Goal: Use online tool/utility: Use online tool/utility

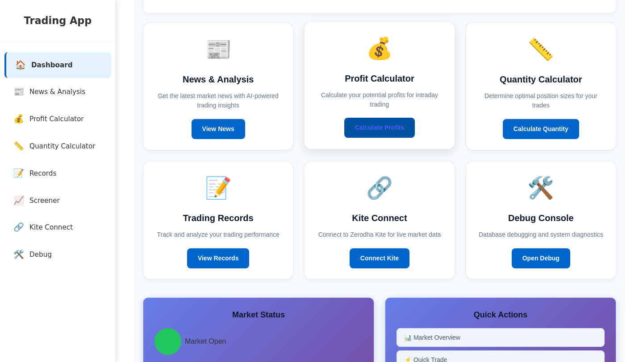
scroll to position [58, 0]
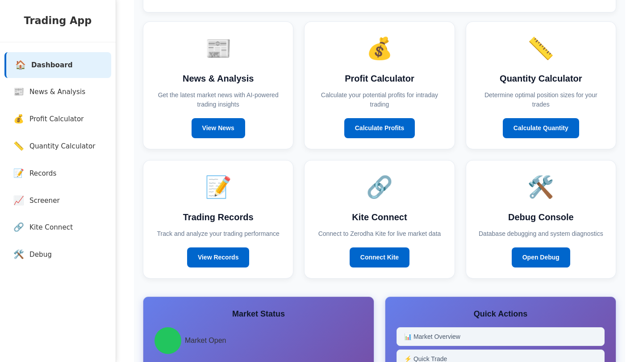
click at [307, 158] on div "📰 News & Analysis Get the latest market news with AI-powered trading insights V…" at bounding box center [379, 149] width 473 height 257
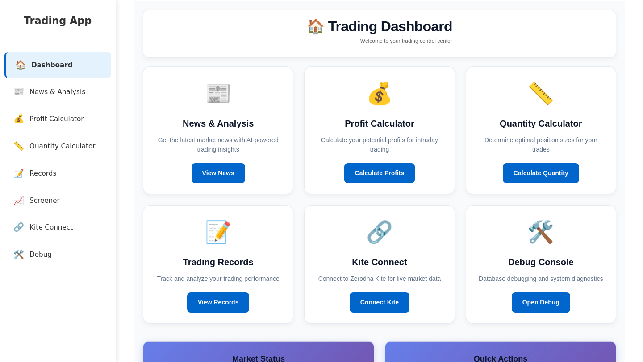
scroll to position [0, 0]
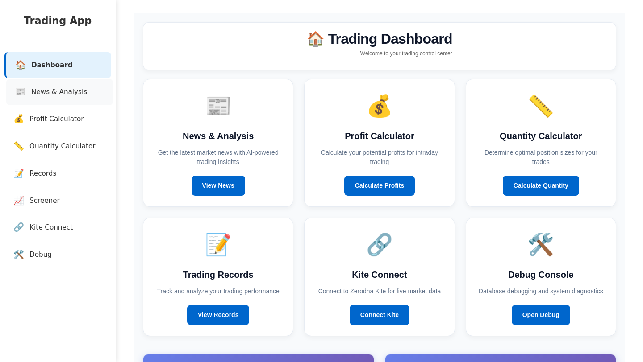
click at [83, 93] on span "News & Analysis" at bounding box center [59, 92] width 56 height 10
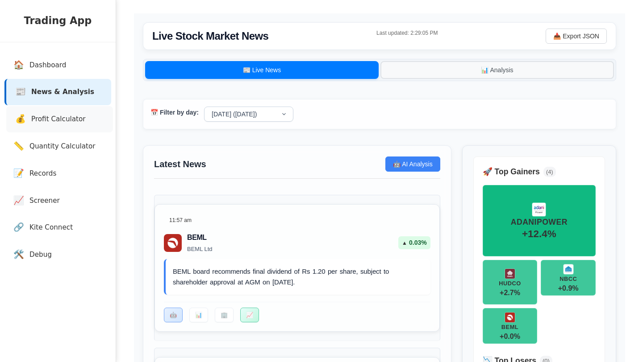
click at [75, 124] on span "Profit Calculator" at bounding box center [58, 119] width 54 height 10
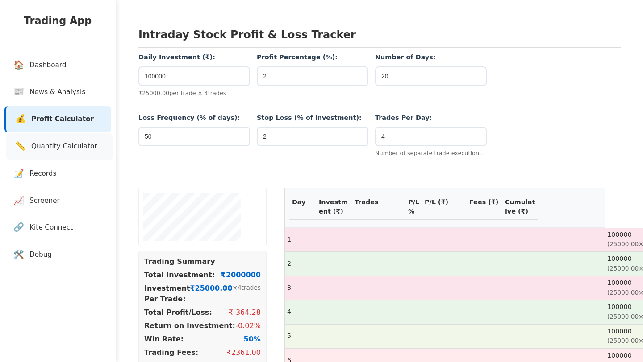
click at [75, 142] on span "Quantity Calculator" at bounding box center [64, 146] width 66 height 10
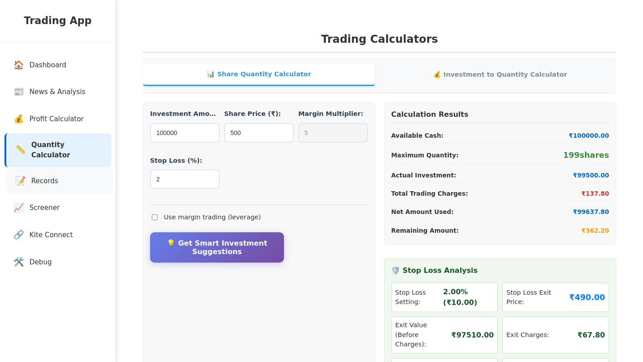
click at [77, 175] on link "📝 Records" at bounding box center [59, 181] width 107 height 26
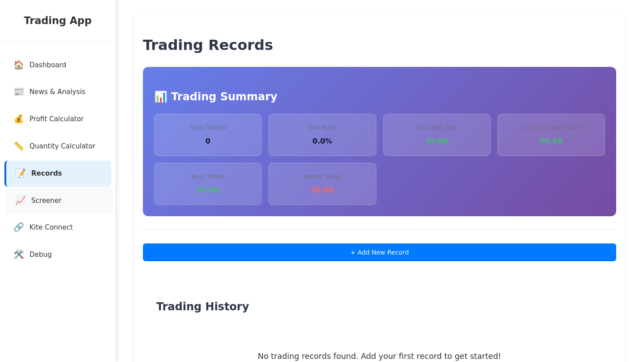
click at [74, 198] on link "📈 Screener" at bounding box center [59, 201] width 107 height 26
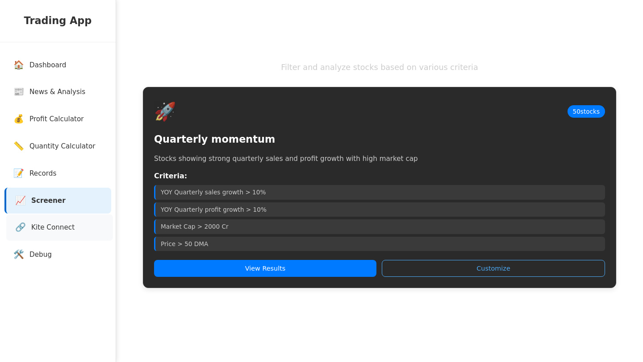
click at [75, 224] on link "🔗 Kite Connect" at bounding box center [59, 228] width 107 height 26
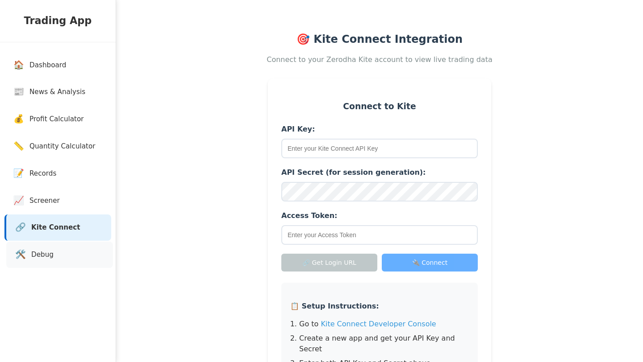
click at [77, 249] on link "🛠️ Debug" at bounding box center [59, 255] width 107 height 26
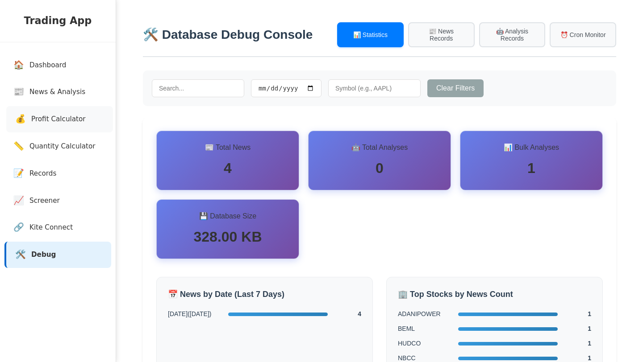
click at [61, 115] on span "Profit Calculator" at bounding box center [58, 119] width 54 height 10
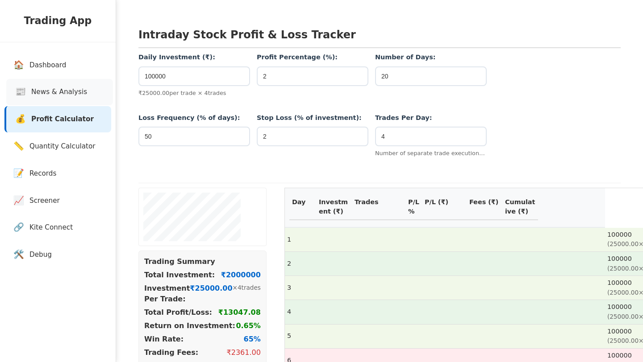
click at [67, 91] on span "News & Analysis" at bounding box center [59, 92] width 56 height 10
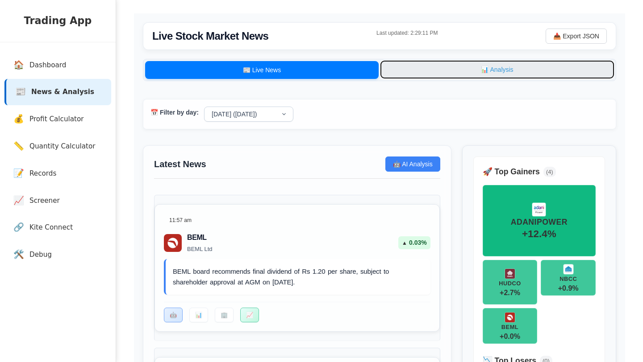
click at [450, 66] on button "📊 Analysis" at bounding box center [496, 70] width 233 height 18
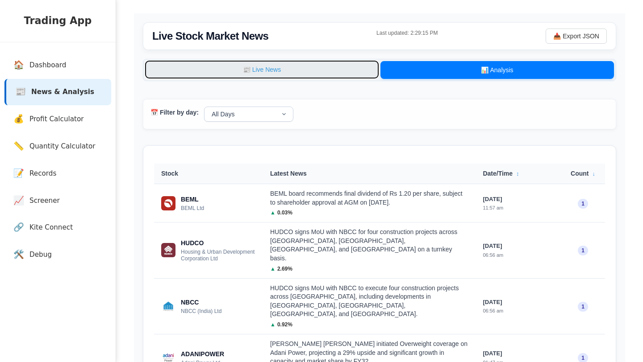
click at [282, 70] on button "📰 Live News" at bounding box center [261, 70] width 233 height 18
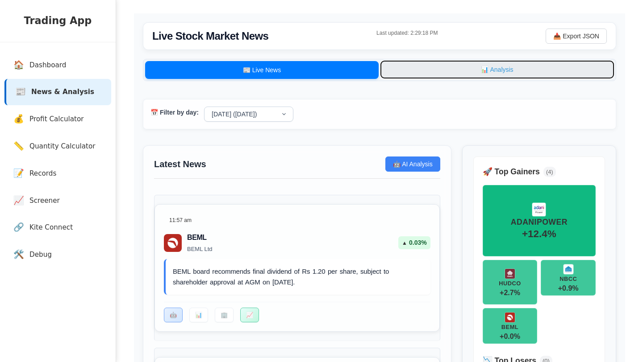
click at [490, 61] on button "📊 Analysis" at bounding box center [496, 70] width 233 height 18
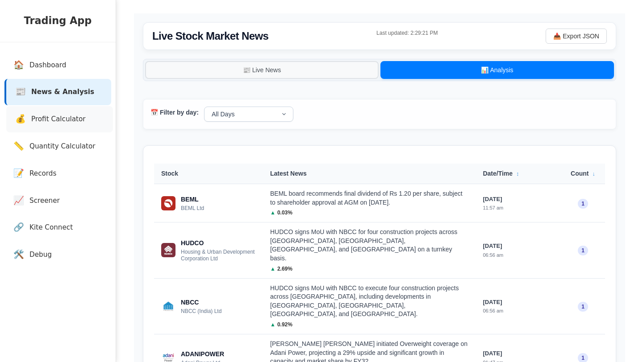
click at [57, 126] on link "💰 Profit Calculator" at bounding box center [59, 119] width 107 height 26
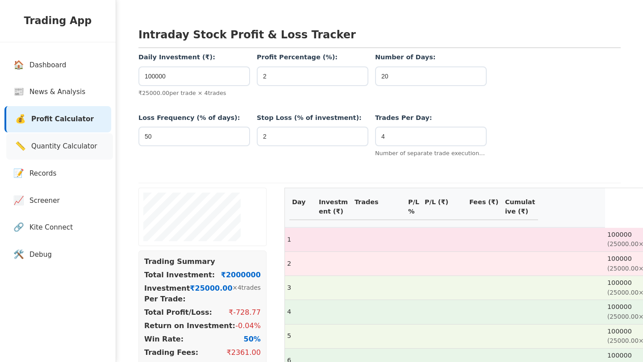
click at [64, 149] on span "Quantity Calculator" at bounding box center [64, 146] width 66 height 10
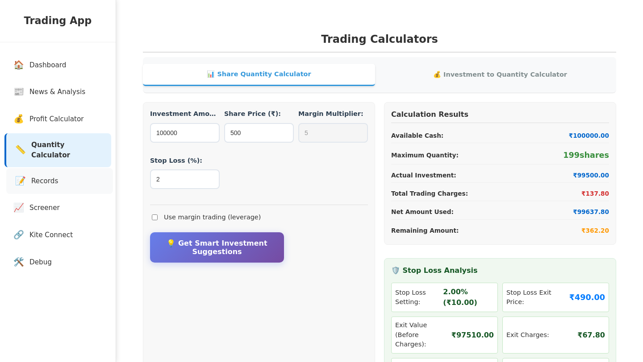
click at [70, 169] on link "📝 Records" at bounding box center [59, 181] width 107 height 26
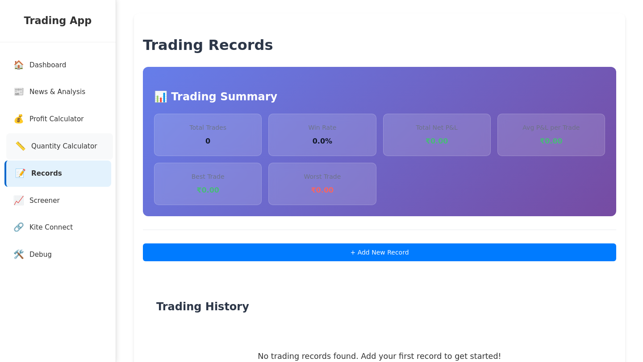
click at [75, 142] on span "Quantity Calculator" at bounding box center [64, 146] width 66 height 10
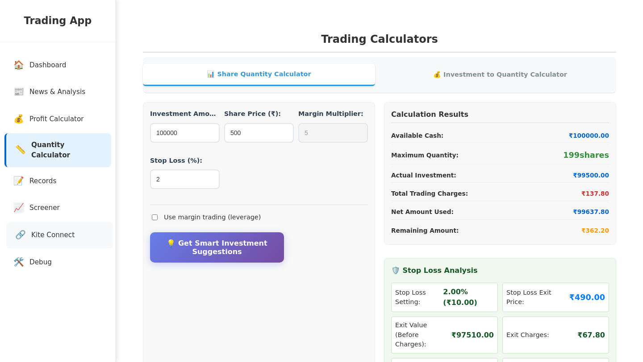
click at [67, 222] on link "🔗 Kite Connect" at bounding box center [59, 235] width 107 height 26
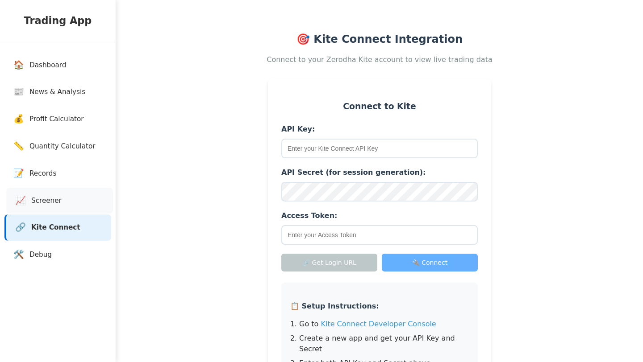
click at [67, 203] on link "📈 Screener" at bounding box center [59, 201] width 107 height 26
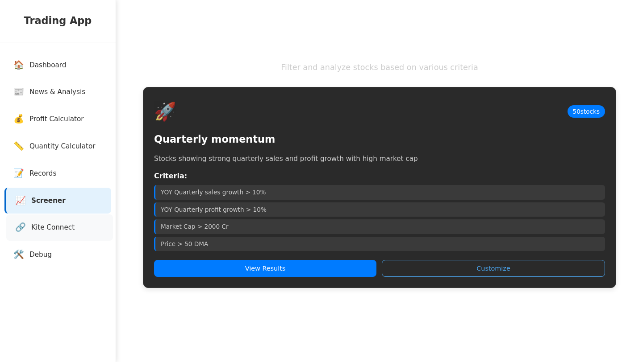
click at [70, 235] on link "🔗 Kite Connect" at bounding box center [59, 228] width 107 height 26
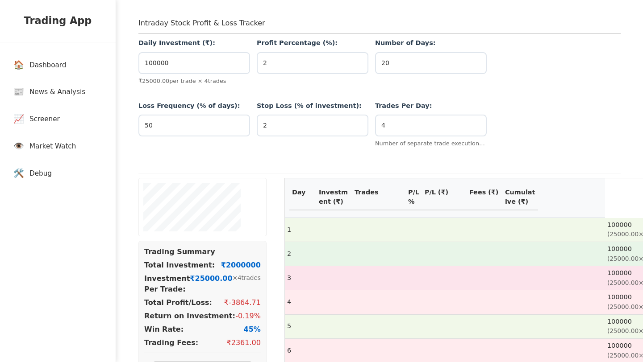
click at [145, 19] on h2 "Intraday Stock Profit & Loss Tracker" at bounding box center [379, 26] width 482 height 16
click at [229, 24] on h2 "Intraday Stock Profit & Loss Tracker" at bounding box center [379, 26] width 482 height 16
click at [211, 58] on input "100000" at bounding box center [194, 63] width 112 height 22
click at [292, 65] on input "2" at bounding box center [313, 63] width 112 height 22
click at [300, 125] on input "2" at bounding box center [313, 126] width 112 height 22
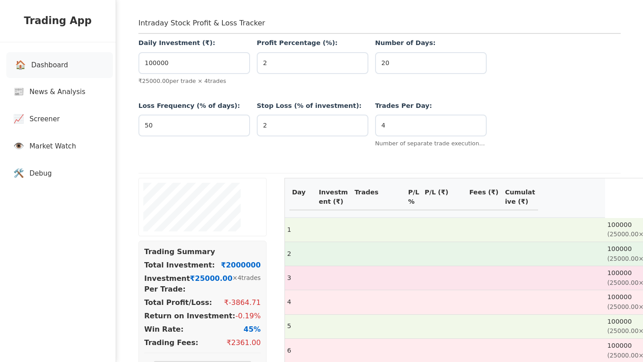
click at [54, 61] on span "Dashboard" at bounding box center [49, 65] width 37 height 10
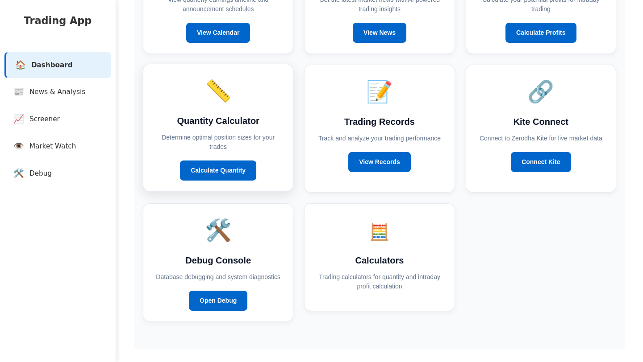
scroll to position [162, 0]
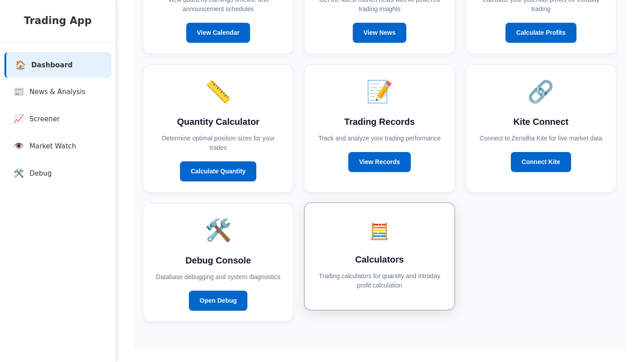
click at [377, 272] on p "Trading calculators for quantity and intraday profit calculation" at bounding box center [379, 281] width 128 height 19
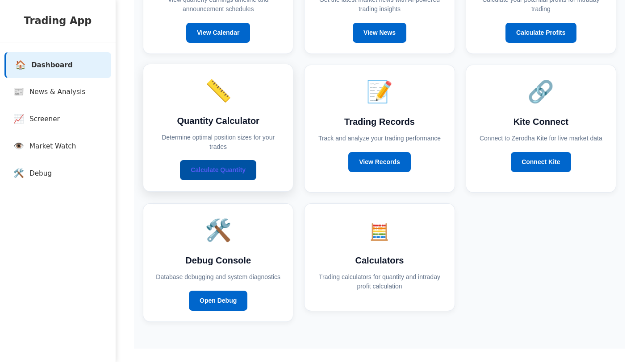
click at [232, 160] on link "Calculate Quantity" at bounding box center [218, 170] width 76 height 20
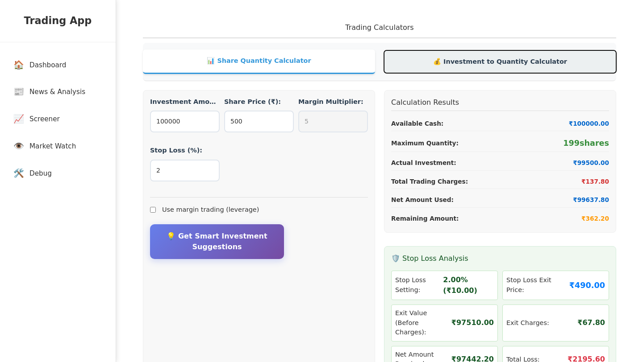
click at [484, 64] on button "💰 Investment to Quantity Calculator" at bounding box center [500, 61] width 232 height 23
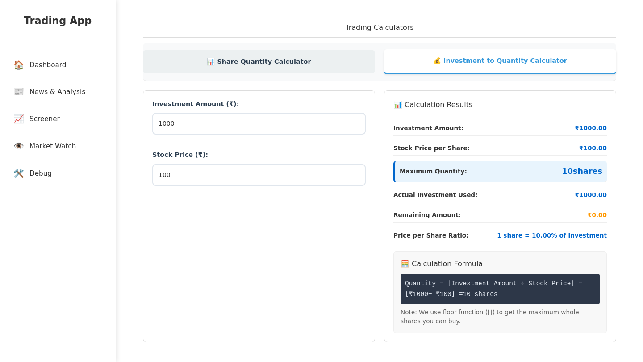
click at [268, 69] on button "📊 Share Quantity Calculator" at bounding box center [259, 61] width 232 height 23
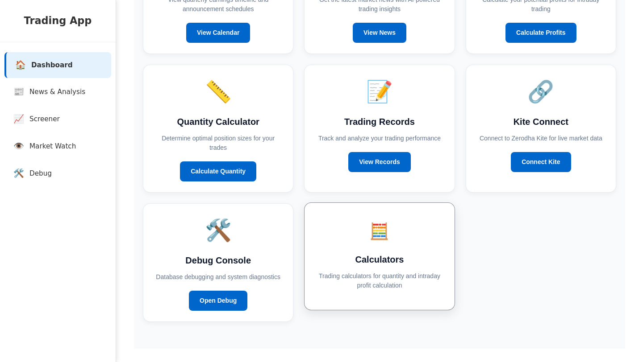
scroll to position [155, 0]
click at [392, 289] on div "🧮 Calculators Trading calculators for quantity and intraday profit calculation" at bounding box center [379, 257] width 150 height 108
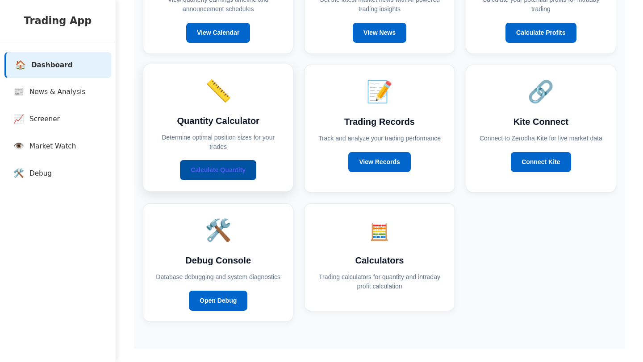
click at [236, 169] on link "Calculate Quantity" at bounding box center [218, 170] width 76 height 20
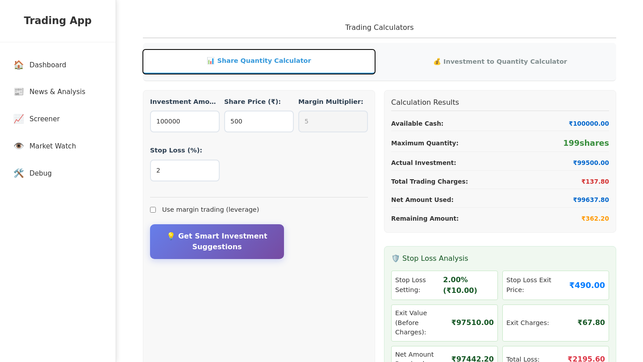
click at [255, 63] on button "📊 Share Quantity Calculator" at bounding box center [259, 62] width 232 height 25
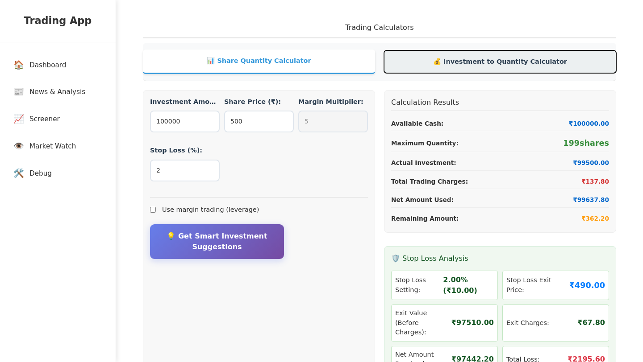
click at [471, 64] on button "💰 Investment to Quantity Calculator" at bounding box center [500, 61] width 232 height 23
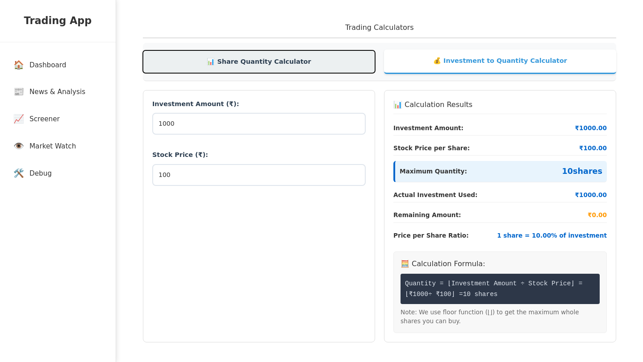
click at [274, 72] on button "📊 Share Quantity Calculator" at bounding box center [259, 61] width 232 height 23
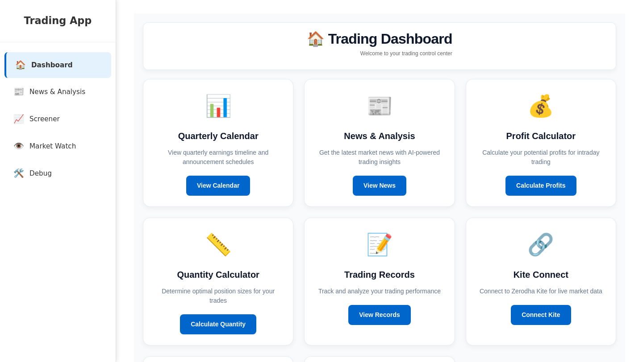
scroll to position [155, 0]
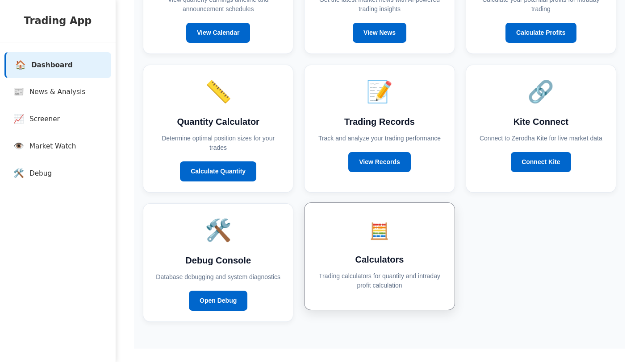
click at [374, 246] on div "🧮 Calculators Trading calculators for quantity and intraday profit calculation" at bounding box center [379, 257] width 150 height 108
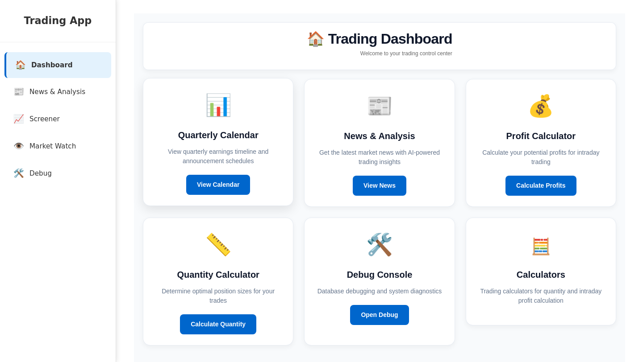
scroll to position [27, 0]
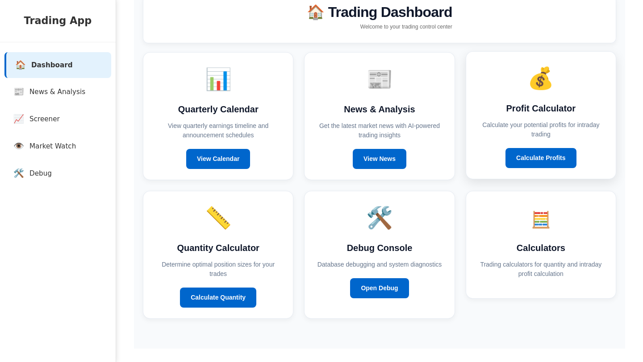
click at [546, 130] on p "Calculate your potential profits for intraday trading" at bounding box center [541, 129] width 128 height 19
click at [536, 155] on link "Calculate Profits" at bounding box center [540, 158] width 70 height 20
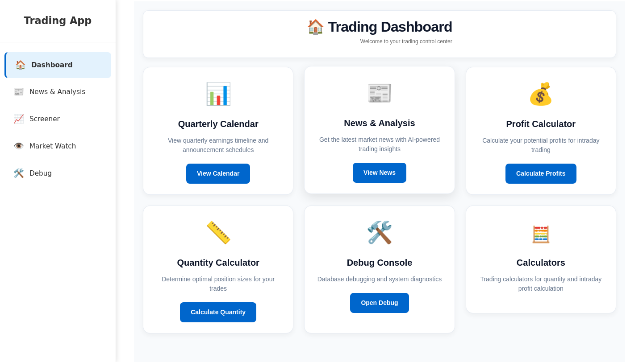
scroll to position [11, 0]
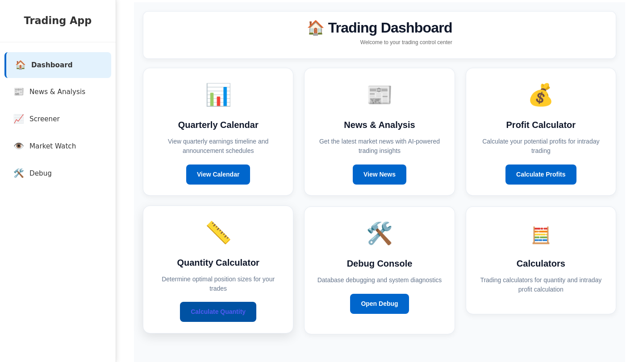
click at [238, 322] on div "📏 Quantity Calculator Determine optimal position sizes for your trades Calculat…" at bounding box center [218, 270] width 150 height 128
click at [245, 307] on link "Calculate Quantity" at bounding box center [218, 312] width 76 height 20
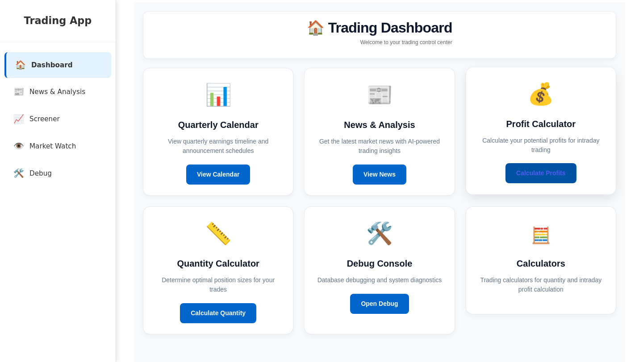
click at [540, 165] on link "Calculate Profits" at bounding box center [540, 173] width 70 height 20
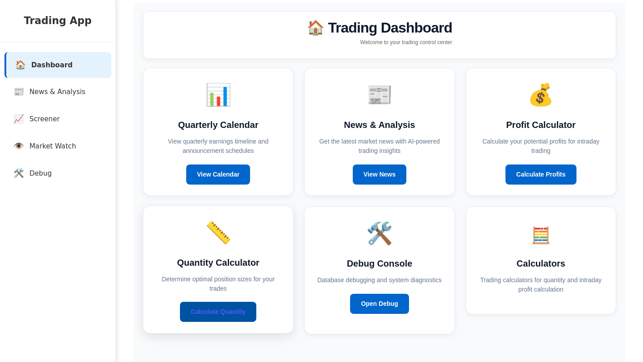
click at [180, 310] on link "Calculate Quantity" at bounding box center [218, 312] width 76 height 20
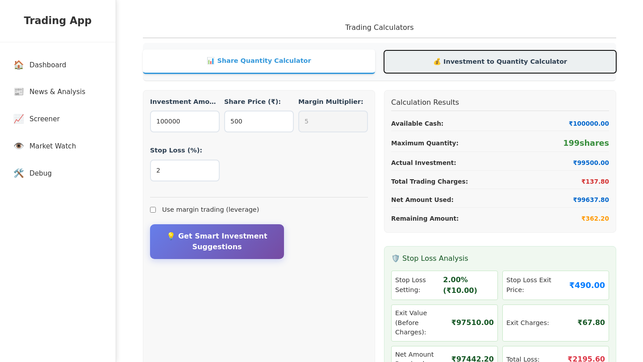
click at [505, 57] on button "💰 Investment to Quantity Calculator" at bounding box center [500, 61] width 232 height 23
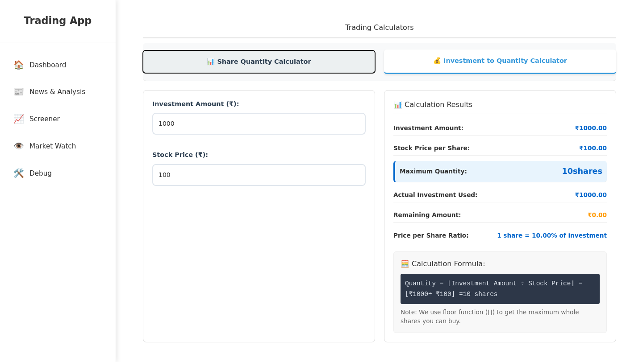
click at [307, 57] on button "📊 Share Quantity Calculator" at bounding box center [259, 61] width 232 height 23
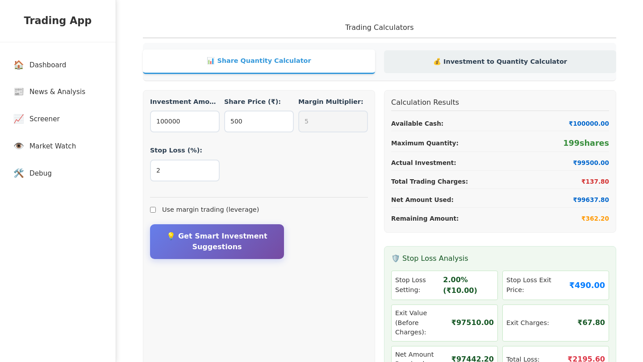
click at [448, 70] on button "💰 Investment to Quantity Calculator" at bounding box center [500, 61] width 232 height 23
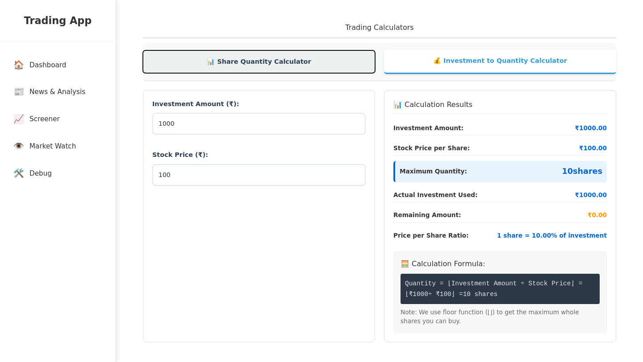
click at [289, 69] on button "📊 Share Quantity Calculator" at bounding box center [259, 61] width 232 height 23
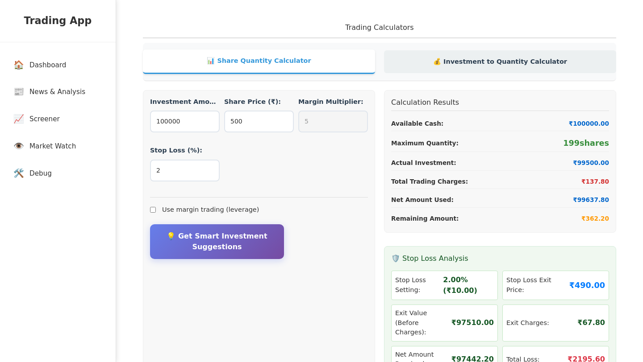
click at [418, 59] on button "💰 Investment to Quantity Calculator" at bounding box center [500, 61] width 232 height 23
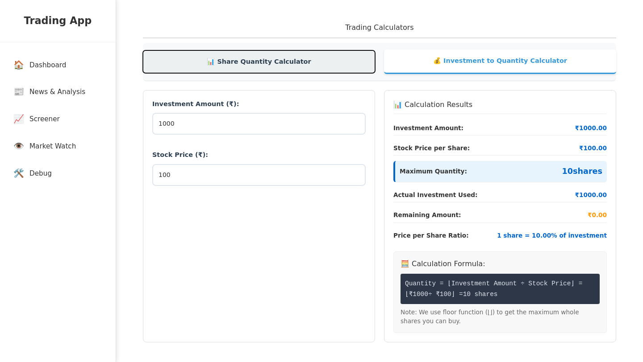
click at [237, 56] on button "📊 Share Quantity Calculator" at bounding box center [259, 61] width 232 height 23
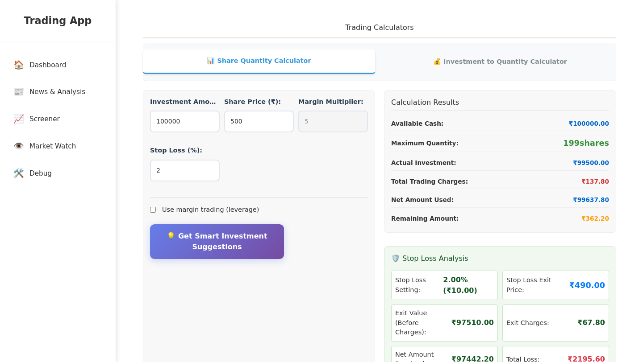
scroll to position [11, 0]
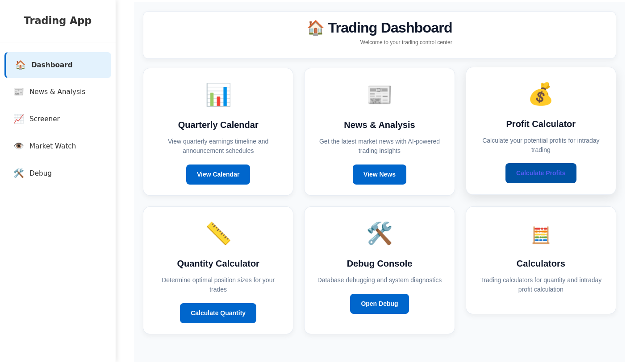
click at [521, 171] on link "Calculate Profits" at bounding box center [540, 173] width 70 height 20
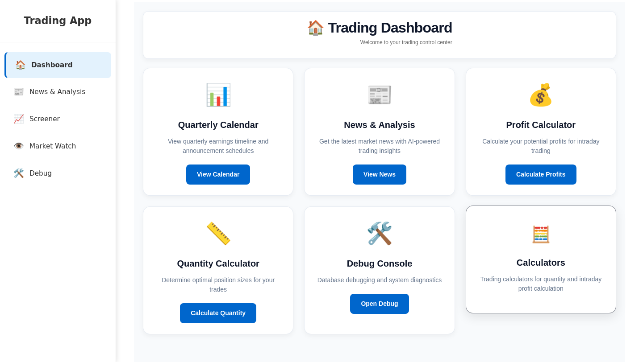
click at [517, 283] on p "Trading calculators for quantity and intraday profit calculation" at bounding box center [541, 284] width 128 height 19
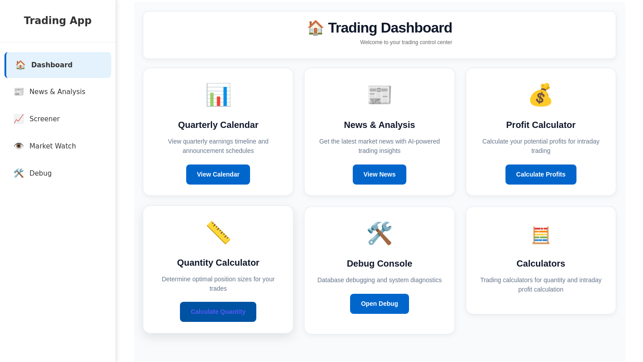
click at [211, 309] on link "Calculate Quantity" at bounding box center [218, 312] width 76 height 20
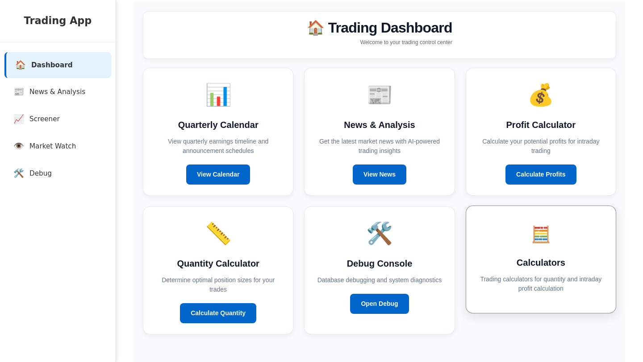
click at [548, 301] on div "🧮 Calculators Trading calculators for quantity and intraday profit calculation" at bounding box center [540, 260] width 150 height 108
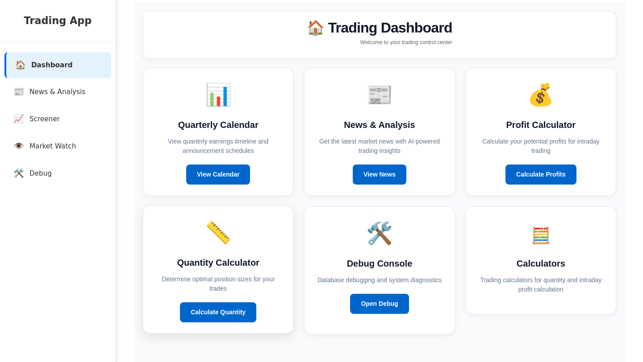
click at [228, 293] on p "Determine optimal position sizes for your trades" at bounding box center [218, 284] width 128 height 19
click at [230, 307] on link "Calculate Quantity" at bounding box center [218, 312] width 76 height 20
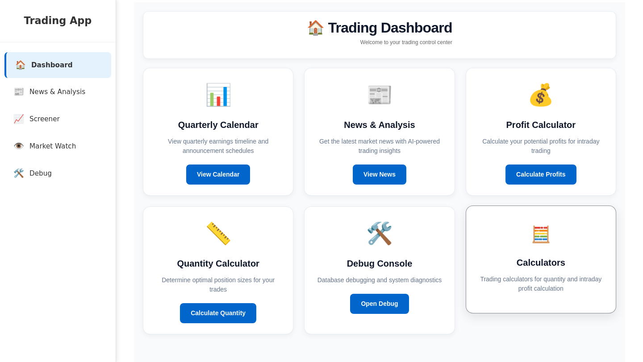
click at [582, 291] on p "Trading calculators for quantity and intraday profit calculation" at bounding box center [541, 284] width 128 height 19
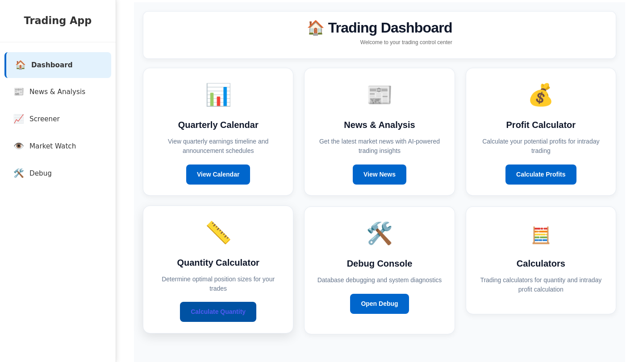
click at [210, 307] on link "Calculate Quantity" at bounding box center [218, 312] width 76 height 20
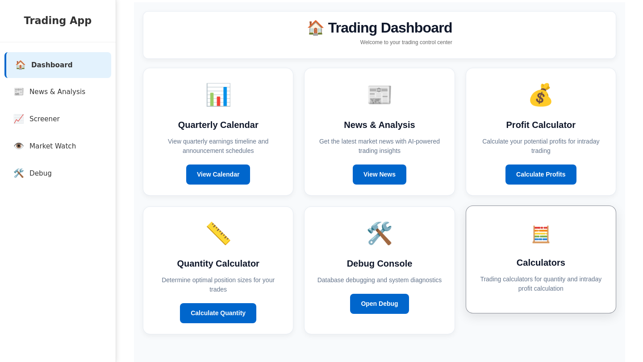
click at [542, 261] on h3 "Calculators" at bounding box center [541, 262] width 128 height 13
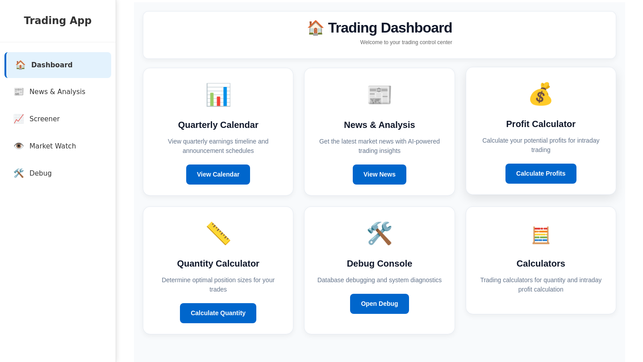
click at [570, 139] on p "Calculate your potential profits for intraday trading" at bounding box center [541, 145] width 128 height 19
click at [531, 181] on link "Calculate Profits" at bounding box center [540, 173] width 70 height 20
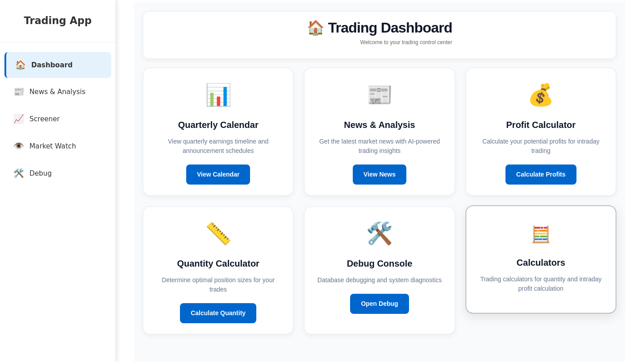
click at [553, 299] on div "🧮 Calculators Trading calculators for quantity and intraday profit calculation" at bounding box center [540, 260] width 150 height 108
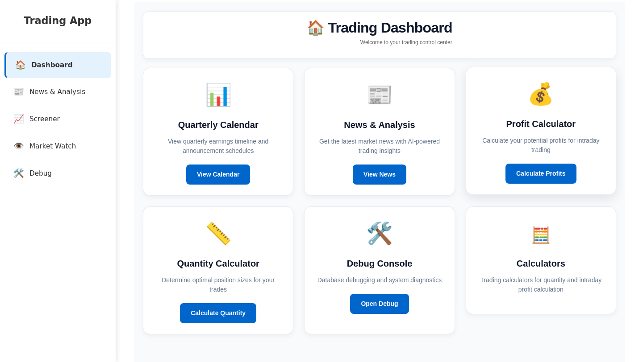
click at [527, 126] on h3 "Profit Calculator" at bounding box center [541, 123] width 128 height 13
click at [529, 165] on link "Calculate Profits" at bounding box center [540, 173] width 70 height 20
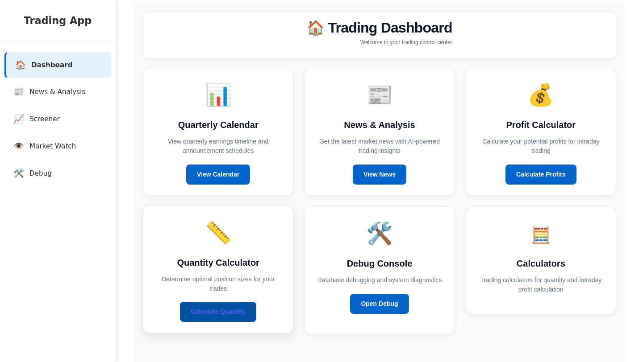
click at [210, 313] on link "Calculate Quantity" at bounding box center [218, 312] width 76 height 20
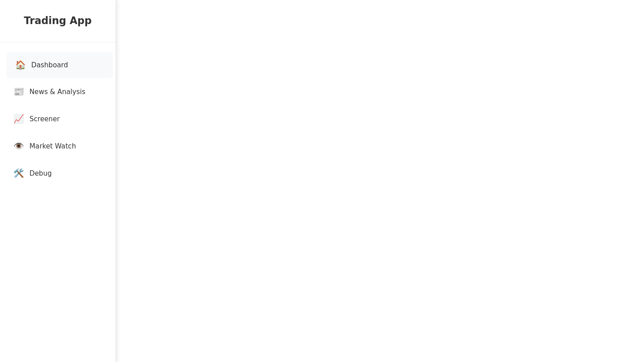
click at [61, 69] on span "Dashboard" at bounding box center [49, 65] width 37 height 10
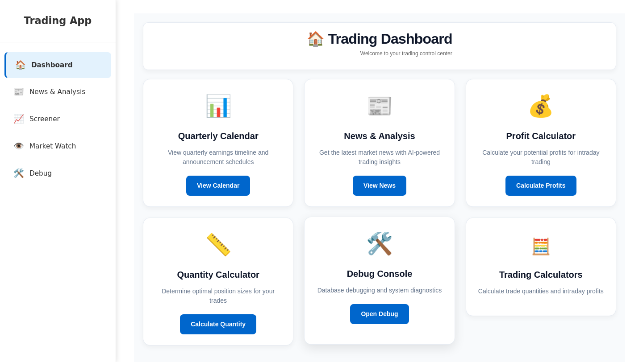
scroll to position [27, 0]
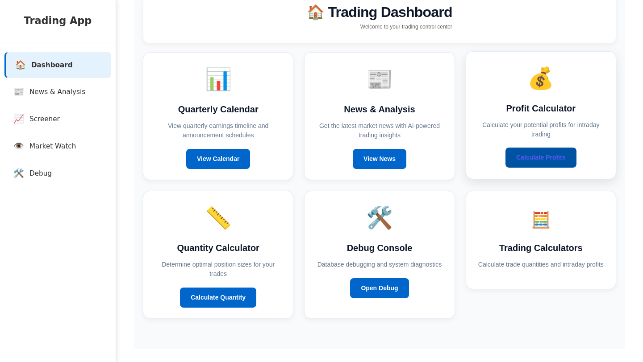
click at [544, 158] on link "Calculate Profits" at bounding box center [540, 158] width 70 height 20
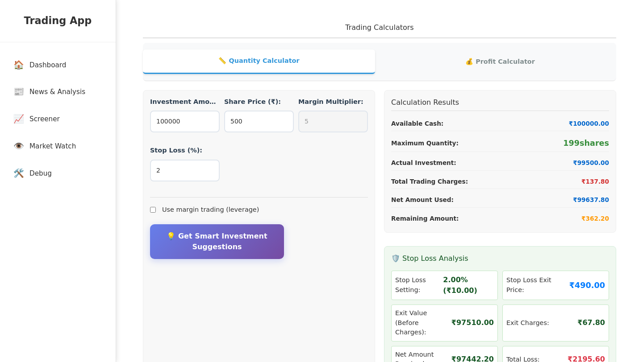
click at [429, 26] on h2 "Trading Calculators" at bounding box center [379, 30] width 473 height 16
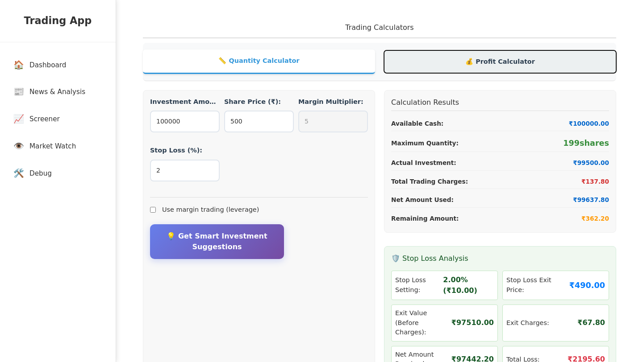
click at [454, 60] on button "💰 Profit Calculator" at bounding box center [500, 61] width 232 height 23
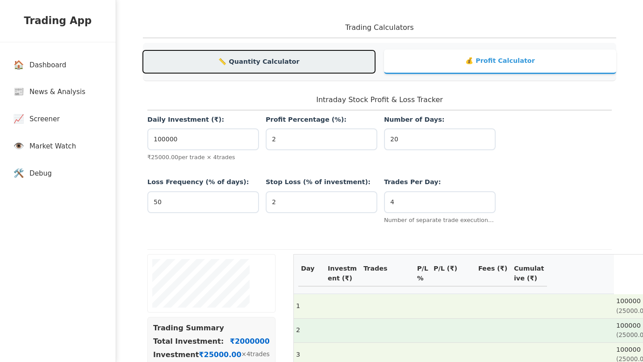
click at [271, 68] on button "📏 Quantity Calculator" at bounding box center [259, 61] width 232 height 23
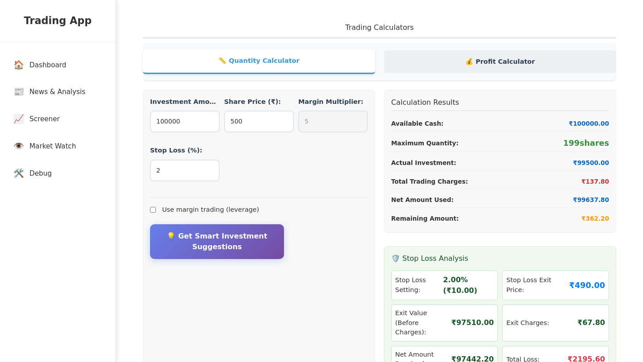
click at [412, 67] on button "💰 Profit Calculator" at bounding box center [500, 61] width 232 height 23
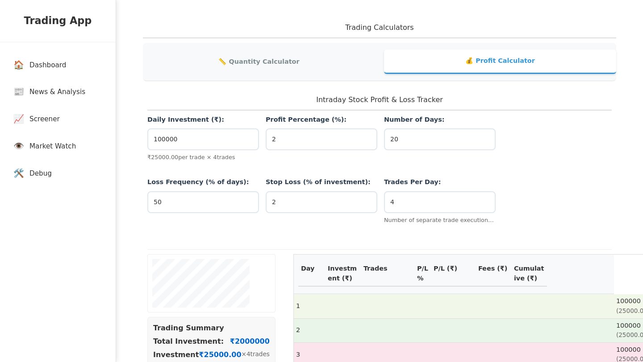
scroll to position [27, 0]
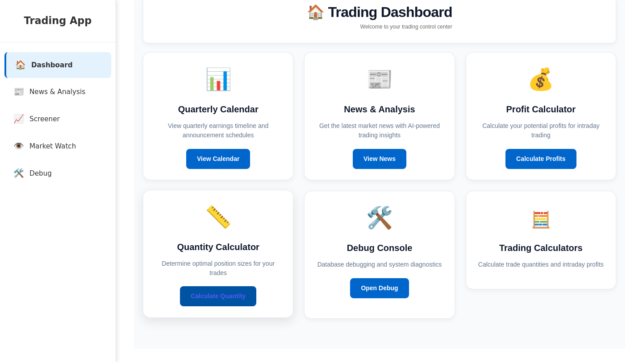
click at [199, 294] on link "Calculate Quantity" at bounding box center [218, 296] width 76 height 20
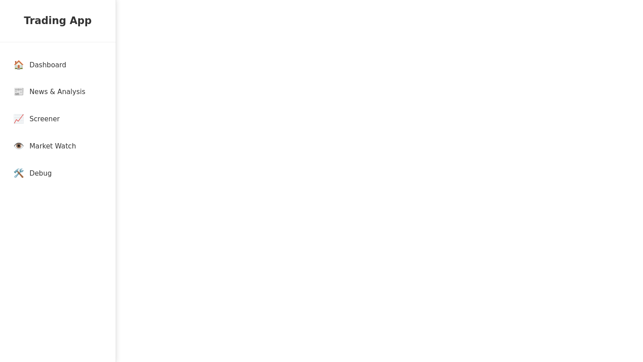
scroll to position [26, 0]
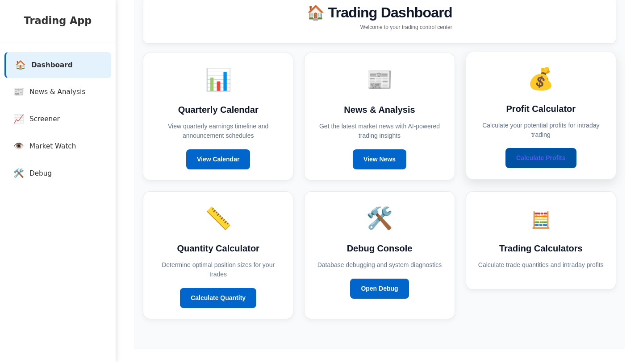
click at [565, 158] on link "Calculate Profits" at bounding box center [540, 158] width 70 height 20
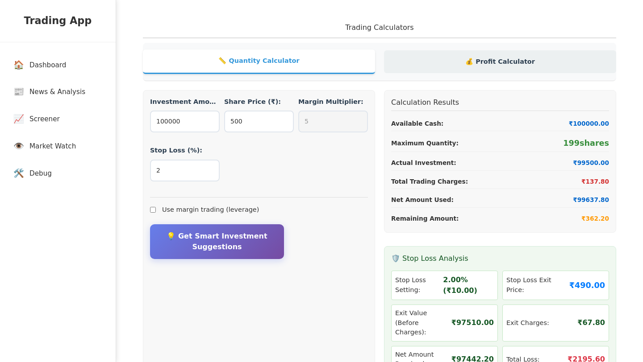
click at [484, 70] on button "💰 Profit Calculator" at bounding box center [500, 61] width 232 height 23
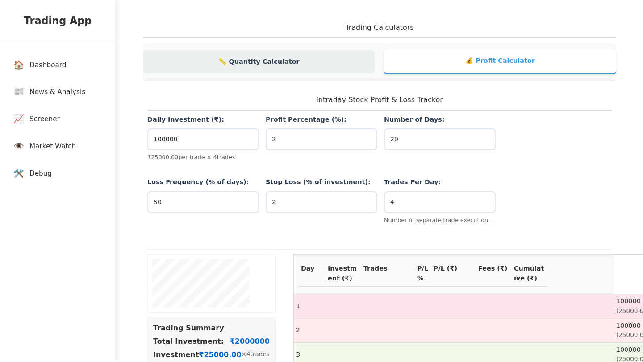
click at [289, 62] on button "📏 Quantity Calculator" at bounding box center [259, 61] width 232 height 23
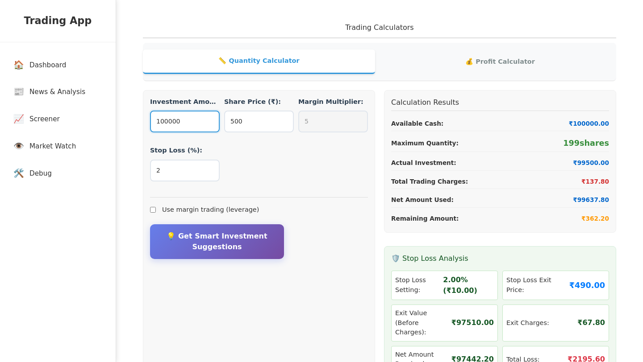
click at [205, 112] on input "100000" at bounding box center [185, 122] width 70 height 22
click at [258, 124] on input "500" at bounding box center [259, 122] width 70 height 22
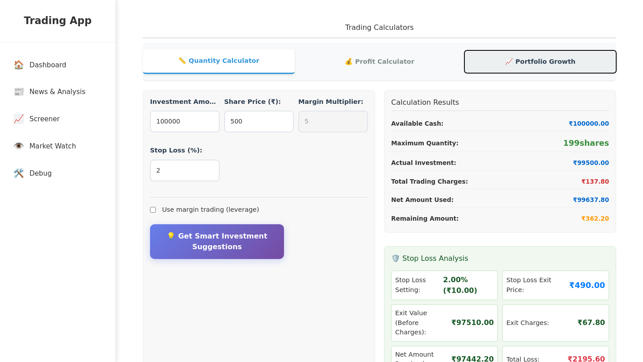
click at [529, 64] on button "📈 Portfolio Growth" at bounding box center [540, 61] width 152 height 23
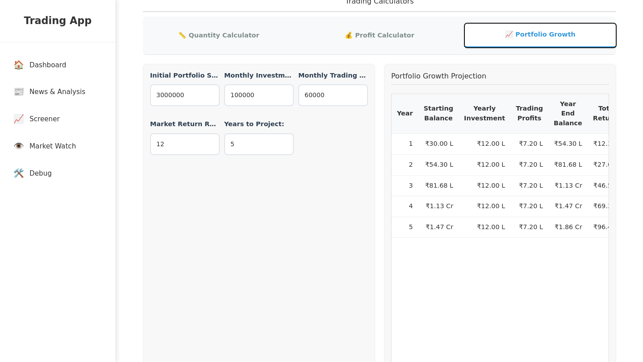
scroll to position [25, 0]
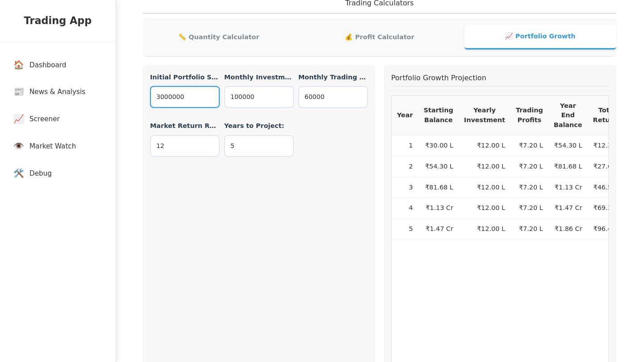
click at [204, 98] on input "3000000" at bounding box center [185, 97] width 70 height 22
drag, startPoint x: 157, startPoint y: 97, endPoint x: 199, endPoint y: 93, distance: 41.6
click at [199, 93] on input "3000000" at bounding box center [185, 97] width 70 height 22
click at [252, 92] on input "100000" at bounding box center [259, 97] width 70 height 22
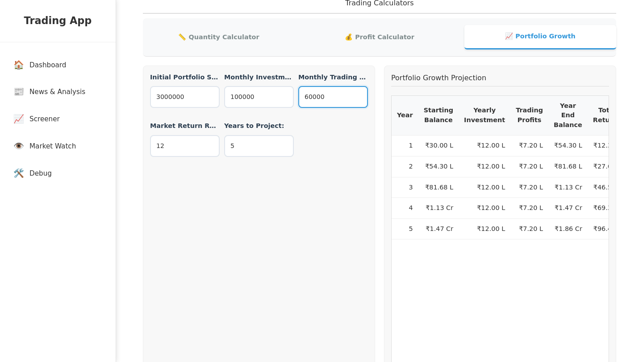
click at [335, 99] on input "60000" at bounding box center [333, 97] width 70 height 22
click at [218, 141] on input "12" at bounding box center [185, 146] width 70 height 22
click at [251, 182] on div "Initial Portfolio Size (₹): 3000000 Monthly Investment (₹): 100000 Monthly Trad…" at bounding box center [259, 226] width 232 height 320
click at [195, 138] on input "12" at bounding box center [185, 146] width 70 height 22
click at [253, 142] on input "5" at bounding box center [259, 146] width 70 height 22
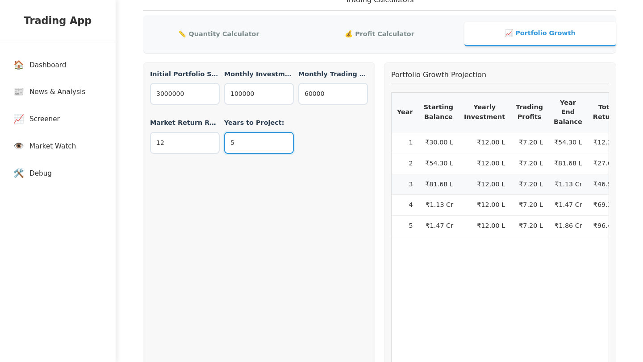
scroll to position [28, 0]
drag, startPoint x: 546, startPoint y: 238, endPoint x: 566, endPoint y: 240, distance: 20.2
click at [566, 216] on td "₹1.47 Cr" at bounding box center [567, 205] width 39 height 21
click at [565, 302] on div "Year Starting Balance Yearly Investment Trading Profits Year End Balance Total …" at bounding box center [500, 245] width 218 height 306
drag, startPoint x: 568, startPoint y: 272, endPoint x: 546, endPoint y: 270, distance: 21.9
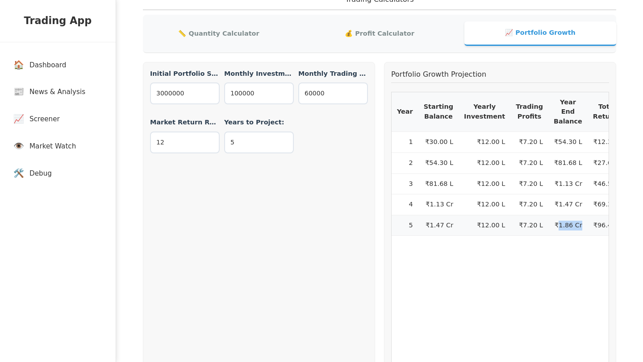
click at [548, 236] on td "₹1.86 Cr" at bounding box center [567, 225] width 39 height 21
click at [549, 315] on div "Year Starting Balance Yearly Investment Trading Profits Year End Balance Total …" at bounding box center [500, 245] width 218 height 306
drag, startPoint x: 530, startPoint y: 271, endPoint x: 512, endPoint y: 270, distance: 18.3
click at [512, 236] on td "₹7.20 L" at bounding box center [529, 225] width 38 height 21
click at [521, 236] on td "₹7.20 L" at bounding box center [529, 225] width 38 height 21
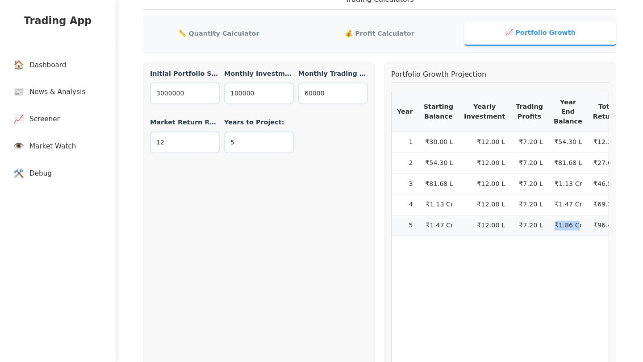
drag, startPoint x: 543, startPoint y: 269, endPoint x: 564, endPoint y: 270, distance: 21.0
click at [564, 236] on td "₹1.86 Cr" at bounding box center [567, 225] width 39 height 21
click at [544, 305] on div "Year Starting Balance Yearly Investment Trading Profits Year End Balance Total …" at bounding box center [500, 245] width 218 height 306
drag, startPoint x: 469, startPoint y: 269, endPoint x: 497, endPoint y: 270, distance: 28.1
click at [497, 236] on td "₹12.00 L" at bounding box center [484, 225] width 52 height 21
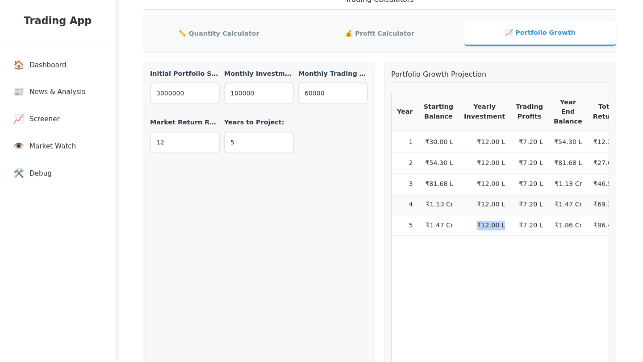
click at [525, 216] on td "₹7.20 L" at bounding box center [529, 205] width 38 height 21
drag, startPoint x: 538, startPoint y: 271, endPoint x: 568, endPoint y: 273, distance: 30.4
click at [568, 236] on td "₹1.86 Cr" at bounding box center [567, 225] width 39 height 21
click at [302, 156] on div "Initial Portfolio Size (₹): 3000000 Monthly Investment (₹): 100000 Monthly Trad…" at bounding box center [259, 115] width 218 height 93
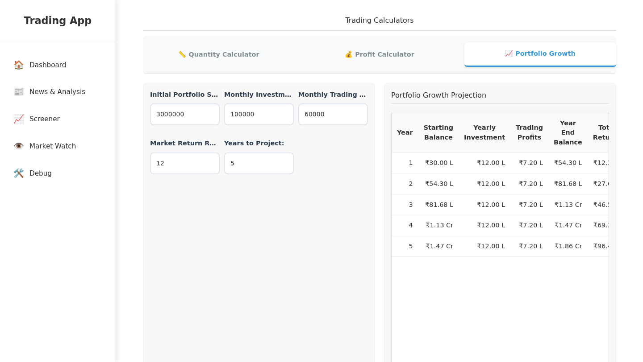
scroll to position [0, 0]
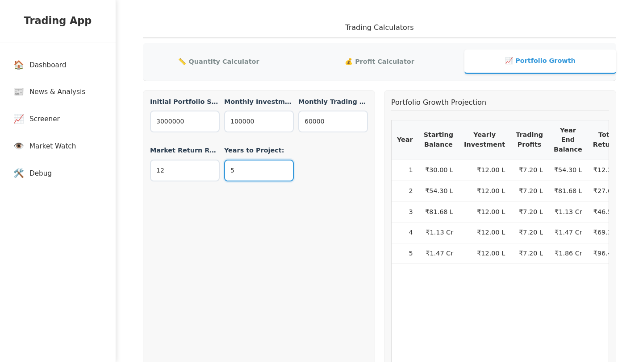
click at [241, 172] on input "5" at bounding box center [259, 171] width 70 height 22
drag, startPoint x: 241, startPoint y: 172, endPoint x: 217, endPoint y: 173, distance: 23.2
click at [217, 173] on div "Initial Portfolio Size (₹): 3000000 Monthly Investment (₹): 100000 Monthly Trad…" at bounding box center [259, 143] width 218 height 93
click at [253, 261] on div "Initial Portfolio Size (₹): 3000000 Monthly Investment (₹): 100000 Monthly Trad…" at bounding box center [259, 250] width 232 height 320
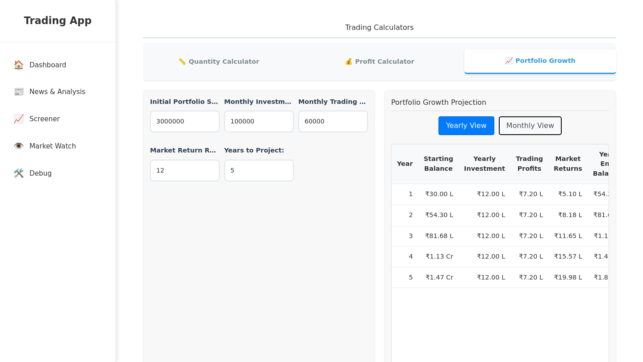
click at [519, 132] on button "Monthly View" at bounding box center [529, 125] width 63 height 19
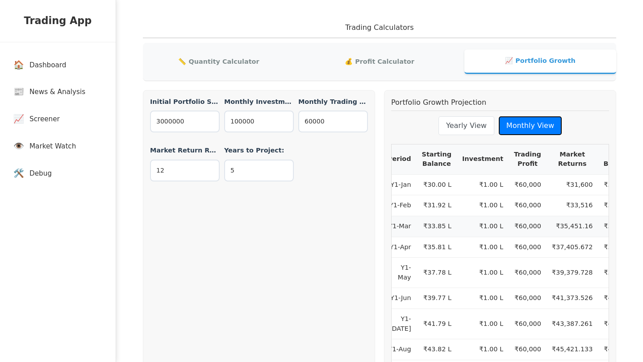
scroll to position [0, 10]
click at [486, 164] on th "Investment" at bounding box center [482, 160] width 52 height 30
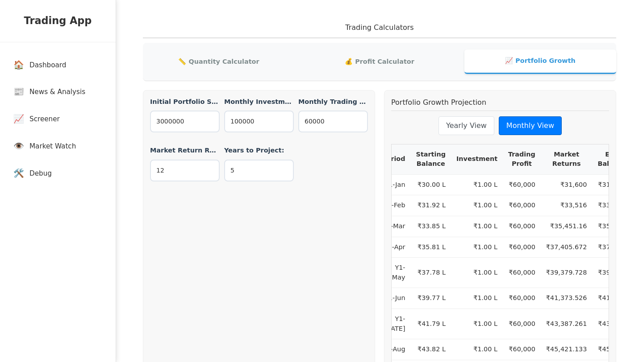
scroll to position [0, 0]
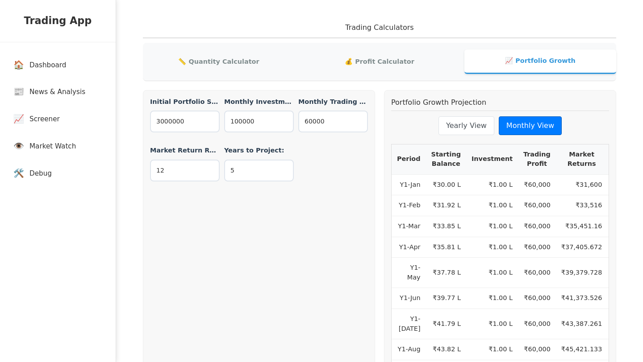
click at [444, 157] on th "Starting Balance" at bounding box center [446, 160] width 40 height 30
click at [403, 159] on th "Period" at bounding box center [408, 160] width 34 height 30
click at [406, 159] on th "Period" at bounding box center [408, 160] width 34 height 30
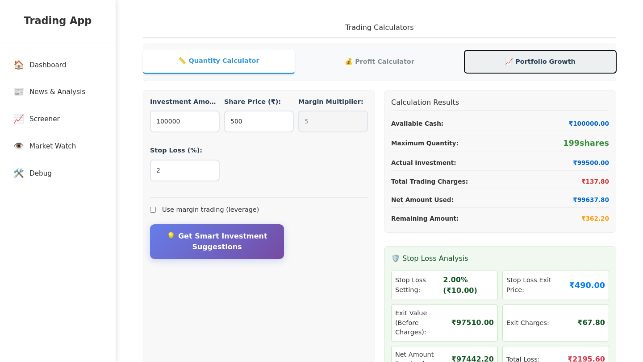
click at [531, 58] on button "📈 Portfolio Growth" at bounding box center [540, 61] width 152 height 23
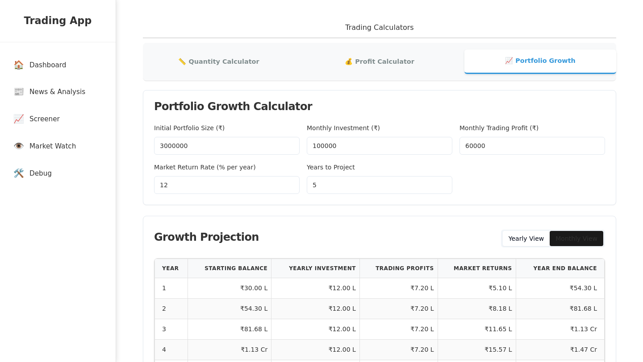
click at [338, 149] on input "100000" at bounding box center [379, 146] width 145 height 18
click at [269, 147] on input "3000000" at bounding box center [226, 146] width 145 height 18
click at [267, 181] on input "12" at bounding box center [226, 185] width 145 height 18
click at [354, 216] on div "Growth Projection Yearly View Monthly View" at bounding box center [379, 237] width 472 height 42
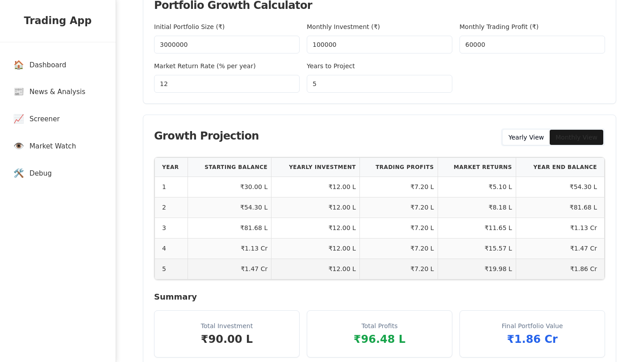
scroll to position [80, 0]
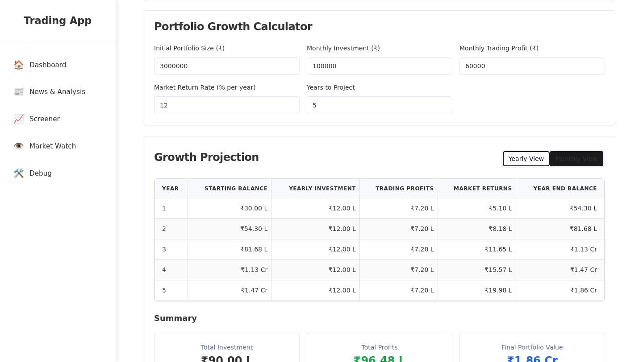
click at [540, 159] on button "Yearly View" at bounding box center [525, 158] width 47 height 15
click at [572, 161] on button "Monthly View" at bounding box center [576, 158] width 54 height 15
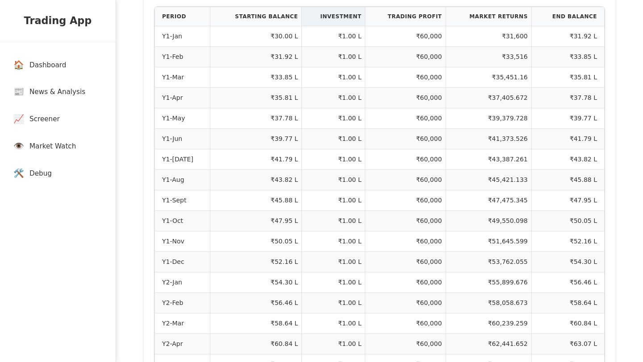
scroll to position [0, 0]
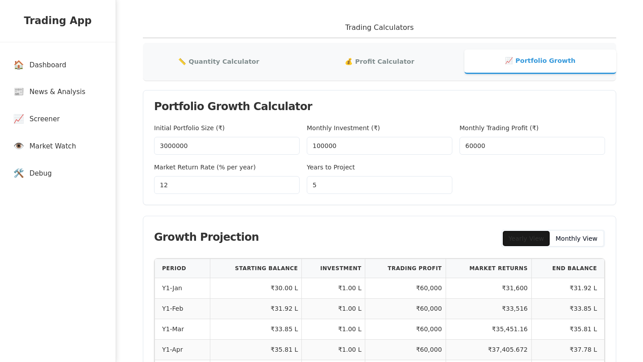
click at [522, 236] on button "Yearly View" at bounding box center [525, 238] width 47 height 15
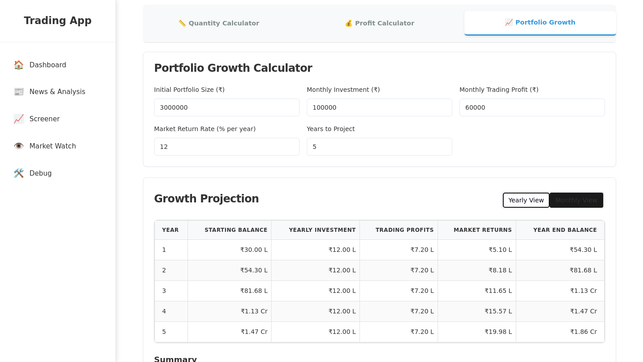
scroll to position [66, 0]
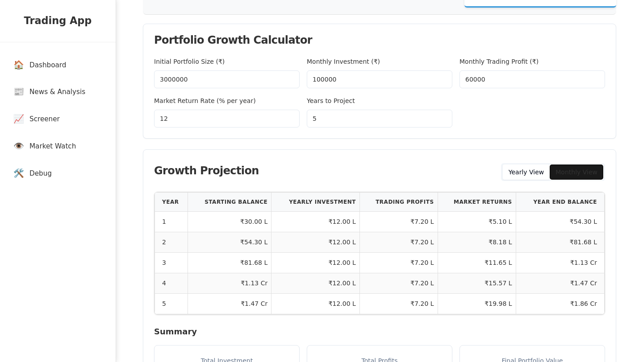
click at [572, 168] on button "Monthly View" at bounding box center [576, 172] width 54 height 15
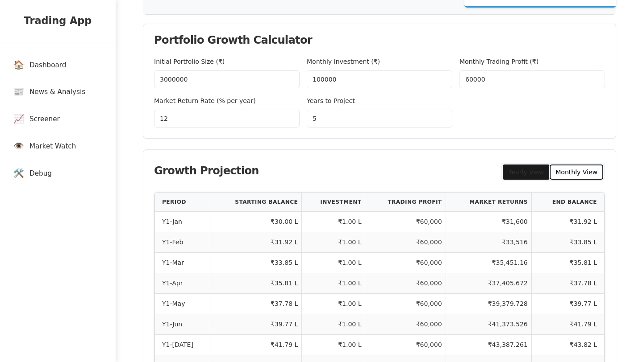
click at [572, 168] on button "Monthly View" at bounding box center [576, 172] width 54 height 15
click at [530, 171] on button "Yearly View" at bounding box center [525, 172] width 47 height 15
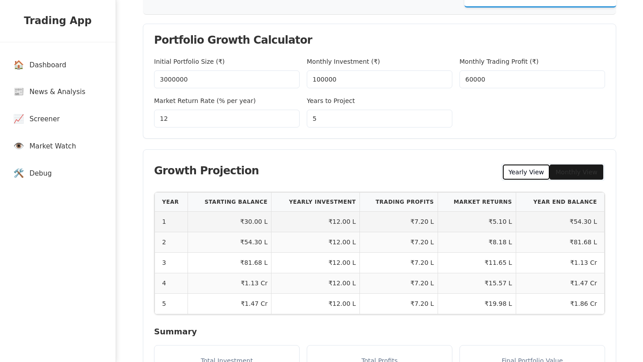
scroll to position [130, 0]
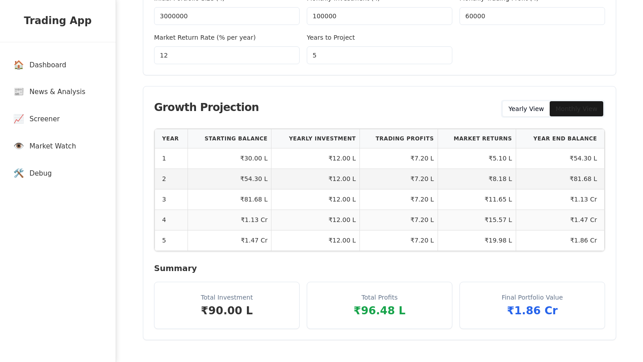
click at [372, 186] on td "₹7.20 L" at bounding box center [398, 179] width 78 height 21
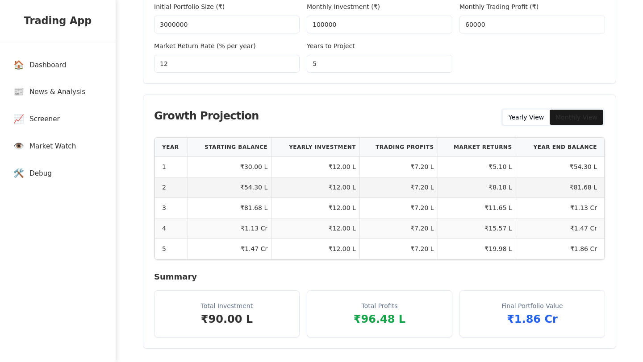
scroll to position [120, 0]
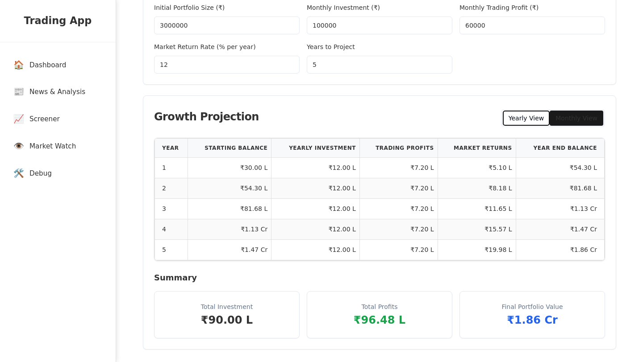
click at [529, 116] on button "Yearly View" at bounding box center [525, 118] width 47 height 15
click at [567, 119] on button "Monthly View" at bounding box center [576, 118] width 54 height 15
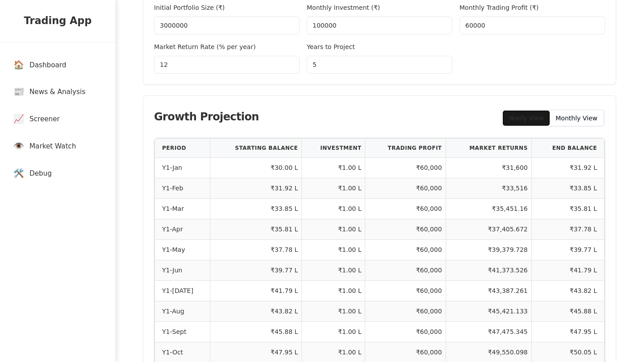
click at [547, 118] on button "Yearly View" at bounding box center [525, 118] width 47 height 15
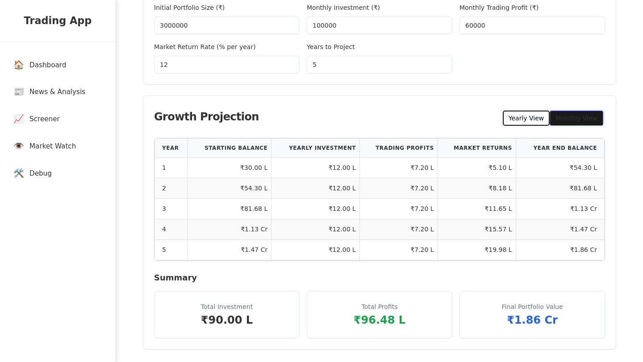
click at [573, 116] on button "Monthly View" at bounding box center [576, 118] width 54 height 15
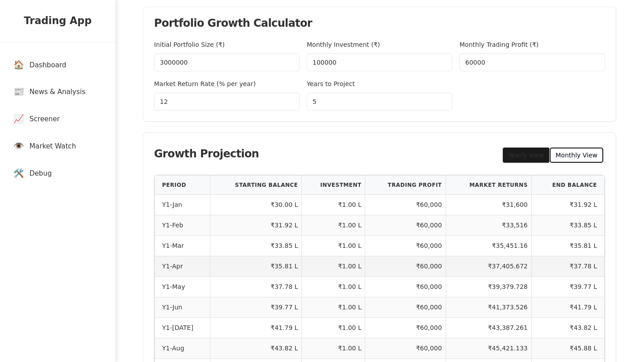
scroll to position [0, 0]
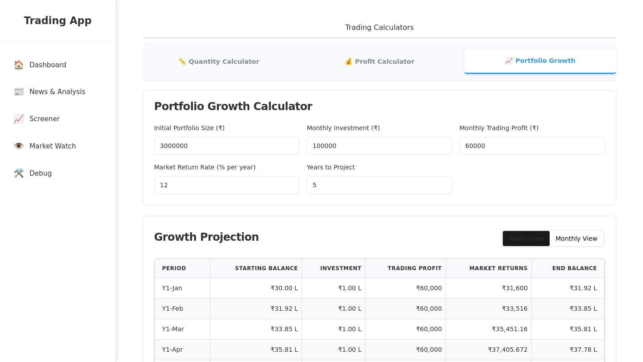
click at [407, 219] on div "Growth Projection Yearly View Monthly View" at bounding box center [379, 237] width 472 height 42
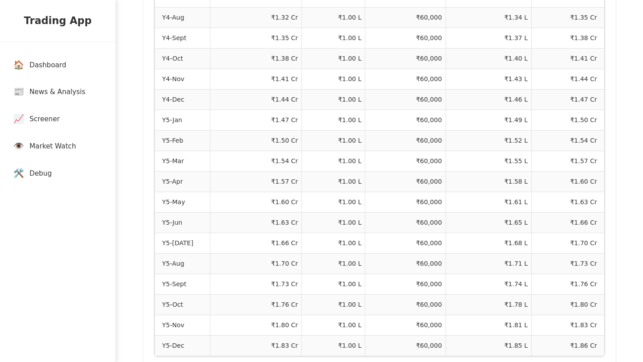
scroll to position [1259, 0]
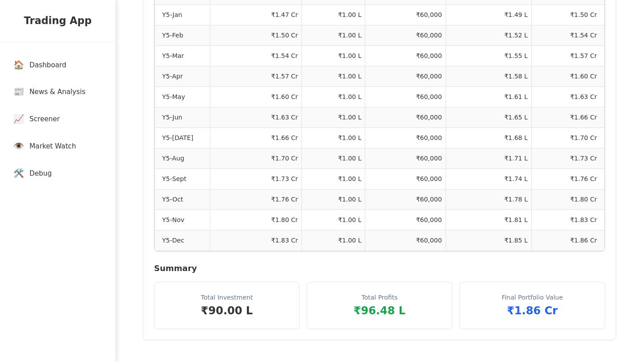
click at [167, 268] on h4 "Summary" at bounding box center [379, 268] width 451 height 12
copy h4 "Summary"
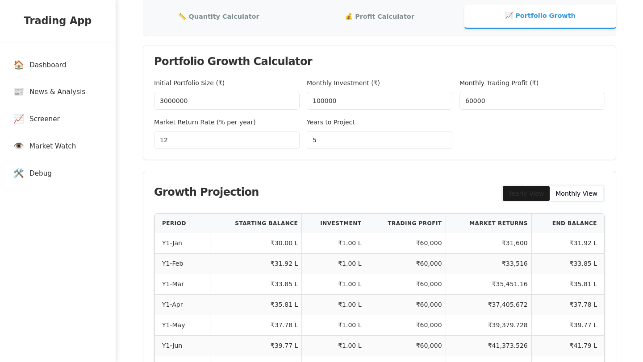
scroll to position [44, 0]
click at [328, 201] on div "Growth Projection Yearly View Monthly View" at bounding box center [379, 193] width 472 height 42
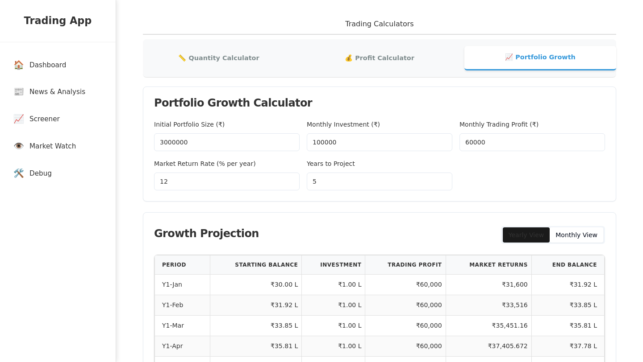
scroll to position [2, 0]
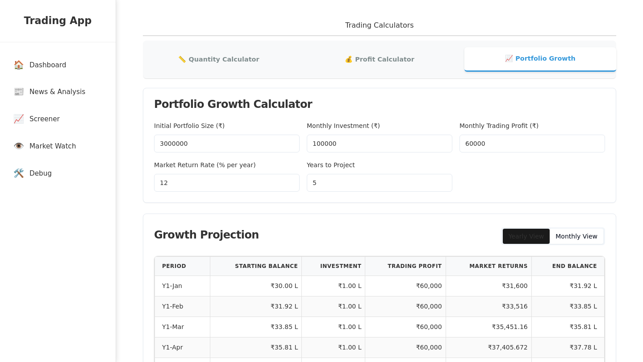
click at [328, 201] on div "Initial Portfolio Size (₹) 3000000 Monthly Investment (₹) 100000 Monthly Tradin…" at bounding box center [379, 161] width 472 height 82
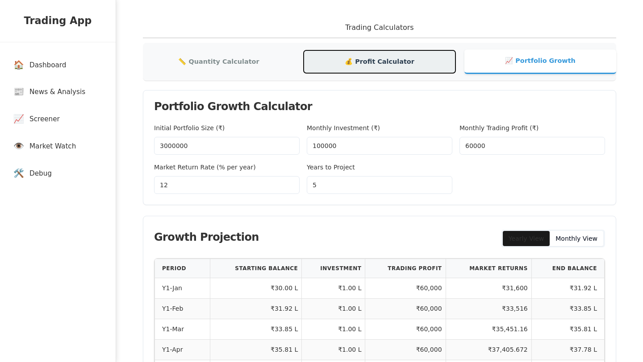
click at [373, 66] on button "💰 Profit Calculator" at bounding box center [379, 61] width 152 height 23
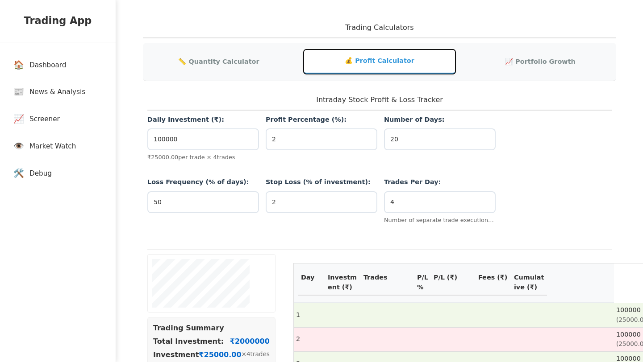
click at [311, 133] on input "2" at bounding box center [321, 140] width 112 height 22
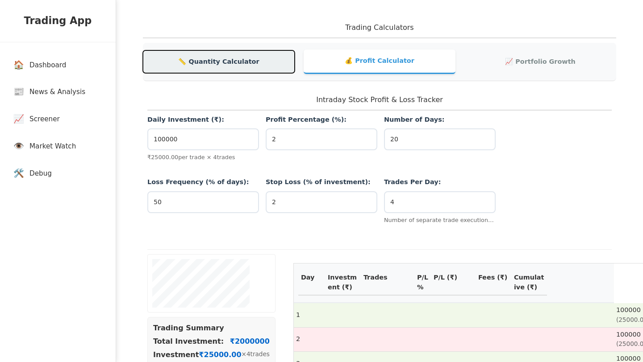
click at [211, 52] on button "📏 Quantity Calculator" at bounding box center [219, 61] width 152 height 23
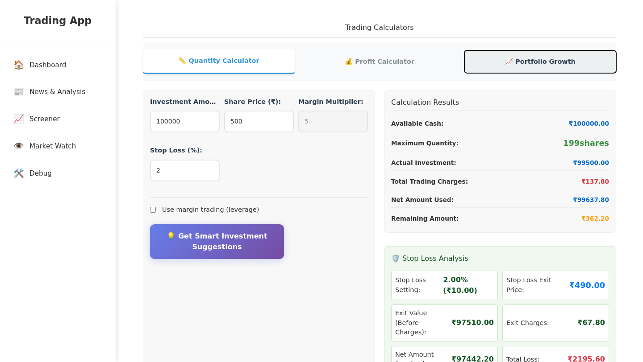
click at [562, 66] on button "📈 Portfolio Growth" at bounding box center [540, 61] width 152 height 23
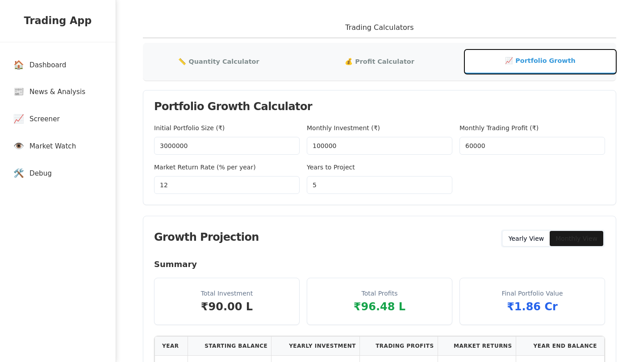
scroll to position [27, 0]
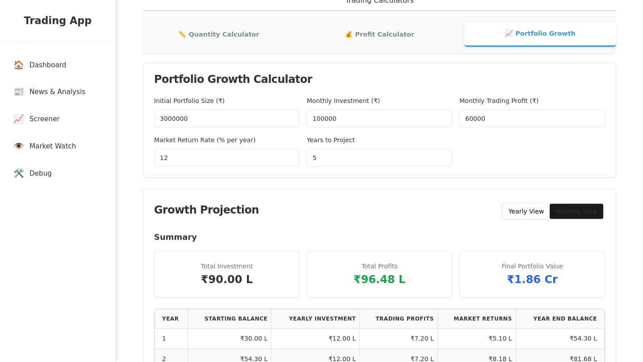
click at [347, 254] on div "Total Profits ₹96.48 L" at bounding box center [379, 274] width 145 height 46
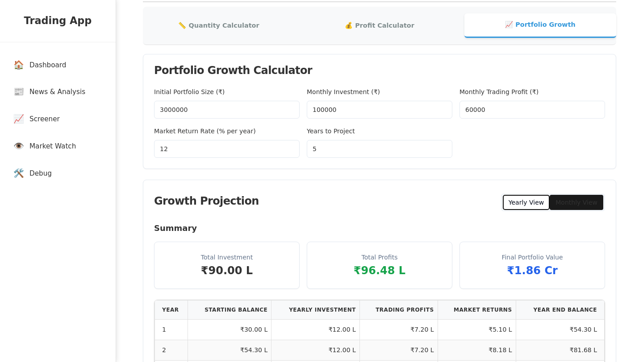
click at [523, 202] on button "Yearly View" at bounding box center [525, 202] width 47 height 15
click at [560, 202] on button "Monthly View" at bounding box center [576, 202] width 54 height 15
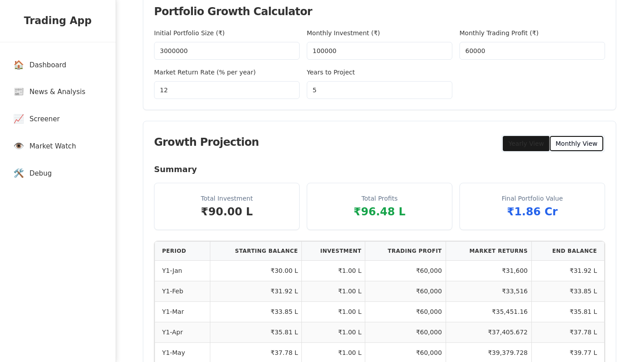
scroll to position [92, 0]
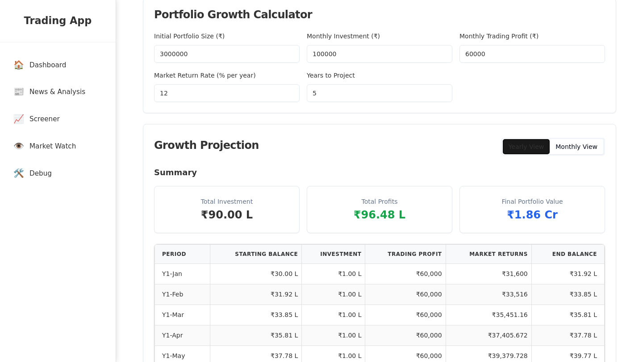
click at [535, 152] on button "Yearly View" at bounding box center [525, 146] width 47 height 15
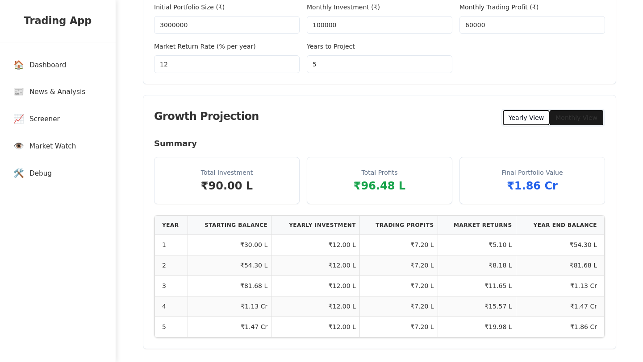
scroll to position [103, 0]
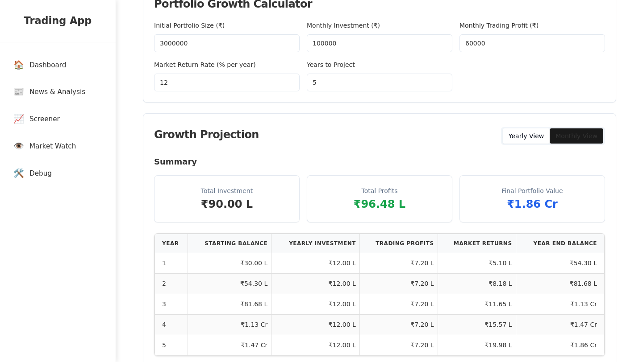
click at [342, 86] on input "5" at bounding box center [379, 83] width 145 height 18
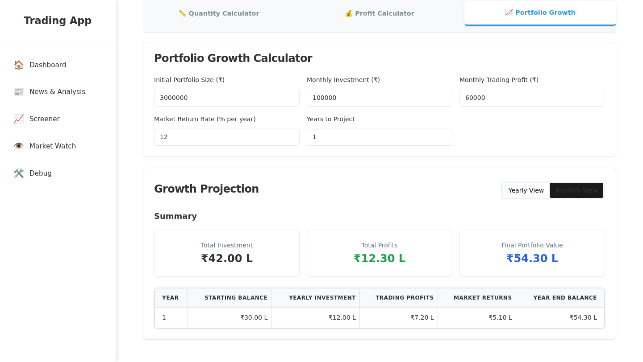
scroll to position [48, 0]
type input "1"
click at [319, 185] on div "Growth Projection Yearly View Monthly View" at bounding box center [379, 190] width 472 height 42
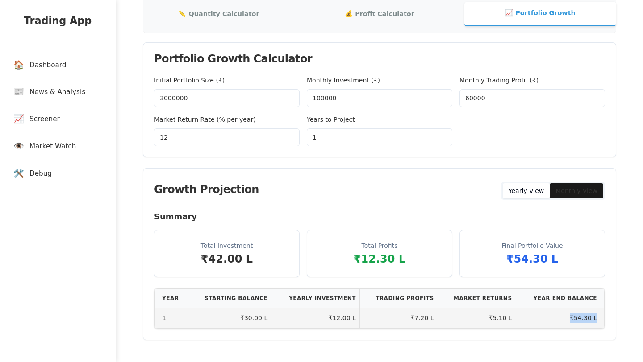
drag, startPoint x: 566, startPoint y: 319, endPoint x: 603, endPoint y: 318, distance: 37.5
click at [603, 318] on td "₹54.30 L" at bounding box center [559, 318] width 88 height 21
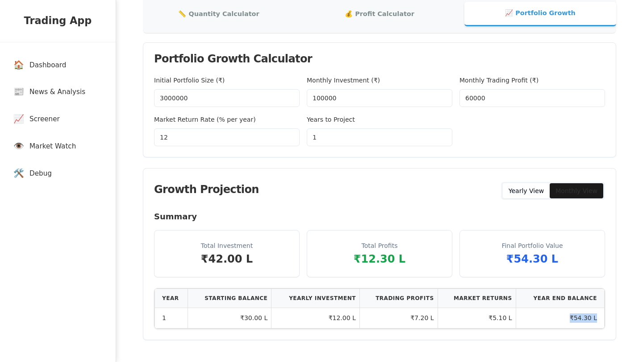
click at [524, 339] on div "Summary Total Investment ₹42.00 L Total Profits ₹12.30 L Final Portfolio Value …" at bounding box center [379, 275] width 472 height 129
click at [217, 99] on input "3000000" at bounding box center [226, 98] width 145 height 18
click at [325, 97] on input "100000" at bounding box center [379, 98] width 145 height 18
click at [479, 104] on input "60000" at bounding box center [531, 98] width 145 height 18
click at [489, 115] on div "Initial Portfolio Size (₹) 3000000 Monthly Investment (₹) 100000 Monthly Tradin…" at bounding box center [379, 110] width 451 height 71
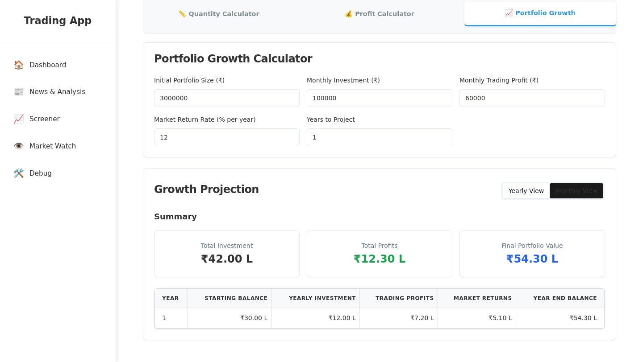
click at [474, 102] on input "60000" at bounding box center [531, 98] width 145 height 18
click at [474, 99] on input "60000" at bounding box center [531, 98] width 145 height 18
click at [483, 99] on input "60000" at bounding box center [531, 98] width 145 height 18
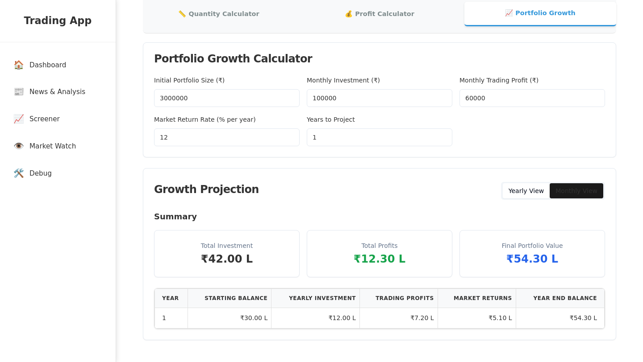
click at [483, 99] on input "60000" at bounding box center [531, 98] width 145 height 18
click at [464, 101] on input "60000" at bounding box center [531, 98] width 145 height 18
click at [489, 130] on div "Initial Portfolio Size (₹) 3000000 Monthly Investment (₹) 100000 Monthly Tradin…" at bounding box center [379, 110] width 451 height 71
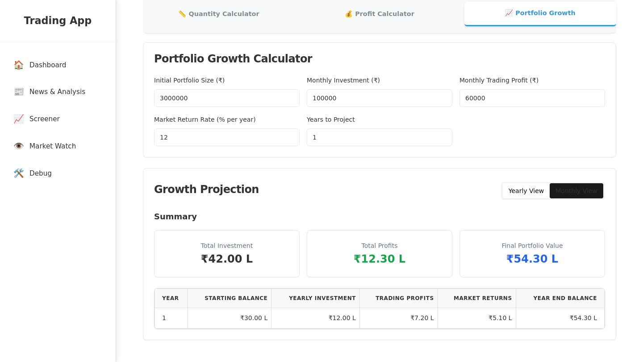
click at [220, 143] on input "12" at bounding box center [226, 138] width 145 height 18
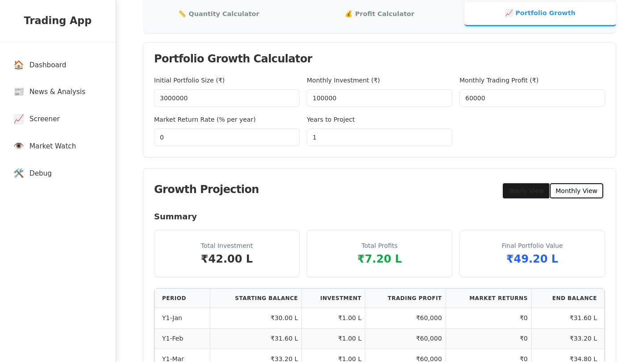
click at [559, 187] on button "Monthly View" at bounding box center [576, 190] width 54 height 15
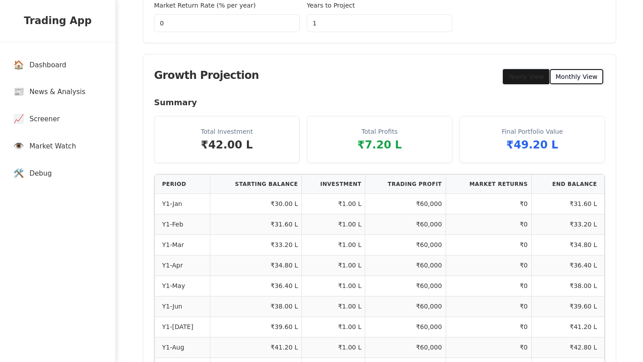
scroll to position [157, 0]
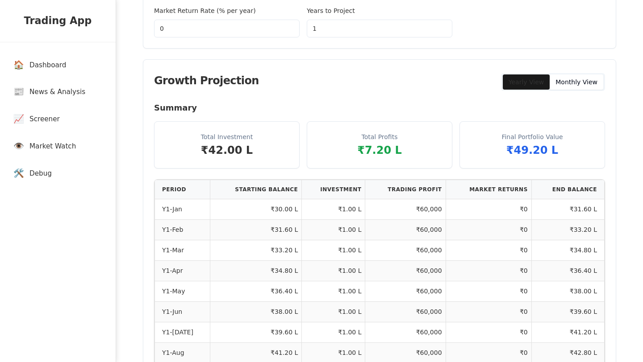
click at [174, 24] on input "0" at bounding box center [226, 29] width 145 height 18
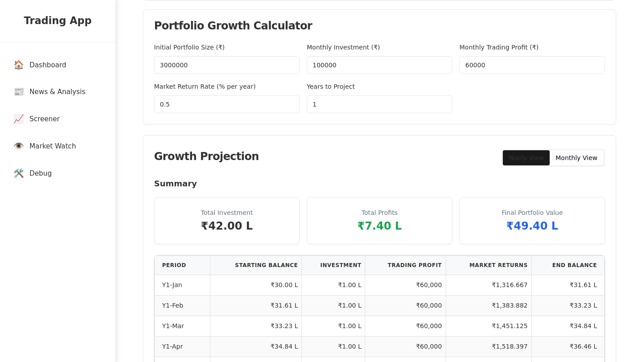
scroll to position [81, 0]
click at [240, 108] on input "0.5" at bounding box center [226, 104] width 145 height 18
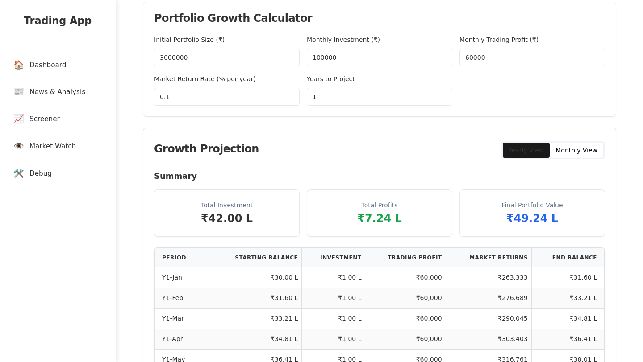
scroll to position [89, 0]
type input "0"
type input "1"
click at [388, 161] on div "Growth Projection Yearly View Monthly View" at bounding box center [379, 149] width 472 height 42
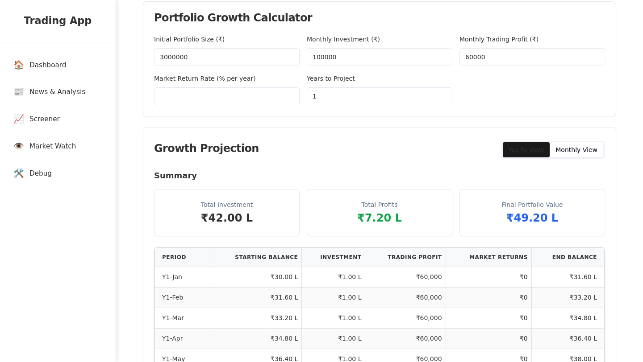
scroll to position [96, 0]
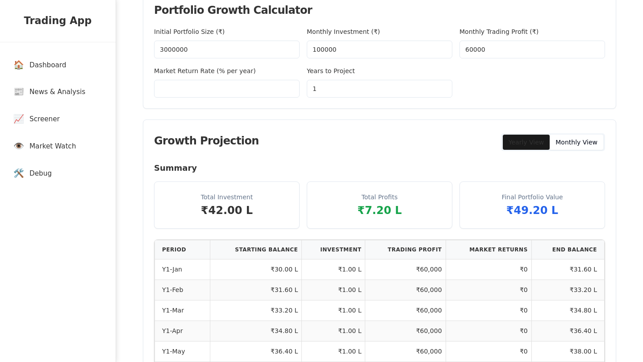
click at [386, 168] on h4 "Summary" at bounding box center [379, 168] width 451 height 12
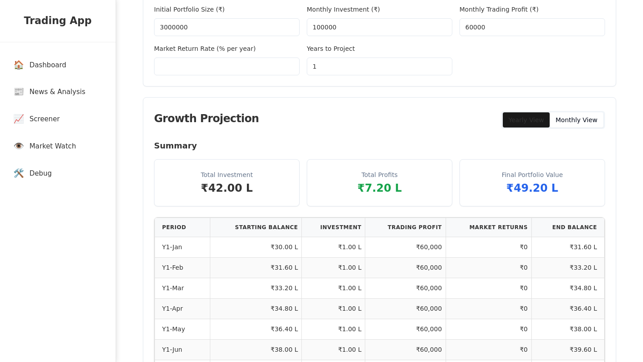
scroll to position [120, 0]
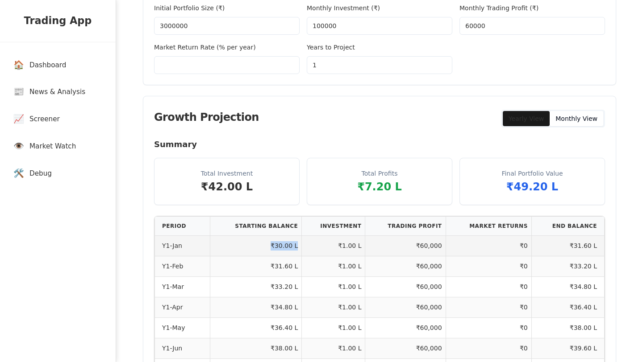
drag, startPoint x: 266, startPoint y: 245, endPoint x: 294, endPoint y: 249, distance: 27.7
click at [294, 249] on td "₹30.00 L" at bounding box center [256, 246] width 92 height 21
drag, startPoint x: 332, startPoint y: 248, endPoint x: 364, endPoint y: 249, distance: 32.2
click at [364, 249] on tr "Y1-Jan ₹30.00 L ₹1.00 L ₹60,000 ₹0 ₹31.60 L" at bounding box center [379, 246] width 449 height 21
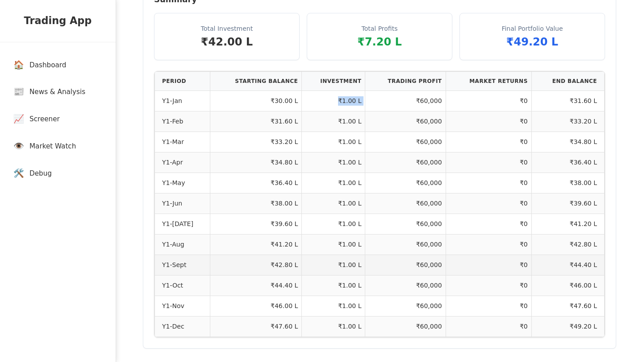
scroll to position [266, 0]
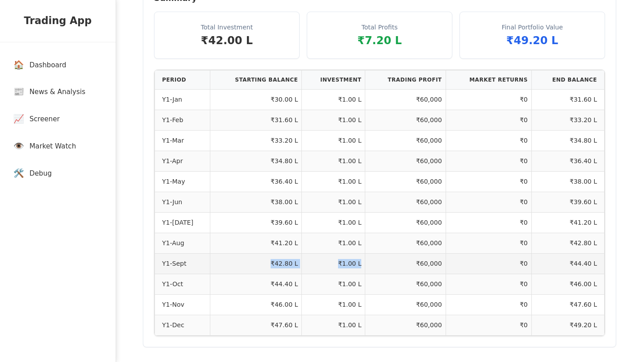
drag, startPoint x: 268, startPoint y: 264, endPoint x: 299, endPoint y: 270, distance: 31.3
click at [299, 270] on tr "Y1-Sept ₹42.80 L ₹1.00 L ₹60,000 ₹0 ₹44.40 L" at bounding box center [379, 263] width 449 height 21
click at [294, 268] on td "₹42.80 L" at bounding box center [256, 263] width 92 height 21
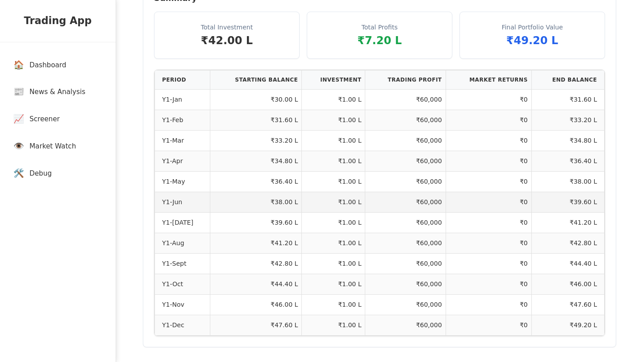
scroll to position [226, 0]
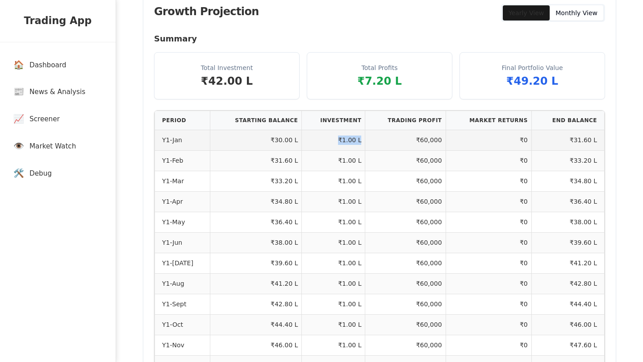
drag, startPoint x: 336, startPoint y: 141, endPoint x: 361, endPoint y: 139, distance: 24.6
click at [361, 139] on td "₹1.00 L" at bounding box center [333, 140] width 63 height 21
click at [353, 140] on td "₹1.00 L" at bounding box center [333, 140] width 63 height 21
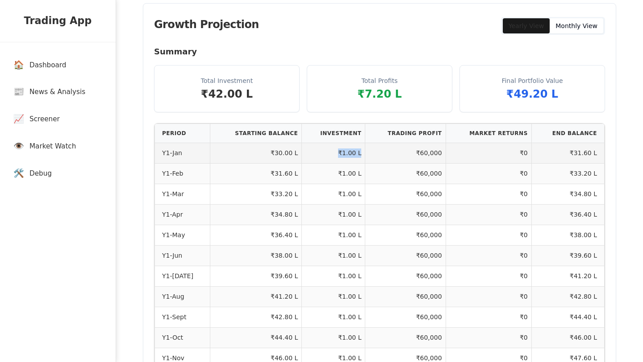
drag, startPoint x: 334, startPoint y: 154, endPoint x: 357, endPoint y: 154, distance: 23.7
click at [357, 154] on td "₹1.00 L" at bounding box center [333, 153] width 63 height 21
drag, startPoint x: 414, startPoint y: 156, endPoint x: 442, endPoint y: 159, distance: 27.8
click at [442, 159] on td "₹60,000" at bounding box center [405, 153] width 80 height 21
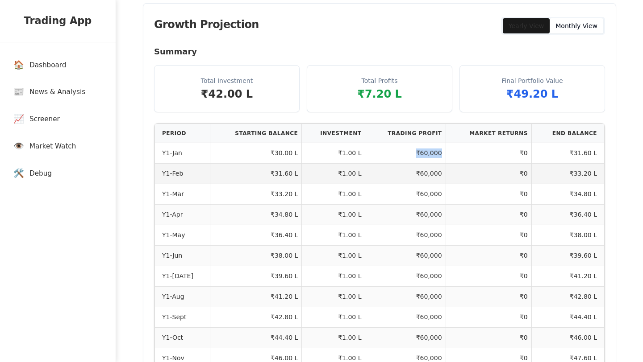
click at [487, 164] on td "₹0" at bounding box center [488, 173] width 86 height 21
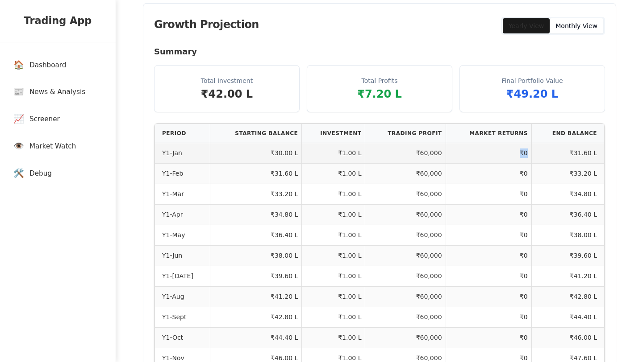
drag, startPoint x: 515, startPoint y: 151, endPoint x: 527, endPoint y: 152, distance: 11.2
click at [527, 152] on td "₹0" at bounding box center [488, 153] width 86 height 21
click at [568, 153] on td "₹31.60 L" at bounding box center [567, 153] width 73 height 21
drag, startPoint x: 568, startPoint y: 153, endPoint x: 595, endPoint y: 154, distance: 26.8
click at [595, 154] on td "₹31.60 L" at bounding box center [567, 153] width 73 height 21
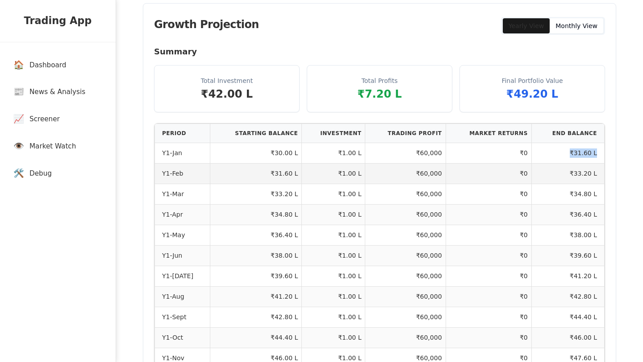
click at [569, 171] on td "₹33.20 L" at bounding box center [567, 173] width 73 height 21
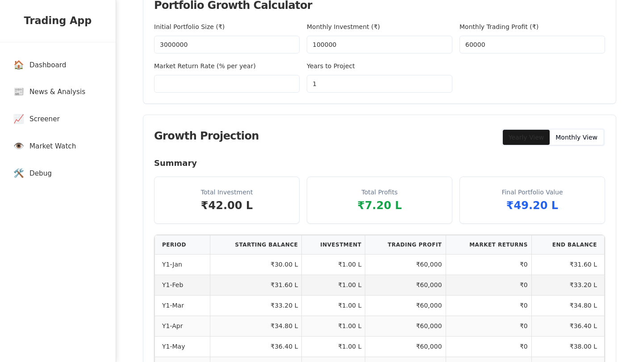
scroll to position [121, 0]
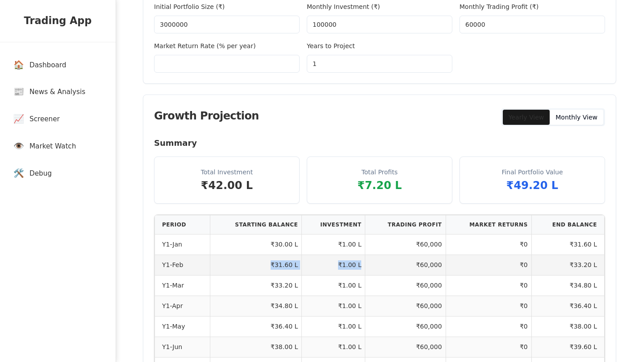
drag, startPoint x: 265, startPoint y: 266, endPoint x: 298, endPoint y: 270, distance: 33.3
click at [298, 270] on tr "Y1-Feb ₹31.60 L ₹1.00 L ₹60,000 ₹0 ₹33.20 L" at bounding box center [379, 265] width 449 height 21
click at [348, 265] on td "₹1.00 L" at bounding box center [333, 265] width 63 height 21
drag, startPoint x: 411, startPoint y: 267, endPoint x: 435, endPoint y: 264, distance: 24.2
click at [435, 264] on td "₹60,000" at bounding box center [405, 265] width 80 height 21
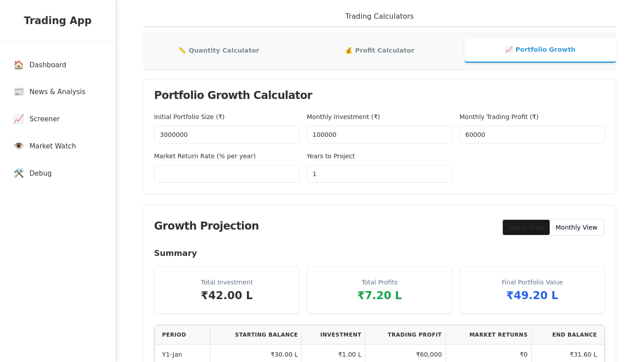
scroll to position [94, 0]
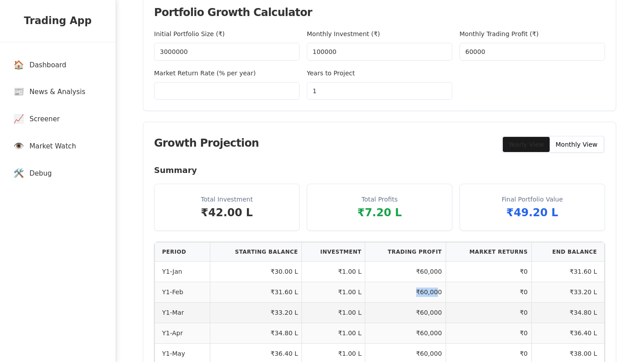
click at [494, 280] on td "₹0" at bounding box center [488, 271] width 86 height 21
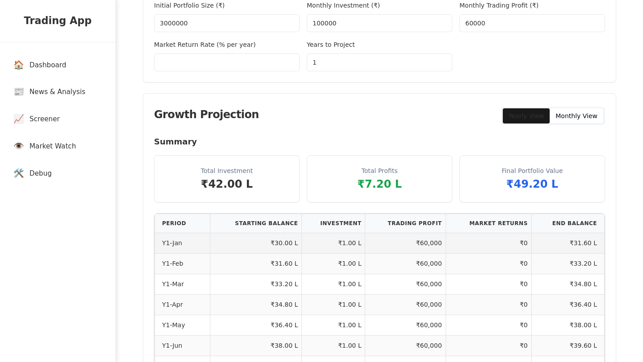
scroll to position [73, 0]
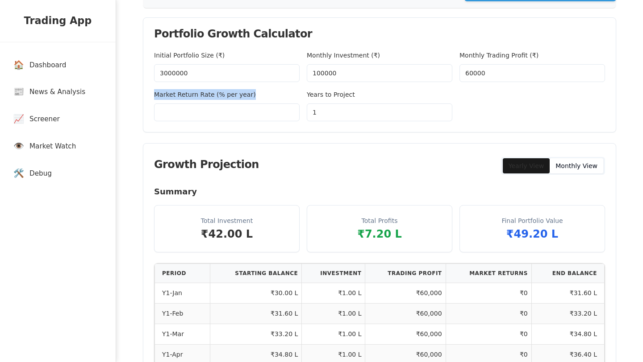
copy label "Market Return Rate (% per year)"
drag, startPoint x: 152, startPoint y: 95, endPoint x: 260, endPoint y: 92, distance: 108.0
click at [260, 92] on div "Initial Portfolio Size (₹) 3000000 Monthly Investment (₹) 100000 Monthly Tradin…" at bounding box center [379, 91] width 472 height 82
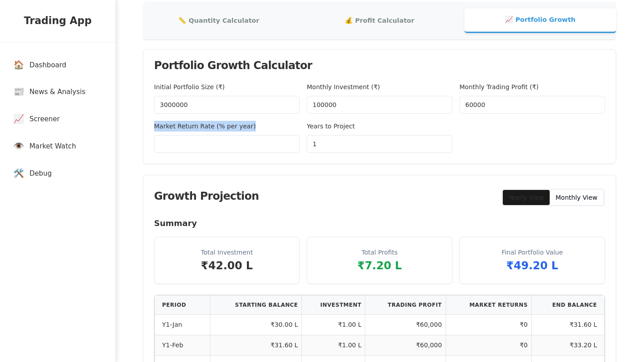
scroll to position [41, 0]
copy label "Monthly Trading Profit (₹)"
drag, startPoint x: 458, startPoint y: 86, endPoint x: 535, endPoint y: 83, distance: 77.3
click at [535, 83] on div "Initial Portfolio Size (₹) 3000000 Monthly Investment (₹) 100000 Monthly Tradin…" at bounding box center [379, 116] width 451 height 71
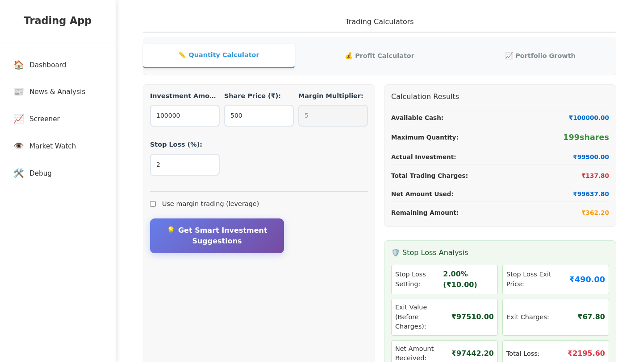
scroll to position [0, 0]
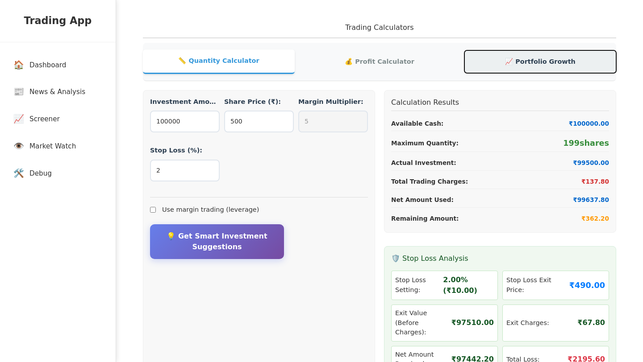
click at [521, 58] on button "📈 Portfolio Growth" at bounding box center [540, 61] width 152 height 23
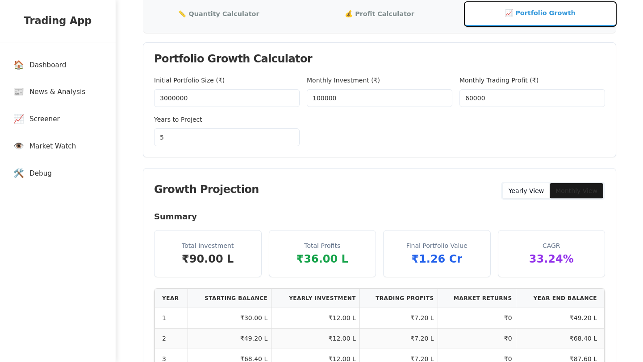
scroll to position [58, 0]
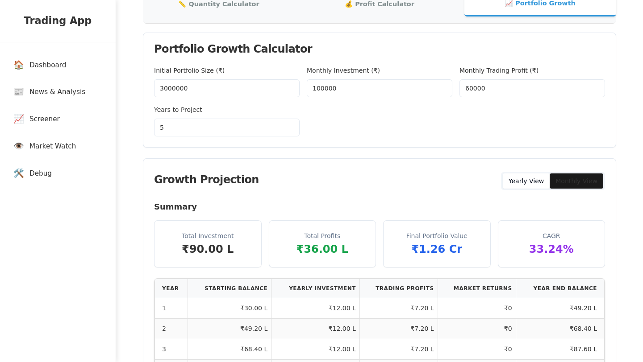
click at [351, 142] on div "Initial Portfolio Size (₹) 3000000 Monthly Investment (₹) 100000 Monthly Tradin…" at bounding box center [379, 106] width 472 height 82
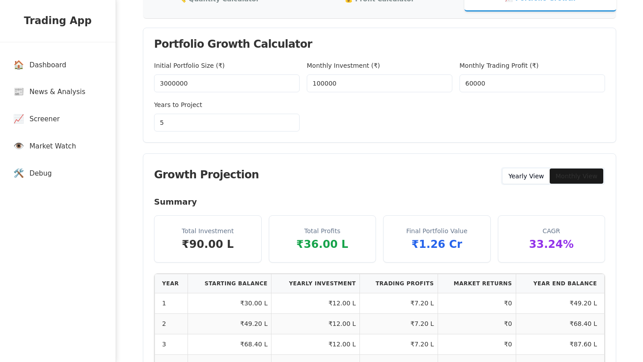
scroll to position [66, 0]
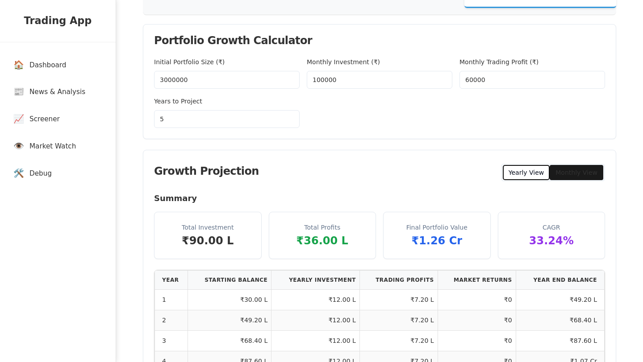
click at [526, 175] on button "Yearly View" at bounding box center [525, 172] width 47 height 15
click at [585, 170] on button "Monthly View" at bounding box center [576, 172] width 54 height 15
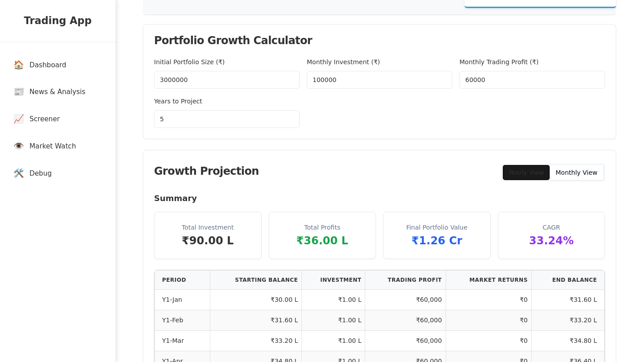
click at [521, 175] on button "Yearly View" at bounding box center [525, 172] width 47 height 15
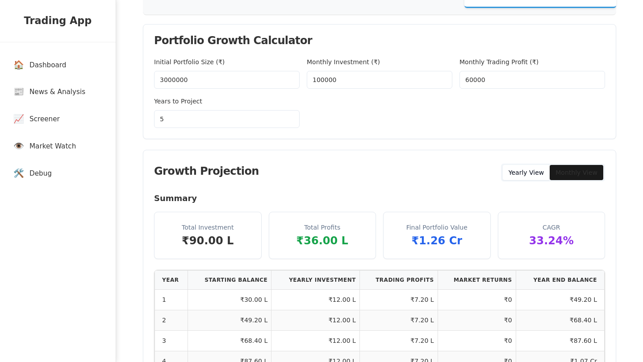
click at [174, 113] on input "5" at bounding box center [226, 119] width 145 height 18
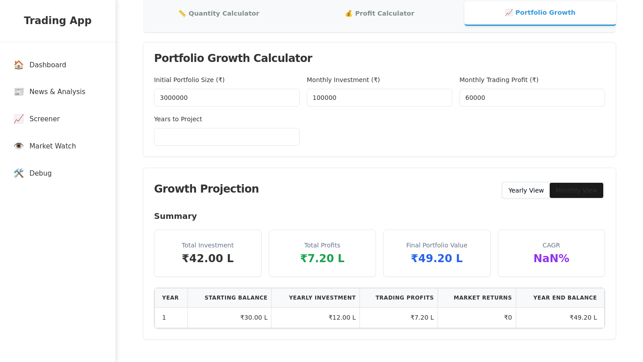
scroll to position [48, 0]
type input "1"
click at [380, 144] on div "Initial Portfolio Size (₹) 3000000 Monthly Investment (₹) 100000 Monthly Tradin…" at bounding box center [379, 110] width 451 height 71
click at [343, 102] on input "100000" at bounding box center [379, 98] width 145 height 18
click at [343, 120] on div "Initial Portfolio Size (₹) 3000000 Monthly Investment (₹) 100000 Monthly Tradin…" at bounding box center [379, 110] width 451 height 71
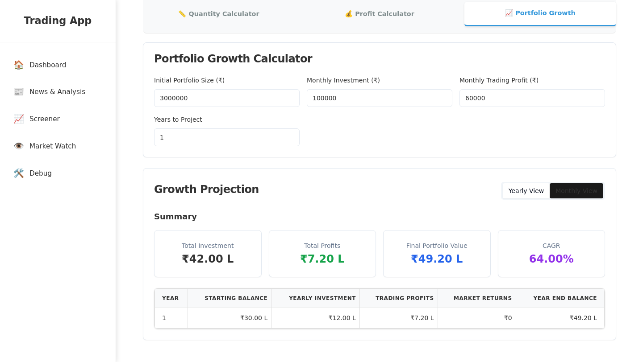
click at [488, 104] on input "60000" at bounding box center [531, 98] width 145 height 18
type input "59992"
click at [593, 195] on button "Monthly View" at bounding box center [576, 190] width 54 height 15
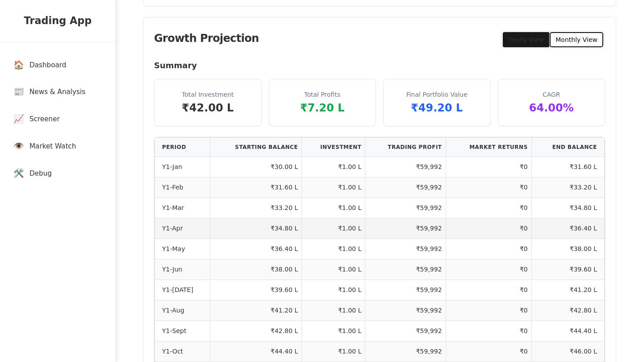
scroll to position [188, 0]
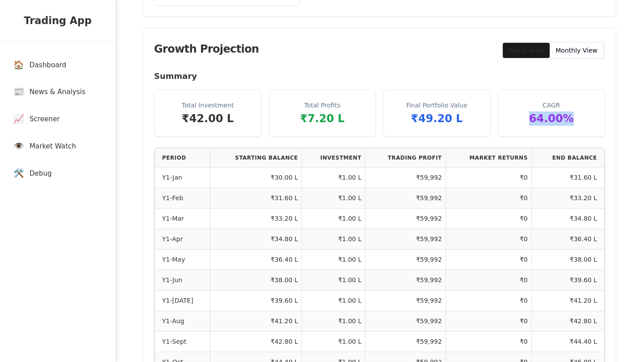
drag, startPoint x: 530, startPoint y: 112, endPoint x: 567, endPoint y: 116, distance: 36.7
click at [567, 116] on div "64.00 %" at bounding box center [551, 119] width 85 height 14
click at [541, 119] on div "64.00 %" at bounding box center [551, 119] width 85 height 14
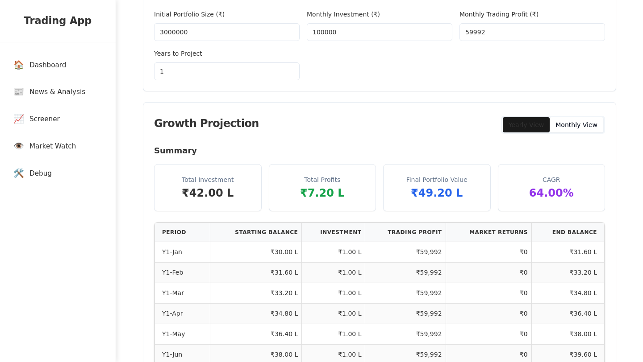
scroll to position [107, 0]
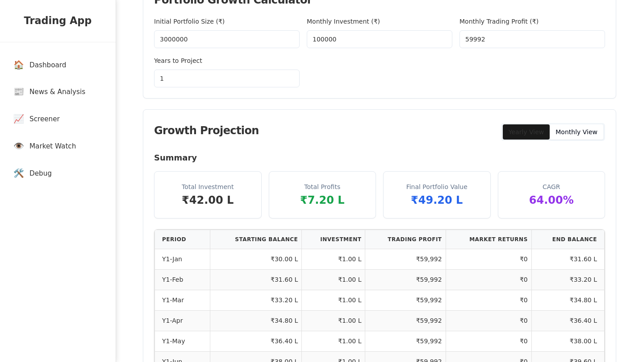
click at [233, 77] on input "1" at bounding box center [226, 79] width 145 height 18
type input "10"
click at [465, 169] on div "Summary Total Investment ₹1.50 Cr Total Profits ₹71.99 L Final Portfolio Value …" at bounding box center [379, 185] width 451 height 67
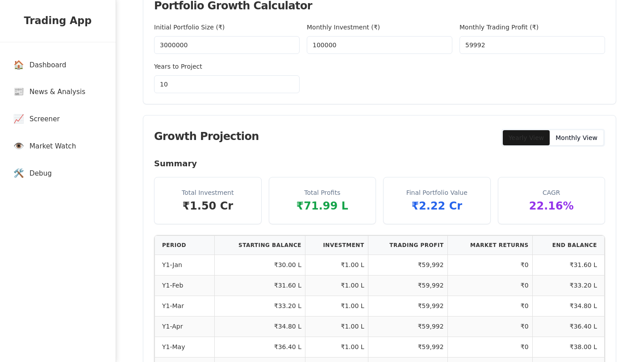
scroll to position [94, 0]
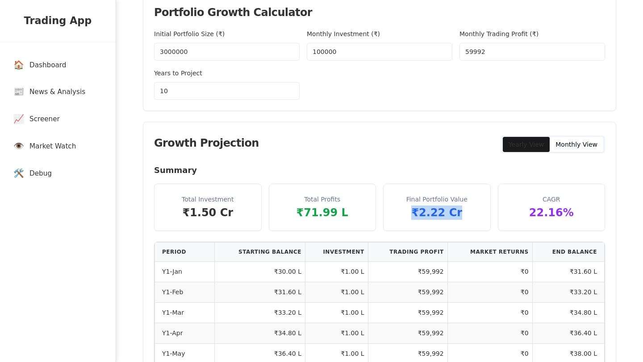
drag, startPoint x: 413, startPoint y: 215, endPoint x: 466, endPoint y: 215, distance: 53.5
click at [466, 215] on div "₹2.22 Cr" at bounding box center [436, 213] width 85 height 14
drag, startPoint x: 466, startPoint y: 215, endPoint x: 403, endPoint y: 218, distance: 63.0
click at [403, 218] on div "₹2.22 Cr" at bounding box center [436, 213] width 85 height 14
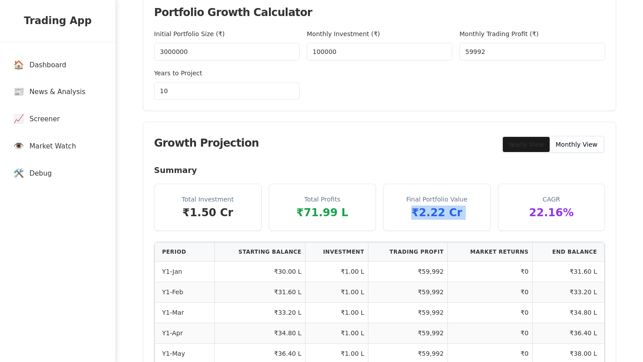
click at [440, 222] on div "Final Portfolio Value ₹2.22 Cr" at bounding box center [436, 207] width 107 height 46
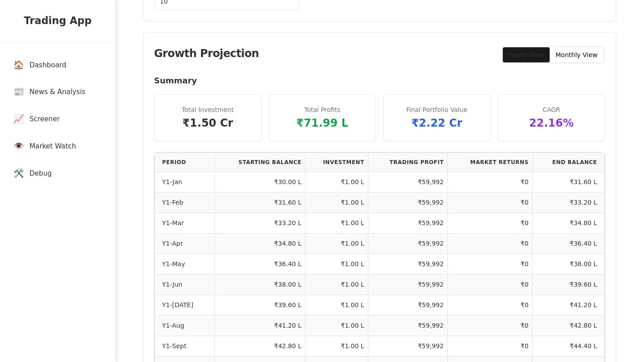
scroll to position [159, 0]
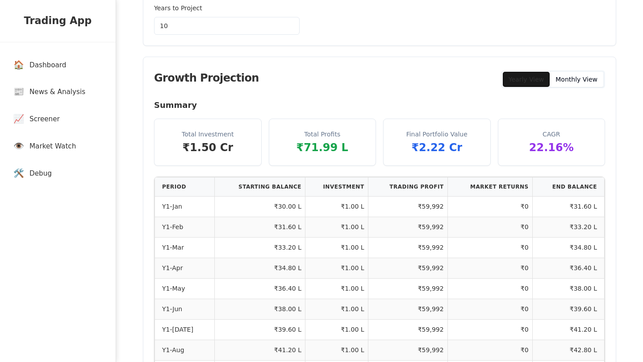
click at [537, 83] on button "Yearly View" at bounding box center [525, 79] width 47 height 15
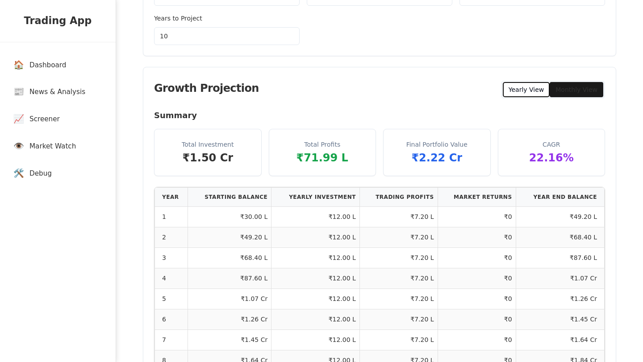
scroll to position [148, 0]
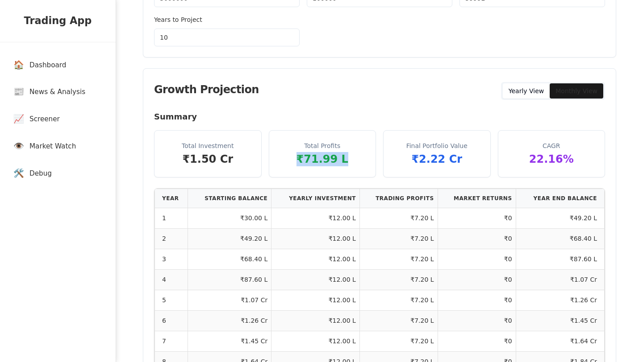
drag, startPoint x: 295, startPoint y: 157, endPoint x: 369, endPoint y: 164, distance: 73.5
click at [369, 164] on div "Total Profits ₹71.99 L" at bounding box center [322, 154] width 107 height 46
click at [352, 164] on div "₹71.99 L" at bounding box center [322, 159] width 85 height 14
click at [329, 164] on div "₹71.99 L" at bounding box center [322, 159] width 85 height 14
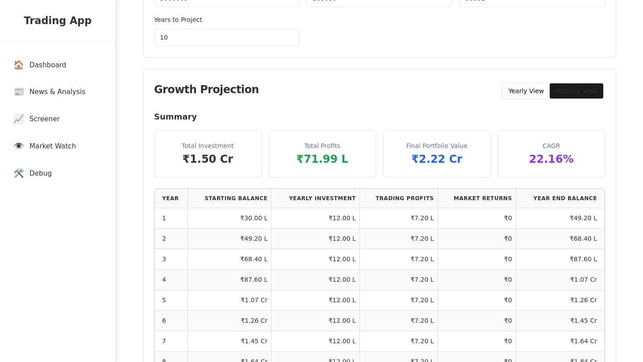
click at [329, 164] on div "₹71.99 L" at bounding box center [322, 159] width 85 height 14
click at [303, 160] on div "₹71.99 L" at bounding box center [322, 159] width 85 height 14
drag, startPoint x: 300, startPoint y: 159, endPoint x: 344, endPoint y: 165, distance: 45.1
click at [344, 165] on div "₹71.99 L" at bounding box center [322, 159] width 85 height 14
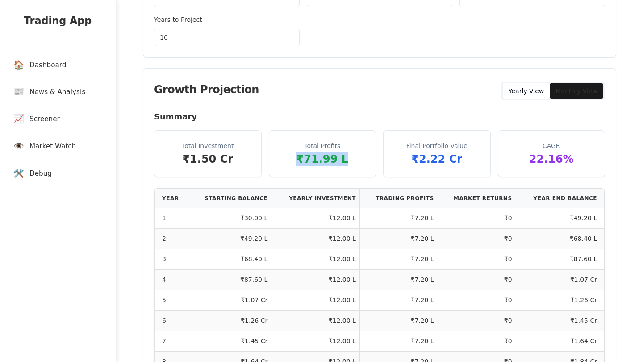
click at [348, 162] on div "₹71.99 L" at bounding box center [322, 159] width 85 height 14
drag, startPoint x: 348, startPoint y: 162, endPoint x: 299, endPoint y: 163, distance: 49.1
click at [299, 163] on div "₹71.99 L" at bounding box center [322, 159] width 85 height 14
drag, startPoint x: 299, startPoint y: 163, endPoint x: 355, endPoint y: 160, distance: 56.3
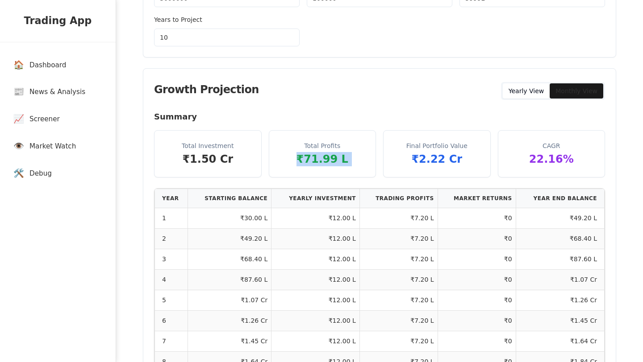
click at [355, 160] on div "₹71.99 L" at bounding box center [322, 159] width 85 height 14
click at [369, 172] on div "Total Profits ₹71.99 L" at bounding box center [322, 154] width 107 height 46
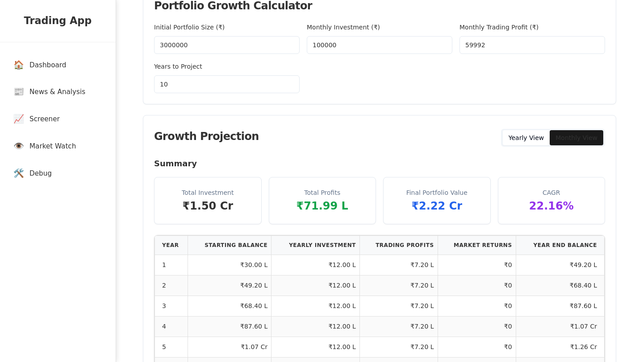
scroll to position [107, 0]
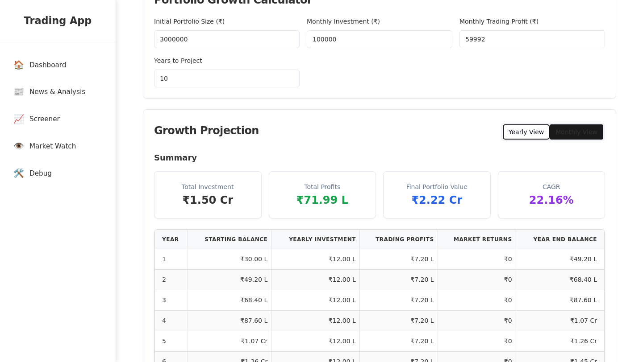
click at [526, 137] on button "Yearly View" at bounding box center [525, 131] width 47 height 15
click at [523, 138] on button "Yearly View" at bounding box center [525, 131] width 47 height 15
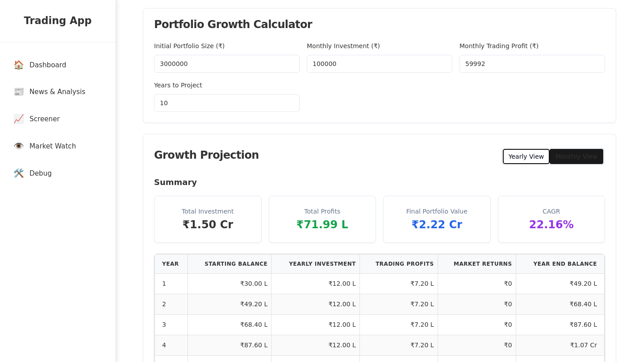
scroll to position [84, 0]
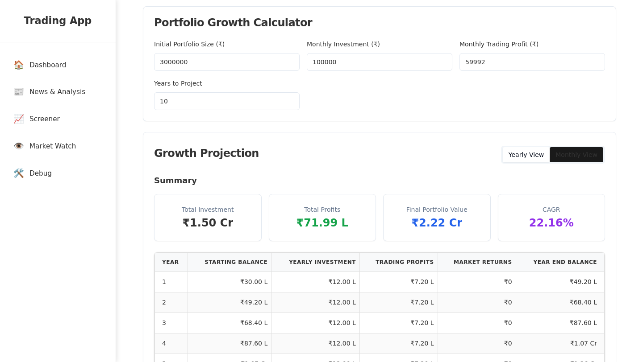
click at [472, 61] on input "59992" at bounding box center [531, 62] width 145 height 18
type input "60000"
click at [432, 133] on div "Growth Projection Yearly View Monthly View" at bounding box center [379, 154] width 472 height 42
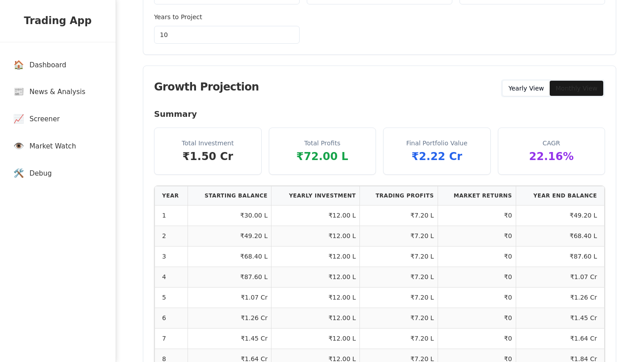
scroll to position [144, 0]
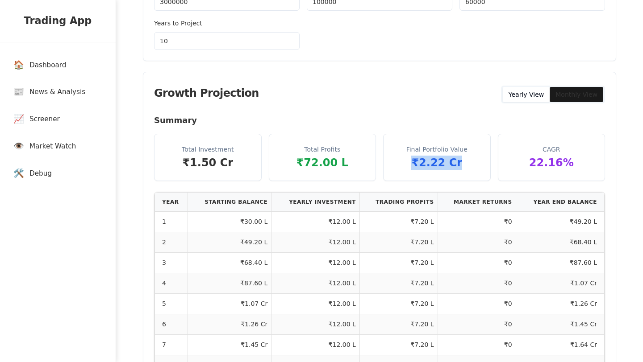
drag, startPoint x: 416, startPoint y: 164, endPoint x: 464, endPoint y: 161, distance: 47.8
click at [464, 161] on div "₹2.22 Cr" at bounding box center [436, 163] width 85 height 14
click at [447, 159] on div "₹2.22 Cr" at bounding box center [436, 163] width 85 height 14
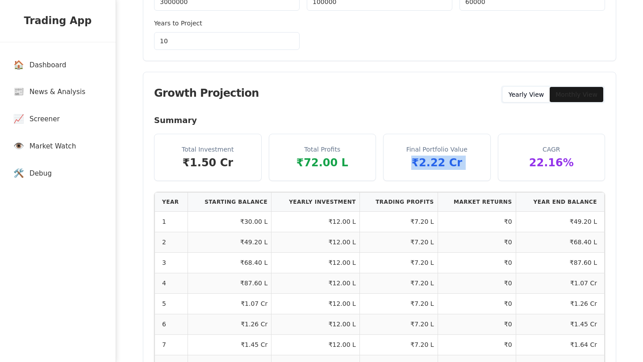
click at [436, 160] on div "₹2.22 Cr" at bounding box center [436, 163] width 85 height 14
click at [422, 160] on div "₹2.22 Cr" at bounding box center [436, 163] width 85 height 14
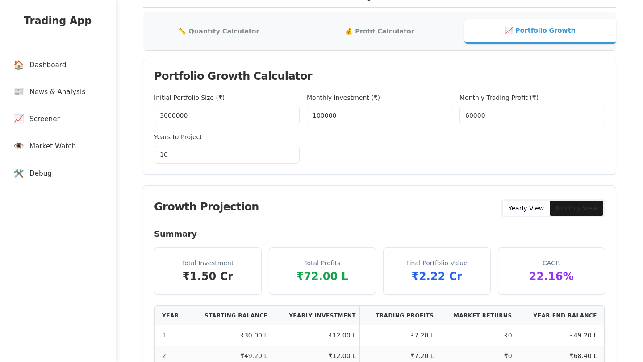
scroll to position [0, 0]
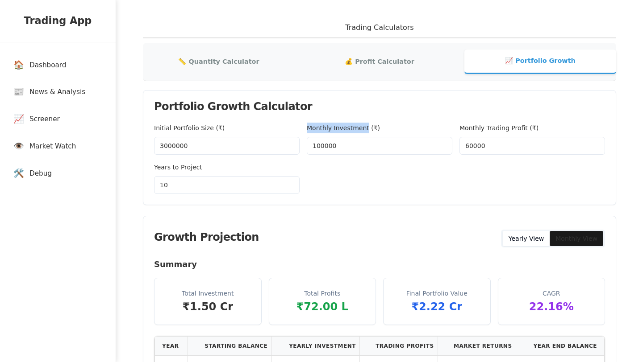
drag, startPoint x: 307, startPoint y: 130, endPoint x: 365, endPoint y: 128, distance: 59.0
click at [365, 128] on label "Monthly Investment (₹)" at bounding box center [343, 127] width 73 height 7
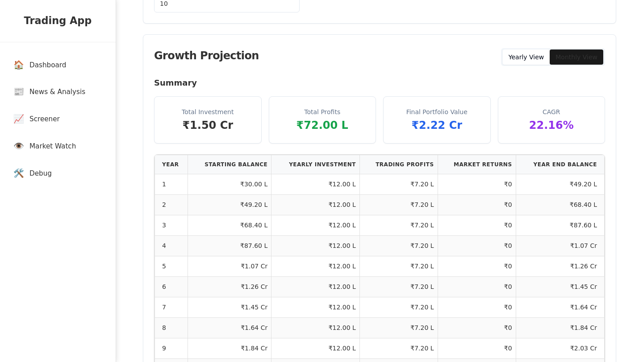
scroll to position [171, 0]
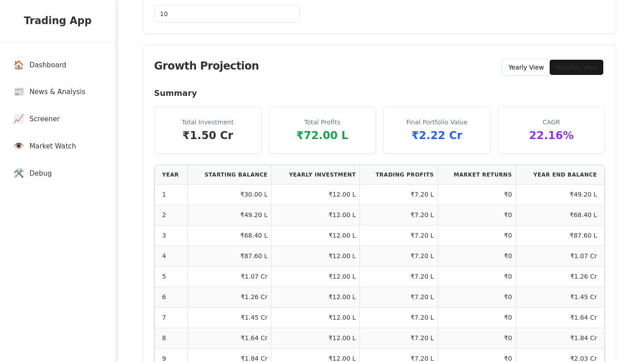
click at [598, 62] on button "Monthly View" at bounding box center [576, 67] width 54 height 15
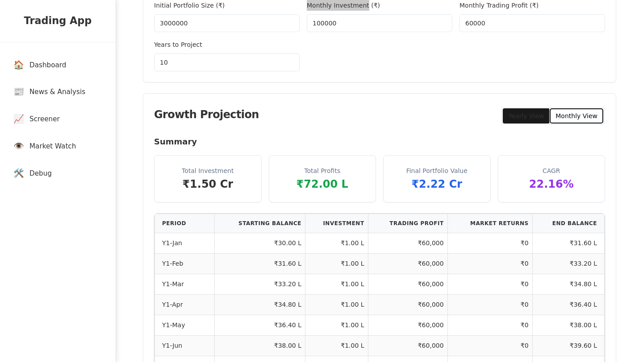
scroll to position [0, 0]
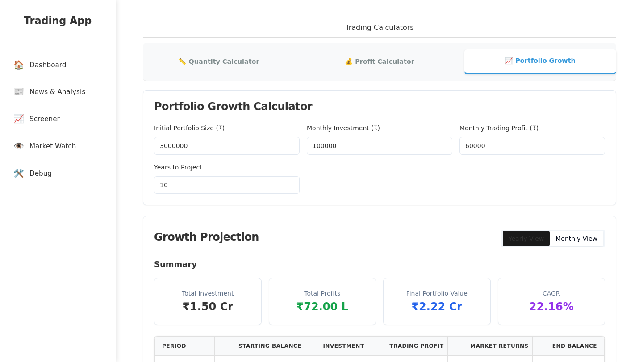
click at [460, 128] on label "Monthly Trading Profit (₹)" at bounding box center [498, 127] width 79 height 7
click at [460, 137] on input "60000" at bounding box center [531, 146] width 145 height 18
copy label "Monthly Trading Profit"
drag, startPoint x: 459, startPoint y: 128, endPoint x: 527, endPoint y: 131, distance: 67.9
click at [527, 131] on label "Monthly Trading Profit (₹)" at bounding box center [498, 127] width 79 height 7
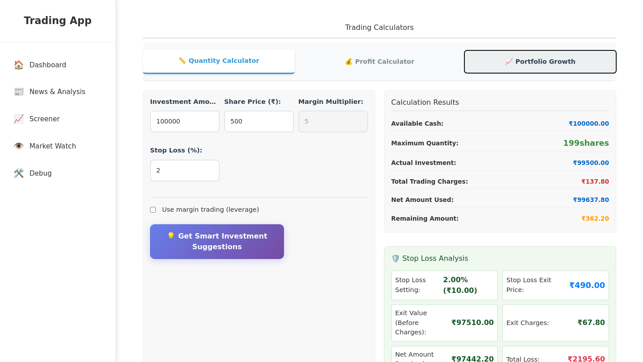
click at [539, 64] on button "📈 Portfolio Growth" at bounding box center [540, 61] width 152 height 23
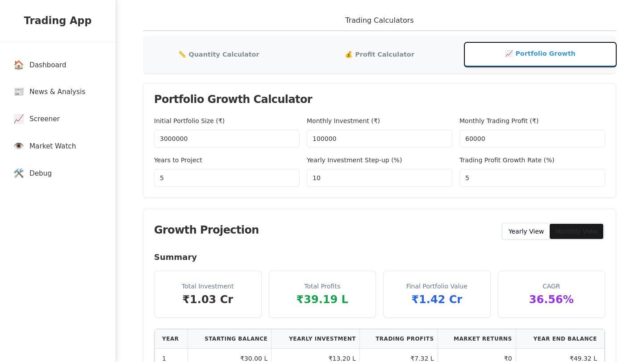
scroll to position [27, 0]
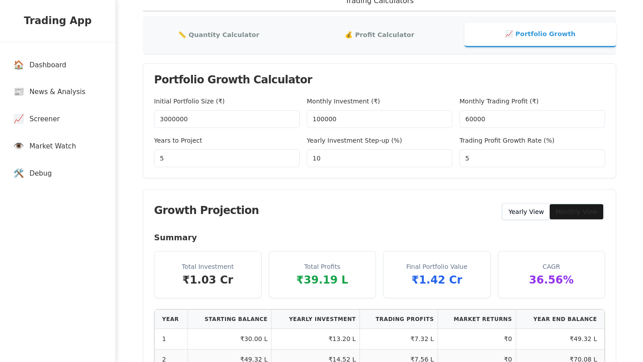
click at [406, 182] on div "Portfolio Growth Calculator Initial Portfolio Size (₹) 3000000 Monthly Investme…" at bounding box center [379, 253] width 473 height 380
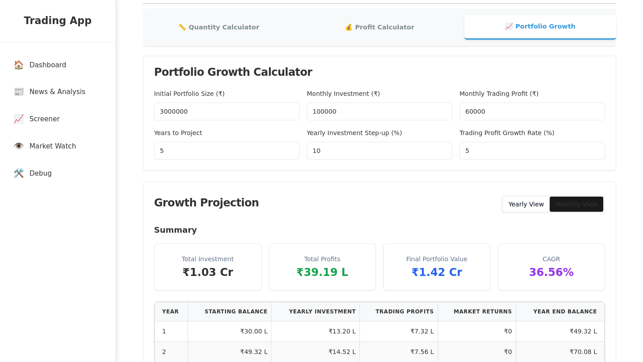
click at [359, 155] on input "10" at bounding box center [379, 151] width 145 height 18
click at [384, 185] on div "Growth Projection Yearly View Monthly View" at bounding box center [379, 203] width 472 height 42
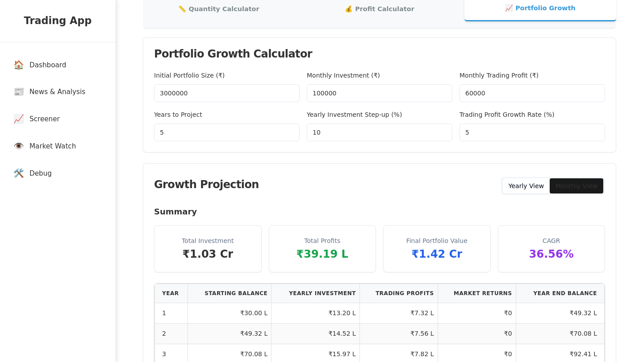
scroll to position [52, 0]
click at [475, 127] on input "5" at bounding box center [531, 133] width 145 height 18
click at [473, 138] on input "5" at bounding box center [531, 133] width 145 height 18
drag, startPoint x: 473, startPoint y: 138, endPoint x: 464, endPoint y: 128, distance: 13.7
click at [464, 128] on input "5" at bounding box center [531, 133] width 145 height 18
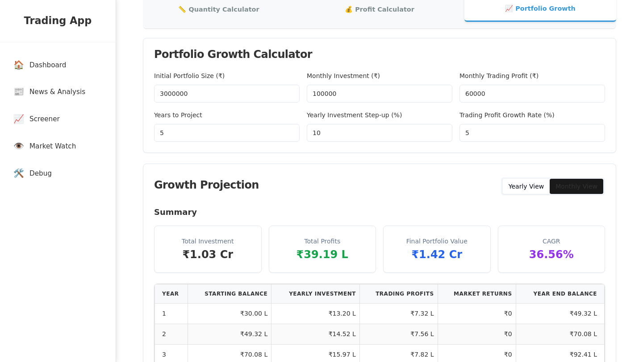
click at [459, 162] on div "Portfolio Growth Calculator Initial Portfolio Size (₹) 3000000 Monthly Investme…" at bounding box center [379, 228] width 473 height 380
drag, startPoint x: 464, startPoint y: 131, endPoint x: 472, endPoint y: 131, distance: 7.2
click at [472, 131] on input "5" at bounding box center [531, 133] width 145 height 18
click at [476, 135] on input "5" at bounding box center [531, 133] width 145 height 18
drag, startPoint x: 476, startPoint y: 135, endPoint x: 459, endPoint y: 135, distance: 16.5
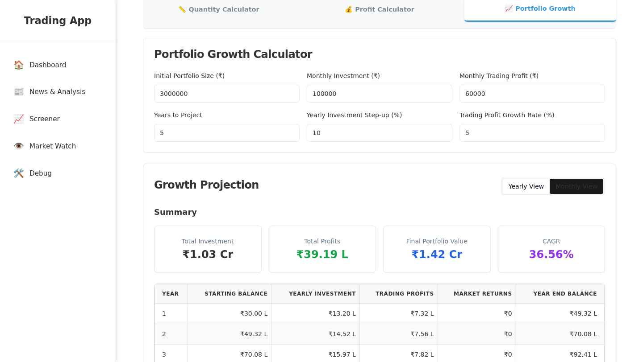
click at [459, 135] on input "5" at bounding box center [531, 133] width 145 height 18
click at [464, 150] on div "Initial Portfolio Size (₹) 3000000 Monthly Investment (₹) 100000 Monthly Tradin…" at bounding box center [379, 111] width 472 height 82
drag, startPoint x: 464, startPoint y: 132, endPoint x: 474, endPoint y: 133, distance: 10.9
click at [474, 133] on input "5" at bounding box center [531, 133] width 145 height 18
click at [478, 133] on input "5" at bounding box center [531, 133] width 145 height 18
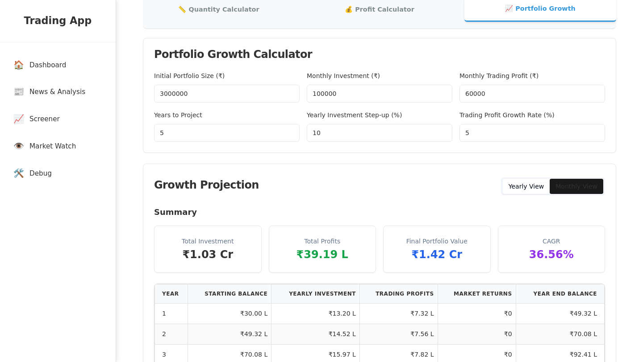
drag, startPoint x: 478, startPoint y: 133, endPoint x: 455, endPoint y: 130, distance: 23.4
click at [455, 130] on div "Initial Portfolio Size (₹) 3000000 Monthly Investment (₹) 100000 Monthly Tradin…" at bounding box center [379, 105] width 451 height 71
click at [463, 131] on input "5" at bounding box center [531, 133] width 145 height 18
click at [464, 132] on input "5" at bounding box center [531, 133] width 145 height 18
click at [468, 137] on input "5" at bounding box center [531, 133] width 145 height 18
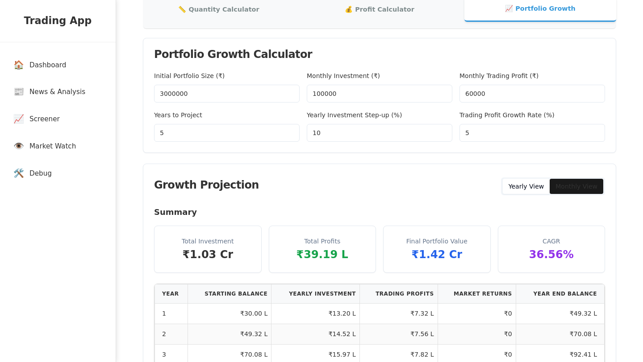
drag, startPoint x: 470, startPoint y: 133, endPoint x: 462, endPoint y: 133, distance: 8.5
click at [462, 133] on input "5" at bounding box center [531, 133] width 145 height 18
click at [479, 135] on input "5" at bounding box center [531, 133] width 145 height 18
drag, startPoint x: 479, startPoint y: 135, endPoint x: 465, endPoint y: 135, distance: 13.8
click at [465, 135] on input "5" at bounding box center [531, 133] width 145 height 18
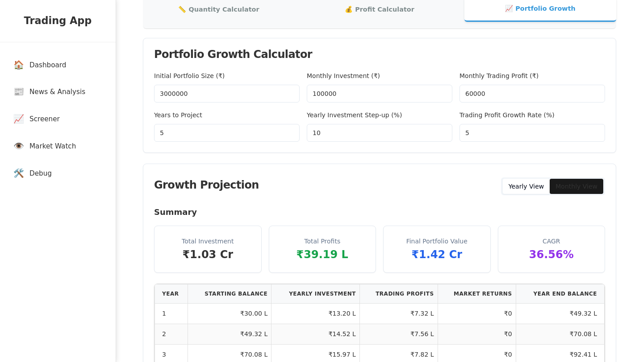
click at [469, 165] on div "Growth Projection Yearly View Monthly View" at bounding box center [379, 185] width 472 height 42
click at [508, 185] on button "Yearly View" at bounding box center [525, 186] width 47 height 15
click at [588, 190] on button "Monthly View" at bounding box center [576, 186] width 54 height 15
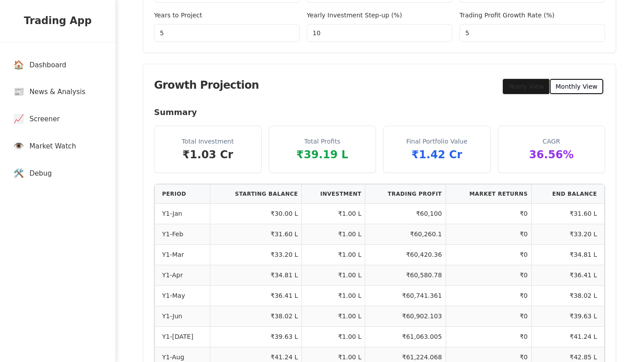
scroll to position [138, 0]
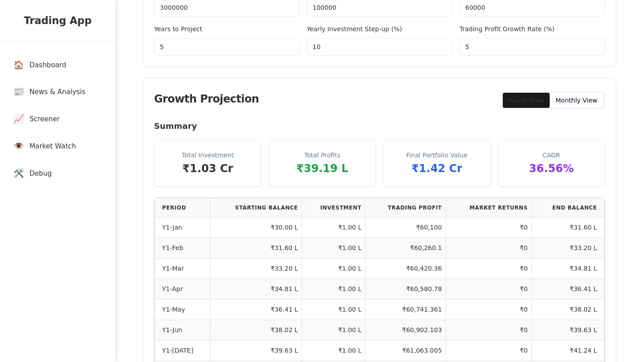
click at [479, 49] on input "5" at bounding box center [531, 47] width 145 height 18
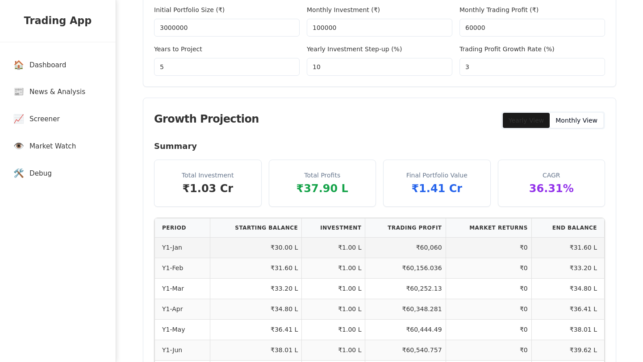
scroll to position [119, 0]
type input "5"
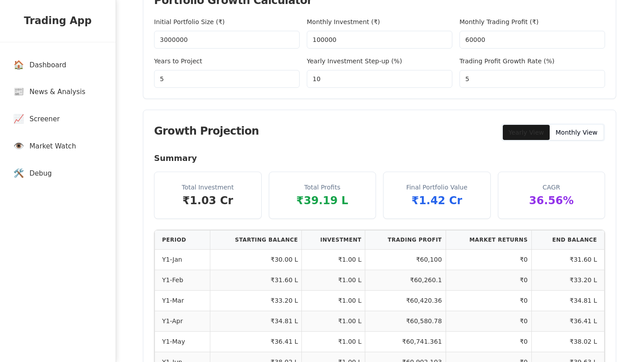
scroll to position [104, 0]
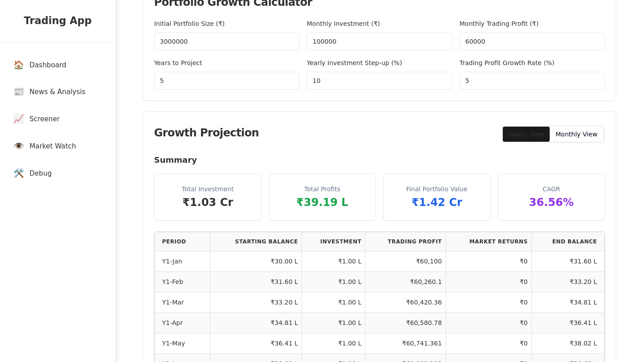
click at [435, 146] on div "Growth Projection Yearly View Monthly View" at bounding box center [379, 133] width 472 height 42
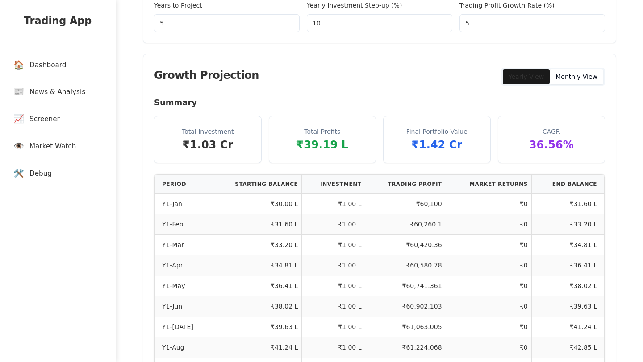
scroll to position [59, 0]
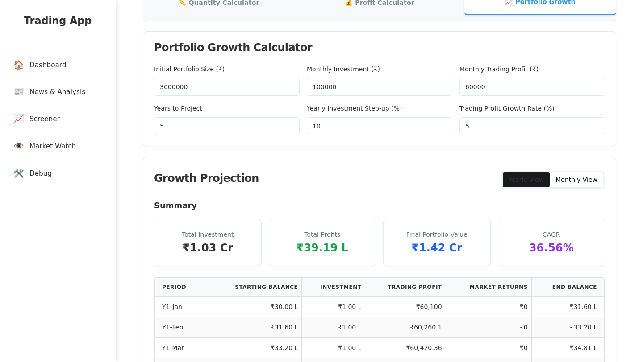
click at [328, 118] on input "10" at bounding box center [379, 126] width 145 height 18
click at [220, 122] on input "5" at bounding box center [226, 126] width 145 height 18
click at [219, 125] on input "5" at bounding box center [226, 126] width 145 height 18
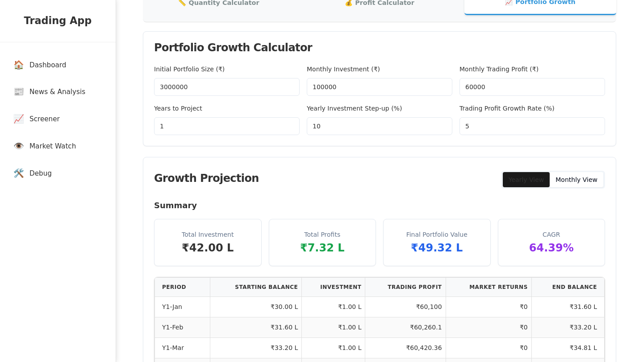
type input "1"
click at [261, 169] on div "Growth Projection Yearly View Monthly View" at bounding box center [379, 179] width 472 height 42
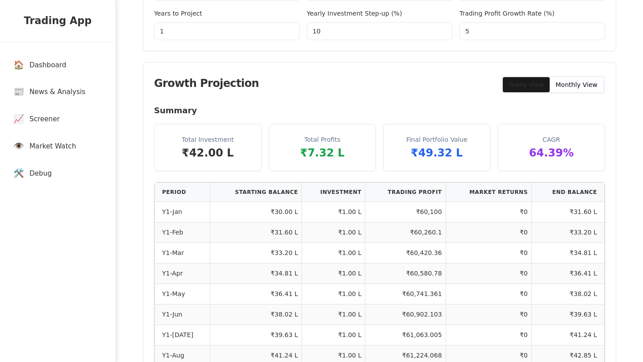
scroll to position [156, 0]
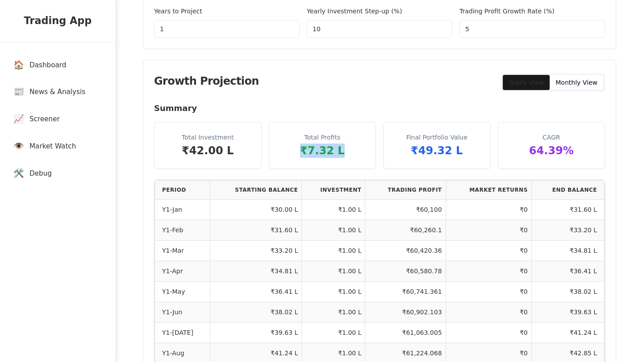
drag, startPoint x: 301, startPoint y: 153, endPoint x: 345, endPoint y: 153, distance: 43.7
click at [345, 153] on div "₹7.32 L" at bounding box center [322, 151] width 85 height 14
click at [353, 161] on div "Total Profits ₹7.32 L" at bounding box center [322, 145] width 107 height 46
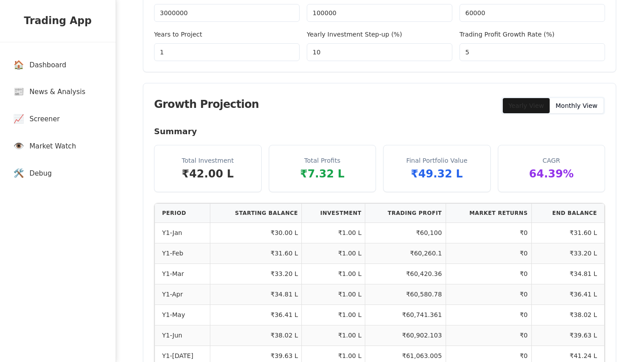
scroll to position [130, 0]
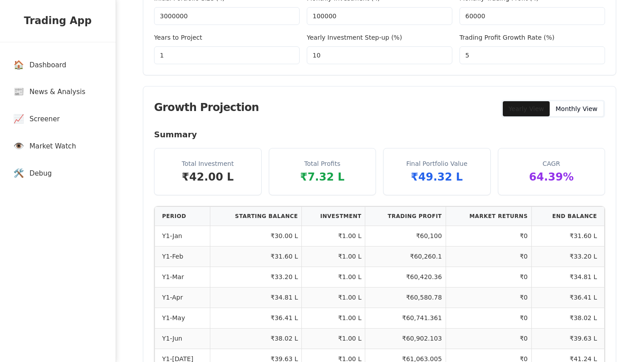
click at [298, 123] on div "Growth Projection Yearly View Monthly View" at bounding box center [379, 108] width 472 height 42
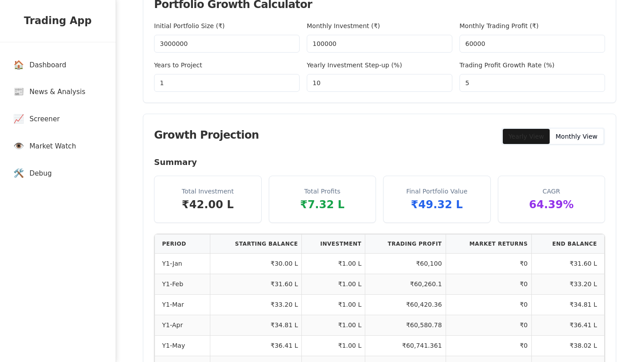
scroll to position [99, 0]
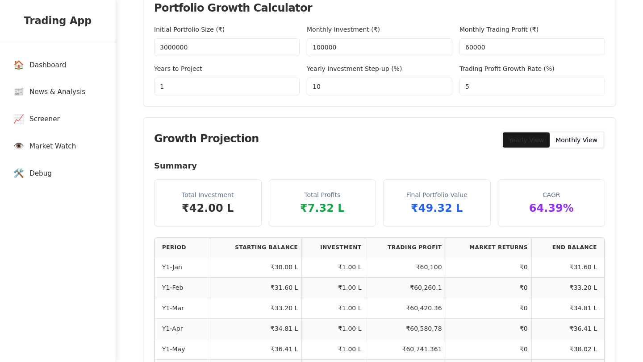
click at [477, 83] on input "5" at bounding box center [531, 87] width 145 height 18
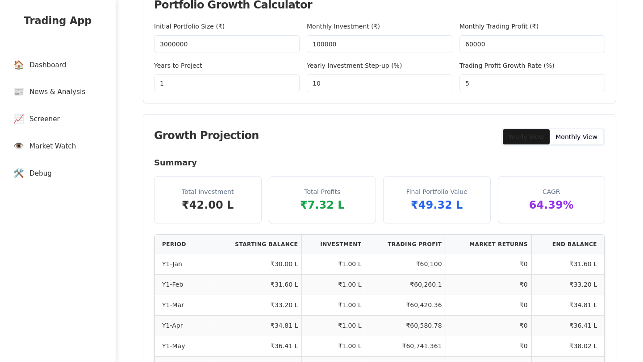
scroll to position [101, 0]
type input "0"
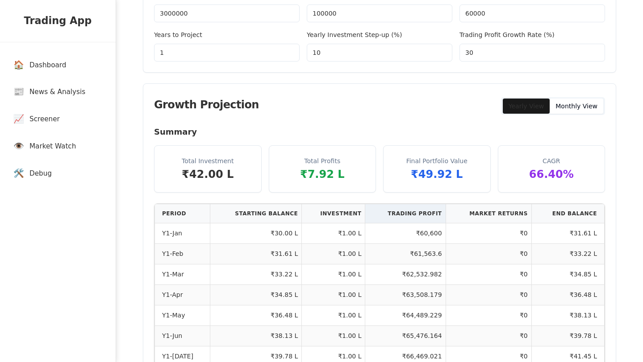
scroll to position [136, 0]
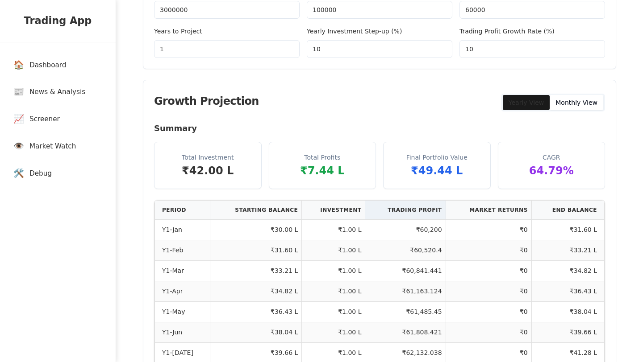
type input "1"
type input "0"
click at [372, 255] on td "₹60,000" at bounding box center [405, 250] width 80 height 21
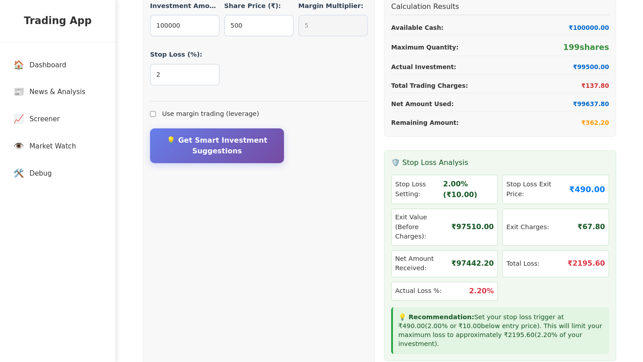
scroll to position [0, 0]
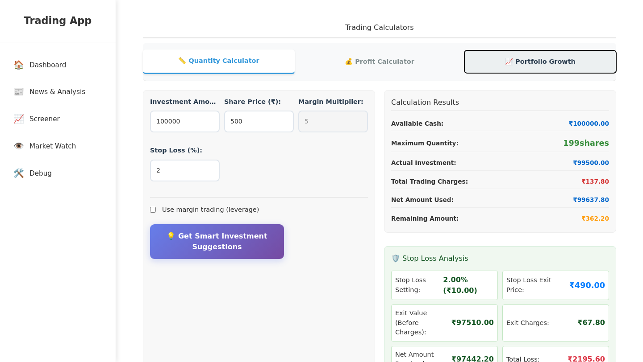
click at [549, 59] on button "📈 Portfolio Growth" at bounding box center [540, 61] width 152 height 23
click at [553, 67] on button "📈 Portfolio Growth" at bounding box center [540, 61] width 152 height 23
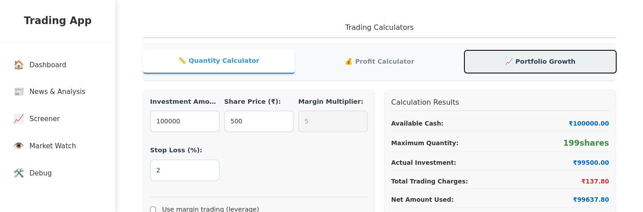
click at [536, 64] on button "📈 Portfolio Growth" at bounding box center [540, 61] width 152 height 23
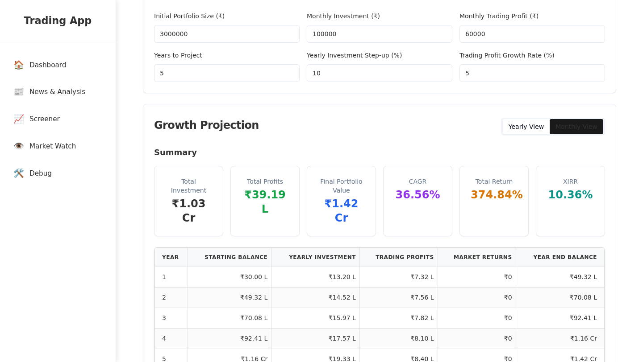
scroll to position [105, 0]
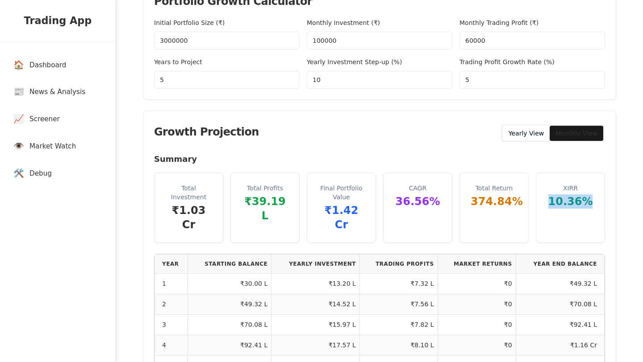
drag, startPoint x: 551, startPoint y: 201, endPoint x: 590, endPoint y: 207, distance: 39.7
click at [590, 207] on div "10.36 %" at bounding box center [570, 202] width 47 height 14
click at [567, 203] on div "10.36 %" at bounding box center [570, 202] width 47 height 14
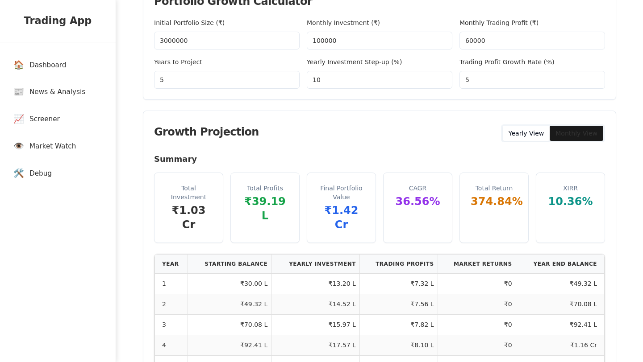
click at [567, 203] on div "10.36 %" at bounding box center [570, 202] width 47 height 14
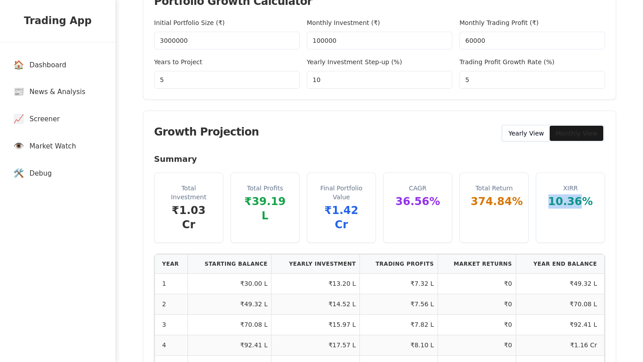
click at [567, 203] on div "10.36 %" at bounding box center [570, 202] width 47 height 14
click at [547, 57] on div "Trading Profit Growth Rate (%) 5" at bounding box center [531, 73] width 145 height 32
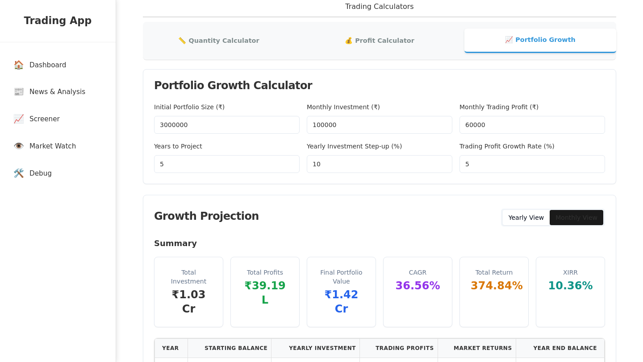
scroll to position [0, 0]
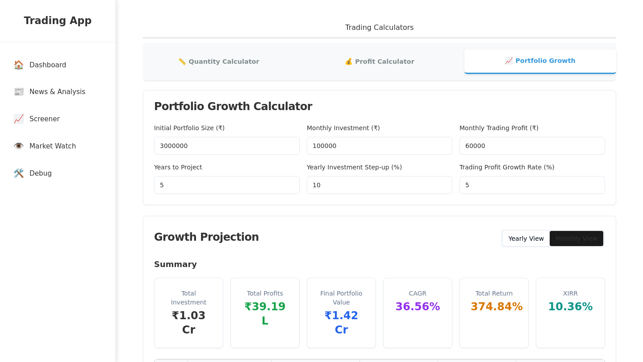
click at [326, 148] on input "100000" at bounding box center [379, 146] width 145 height 18
click at [326, 184] on input "10" at bounding box center [379, 185] width 145 height 18
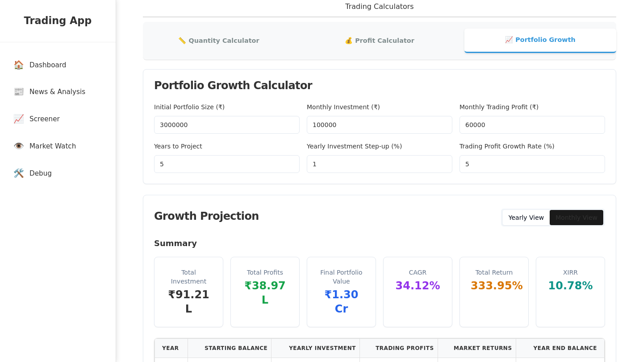
scroll to position [21, 0]
type input "1"
type input "10"
click at [334, 215] on div "Growth Projection Yearly View Monthly View" at bounding box center [379, 216] width 472 height 42
click at [496, 166] on input "5" at bounding box center [531, 164] width 145 height 18
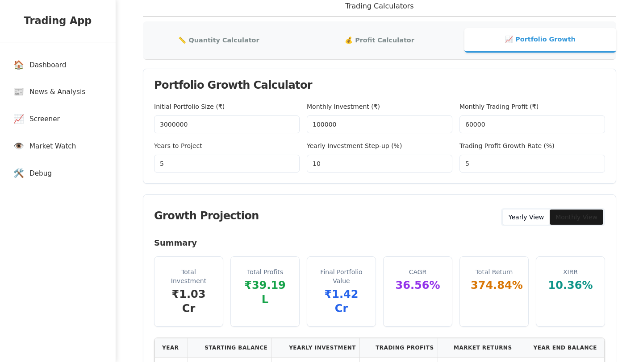
click at [464, 123] on input "60000" at bounding box center [531, 125] width 145 height 18
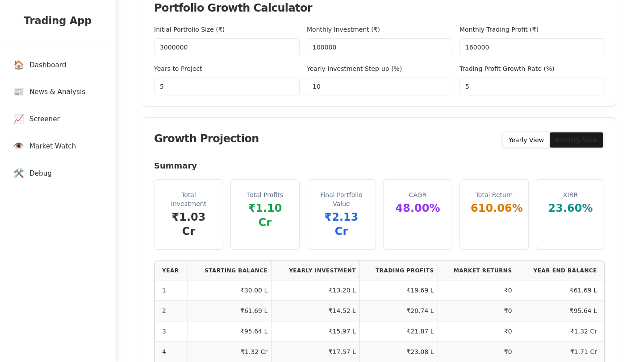
scroll to position [85, 0]
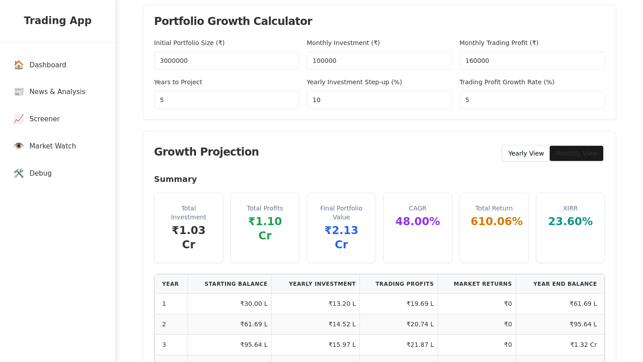
type input "160000"
click at [415, 128] on div "Portfolio Growth Calculator Initial Portfolio Size (₹) 3000000 Monthly Investme…" at bounding box center [379, 206] width 473 height 403
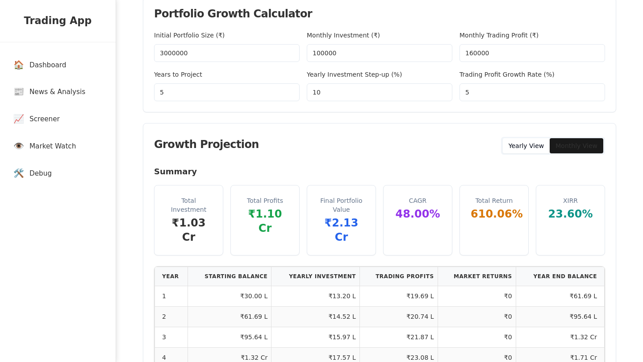
scroll to position [74, 0]
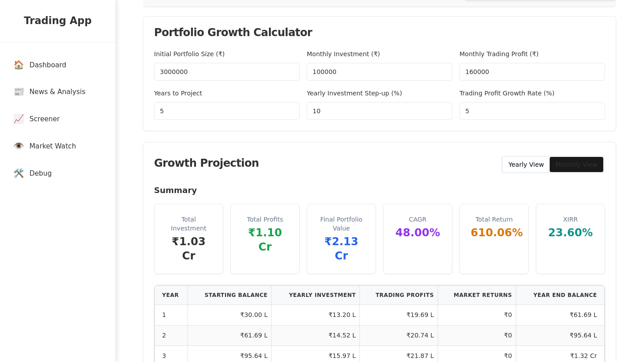
click at [230, 77] on input "3000000" at bounding box center [226, 72] width 145 height 18
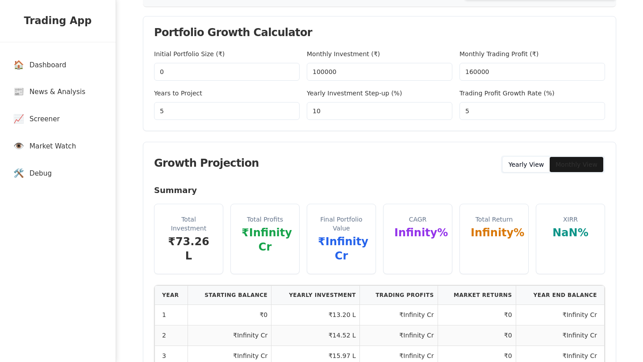
type input "0"
click at [294, 161] on div "Growth Projection Yearly View Monthly View" at bounding box center [379, 163] width 472 height 42
click at [257, 76] on input "0" at bounding box center [226, 72] width 145 height 18
click at [348, 78] on input "100000" at bounding box center [379, 72] width 145 height 18
click at [322, 148] on div "Growth Projection Yearly View Monthly View" at bounding box center [379, 163] width 472 height 42
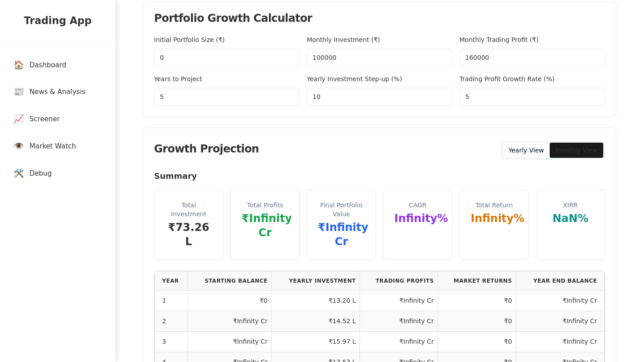
scroll to position [89, 0]
drag, startPoint x: 248, startPoint y: 220, endPoint x: 271, endPoint y: 234, distance: 26.4
click at [271, 234] on div "₹Infinity Cr" at bounding box center [264, 225] width 47 height 29
click at [335, 205] on div "Final Portfolio Value" at bounding box center [341, 209] width 47 height 18
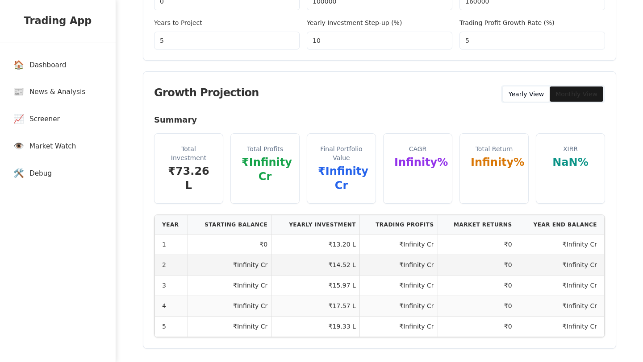
scroll to position [0, 0]
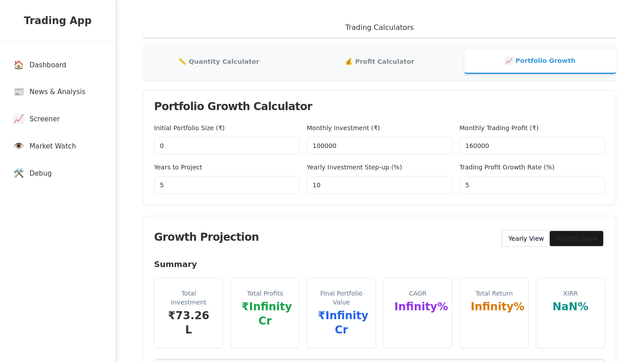
click at [249, 142] on input "0" at bounding box center [226, 146] width 145 height 18
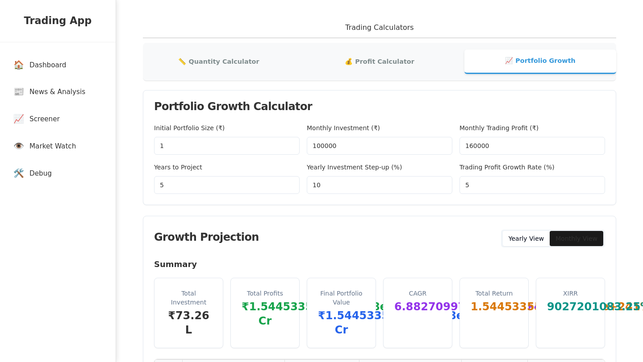
click at [290, 242] on div "Growth Projection Yearly View Monthly View" at bounding box center [379, 237] width 472 height 42
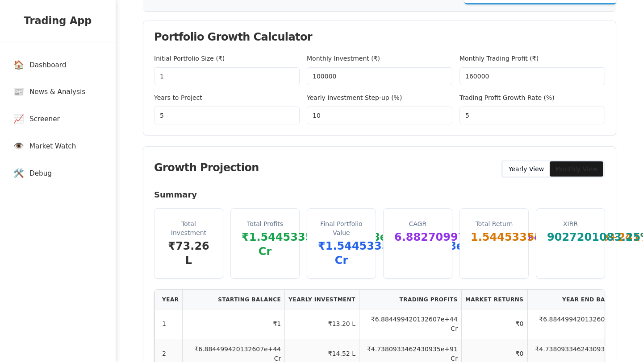
scroll to position [47, 0]
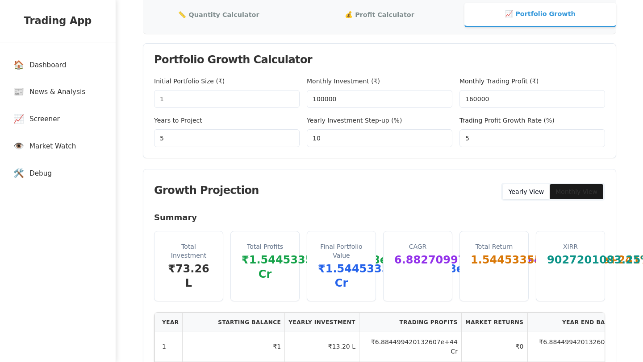
click at [256, 97] on input "1" at bounding box center [226, 99] width 145 height 18
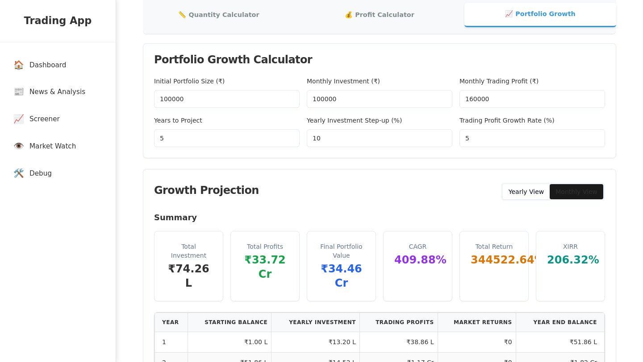
type input "100000"
click at [276, 172] on div "Growth Projection Yearly View Monthly View" at bounding box center [379, 191] width 472 height 42
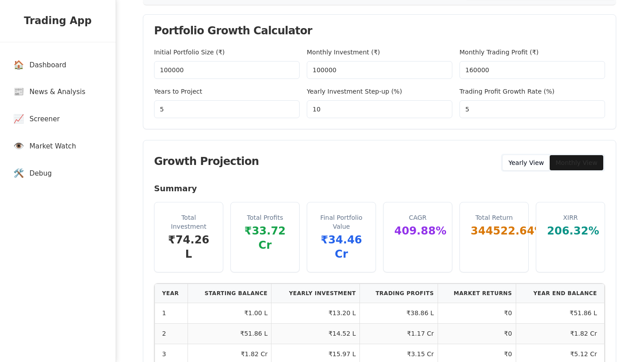
scroll to position [75, 0]
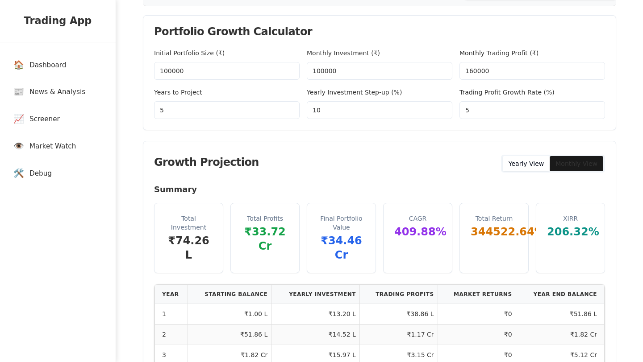
click at [213, 108] on input "5" at bounding box center [226, 110] width 145 height 18
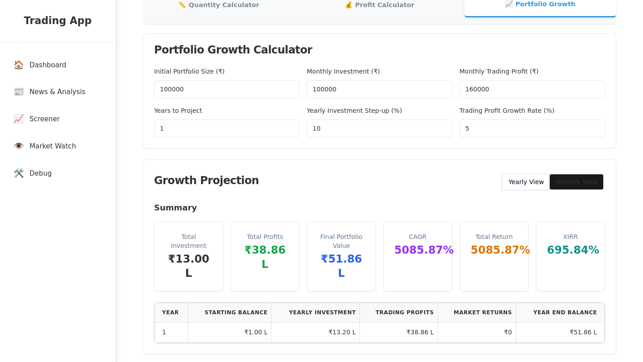
type input "1"
click at [253, 180] on div "Growth Projection Yearly View Monthly View" at bounding box center [379, 181] width 472 height 42
drag, startPoint x: 317, startPoint y: 261, endPoint x: 371, endPoint y: 258, distance: 54.5
click at [371, 258] on div "Final Portfolio Value ₹51.86 L" at bounding box center [341, 257] width 68 height 70
click at [352, 281] on div "Summary Total Investment ₹13.00 L Total Profits ₹38.86 L Final Portfolio Value …" at bounding box center [379, 278] width 472 height 153
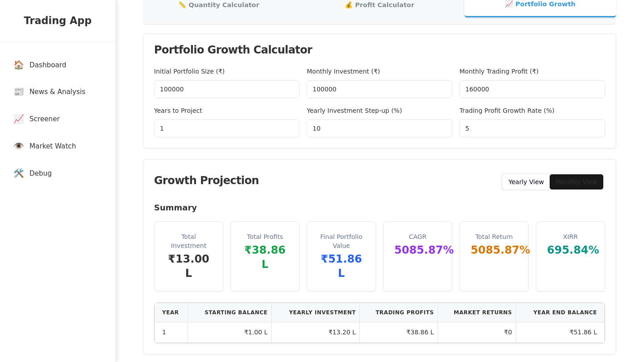
click at [569, 181] on button "Monthly View" at bounding box center [576, 181] width 54 height 15
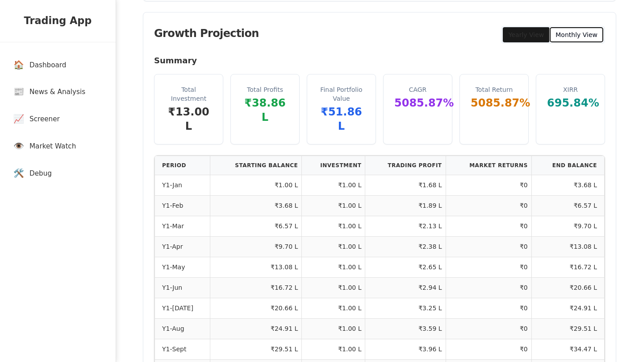
scroll to position [205, 0]
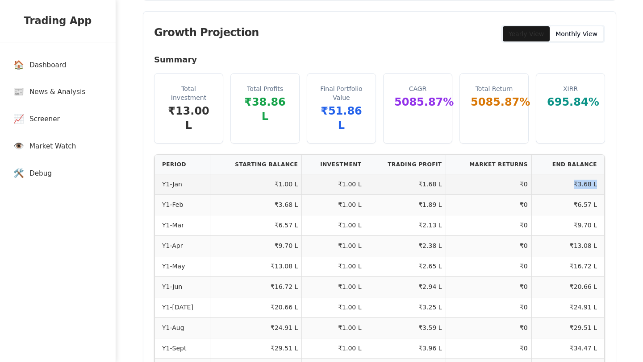
drag, startPoint x: 573, startPoint y: 170, endPoint x: 596, endPoint y: 170, distance: 22.3
click at [596, 174] on td "₹3.68 L" at bounding box center [567, 184] width 73 height 21
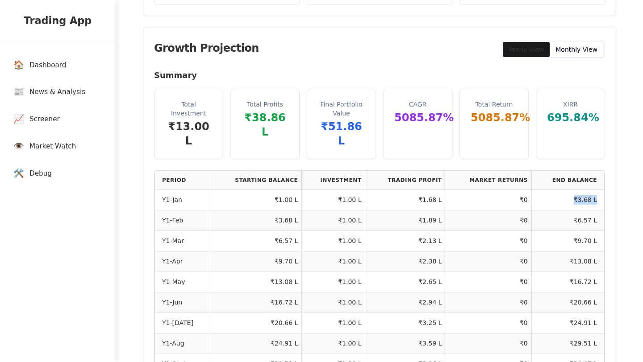
scroll to position [183, 0]
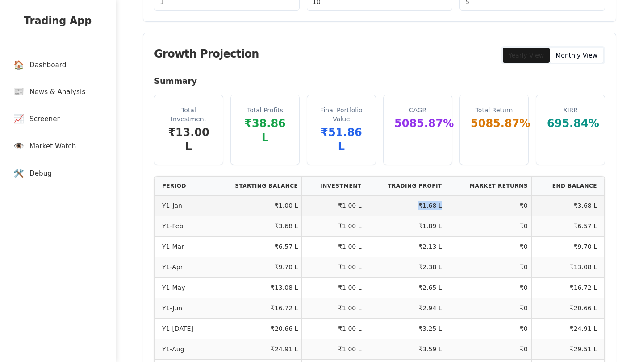
drag, startPoint x: 419, startPoint y: 193, endPoint x: 439, endPoint y: 194, distance: 20.1
click at [439, 195] on td "₹1.68 L" at bounding box center [405, 205] width 80 height 21
click at [427, 195] on td "₹1.68 L" at bounding box center [405, 205] width 80 height 21
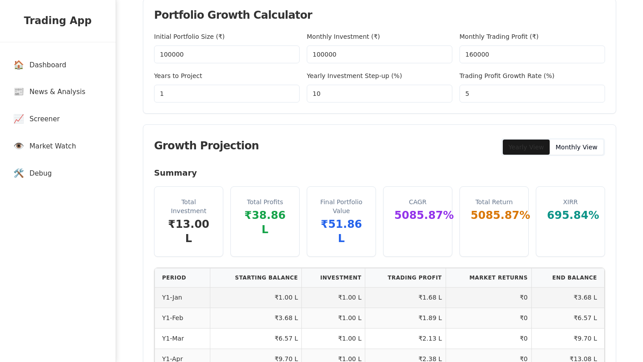
scroll to position [89, 0]
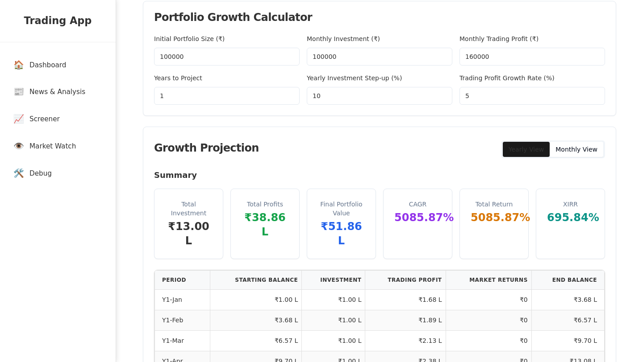
click at [469, 59] on input "160000" at bounding box center [531, 57] width 145 height 18
type input "60000"
click at [460, 162] on div "Growth Projection Yearly View Monthly View" at bounding box center [379, 148] width 472 height 42
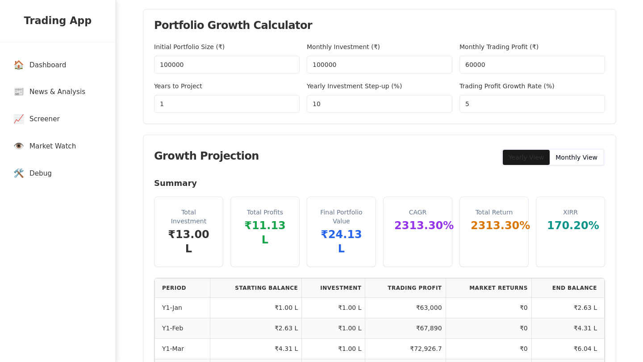
scroll to position [95, 0]
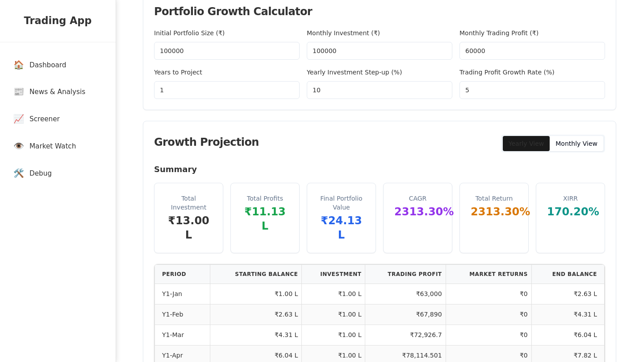
click at [447, 143] on div "Growth Projection Yearly View Monthly View" at bounding box center [379, 142] width 472 height 42
click at [486, 95] on input "5" at bounding box center [531, 90] width 145 height 18
type input "0"
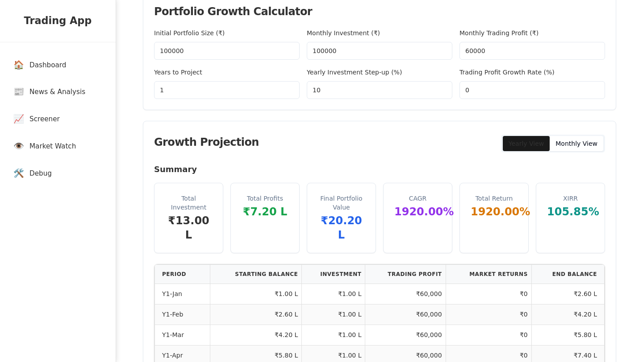
click at [441, 125] on div "Growth Projection Yearly View Monthly View" at bounding box center [379, 142] width 472 height 42
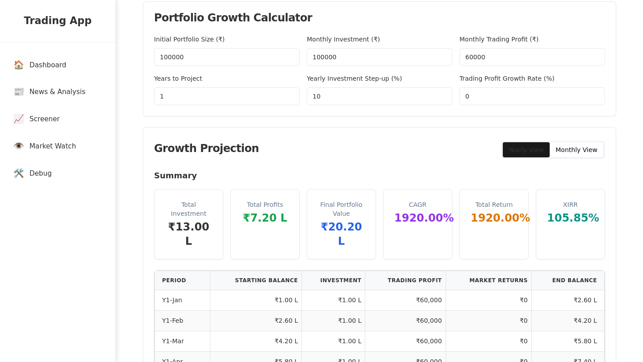
scroll to position [87, 0]
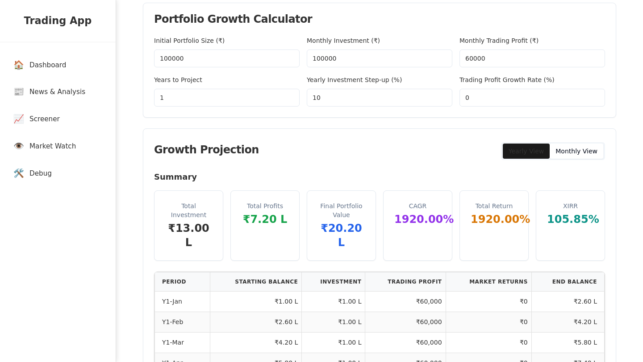
click at [386, 105] on input "10" at bounding box center [379, 98] width 145 height 18
type input "1"
type input "0"
click at [356, 149] on div "Growth Projection Yearly View Monthly View" at bounding box center [379, 150] width 472 height 42
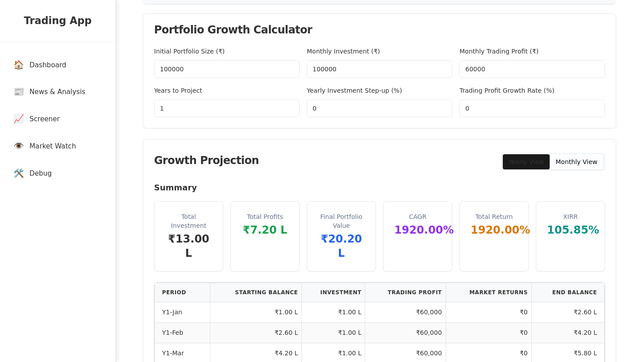
scroll to position [81, 0]
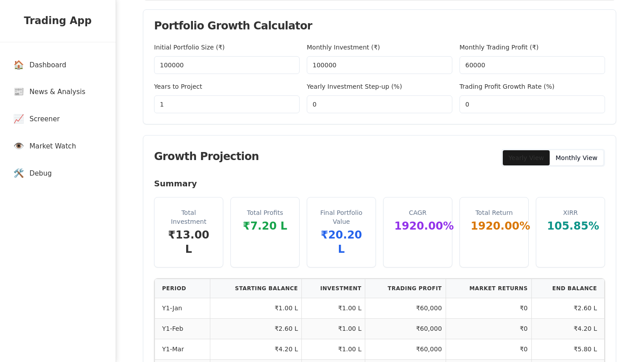
click at [270, 67] on input "100000" at bounding box center [226, 65] width 145 height 18
type input "100000"
click at [259, 90] on div "Years to Project 1" at bounding box center [226, 97] width 145 height 32
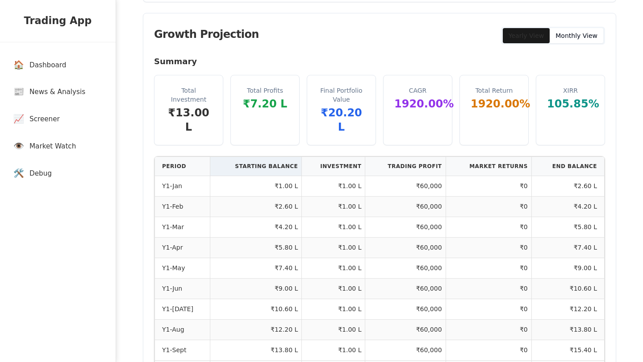
scroll to position [211, 0]
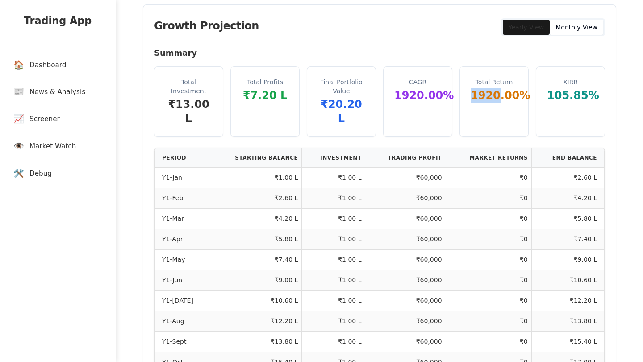
drag, startPoint x: 472, startPoint y: 94, endPoint x: 496, endPoint y: 94, distance: 24.1
click at [496, 94] on div "1920.00 %" at bounding box center [493, 95] width 47 height 14
click at [493, 117] on div "Total Return 1920.00 %" at bounding box center [493, 101] width 69 height 70
drag, startPoint x: 448, startPoint y: 98, endPoint x: 395, endPoint y: 97, distance: 52.7
click at [395, 97] on div "CAGR 1920.00 %" at bounding box center [417, 90] width 68 height 46
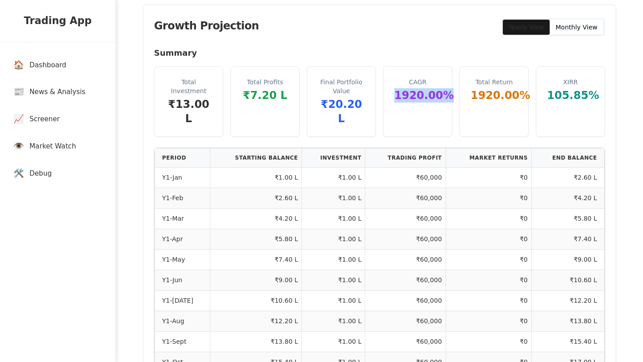
click at [395, 116] on div "CAGR 1920.00 %" at bounding box center [417, 101] width 69 height 70
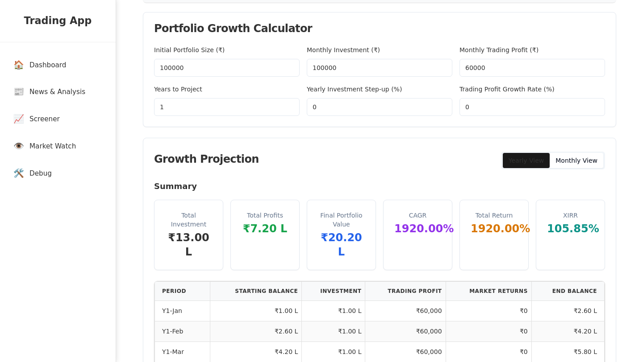
scroll to position [76, 0]
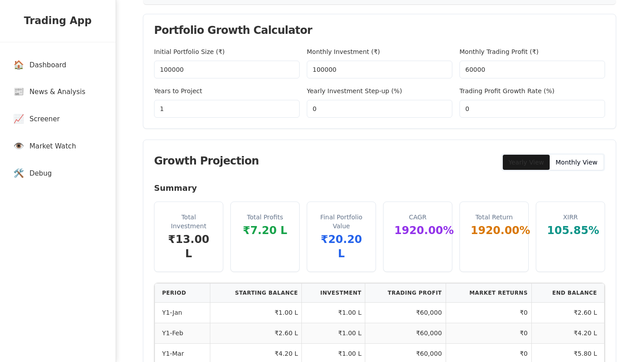
click at [176, 103] on input "1" at bounding box center [226, 109] width 145 height 18
type input "5"
click at [241, 174] on div "Growth Projection Yearly View Monthly View" at bounding box center [379, 161] width 472 height 42
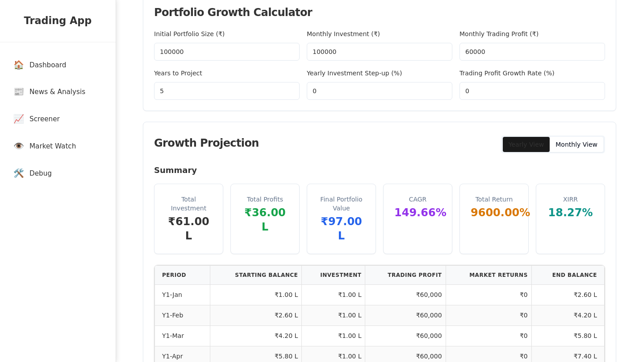
scroll to position [69, 0]
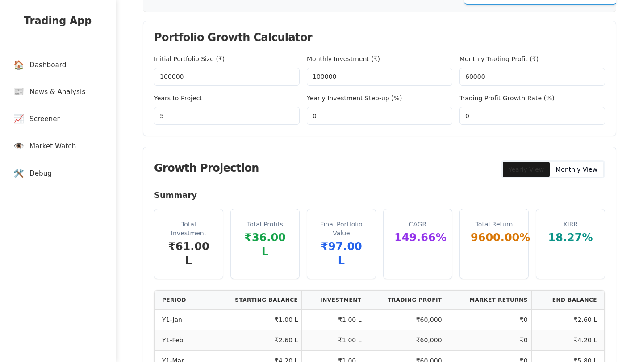
click at [209, 114] on input "5" at bounding box center [226, 116] width 145 height 18
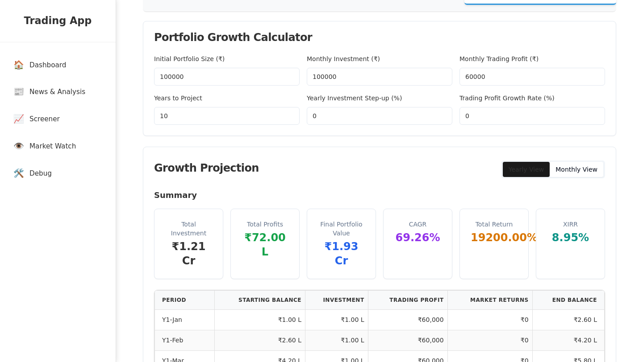
type input "10"
click at [311, 201] on h4 "Summary" at bounding box center [379, 195] width 451 height 12
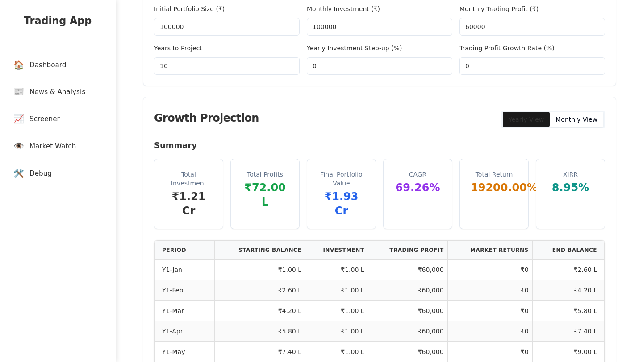
scroll to position [120, 0]
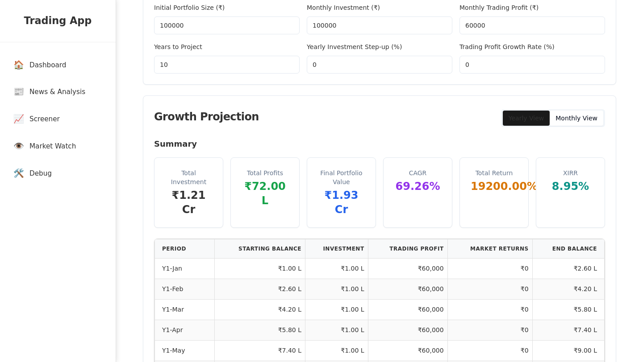
click at [199, 73] on div "Years to Project 10" at bounding box center [226, 57] width 145 height 32
click at [181, 66] on input "10" at bounding box center [226, 65] width 145 height 18
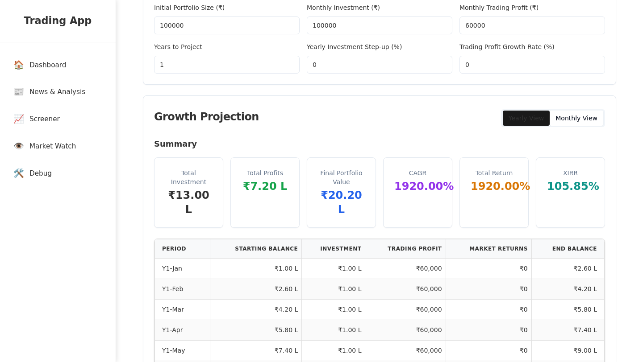
click at [261, 134] on div "Growth Projection Yearly View Monthly View" at bounding box center [379, 117] width 472 height 42
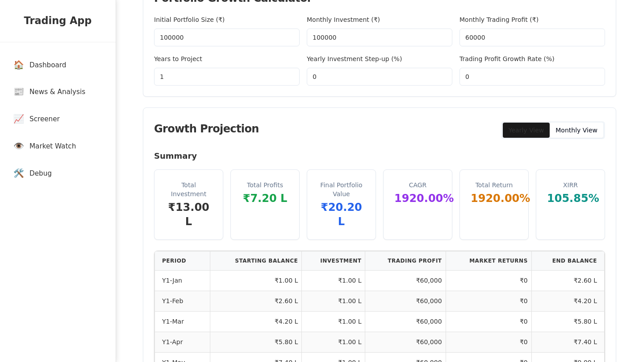
click at [218, 76] on input "1" at bounding box center [226, 77] width 145 height 18
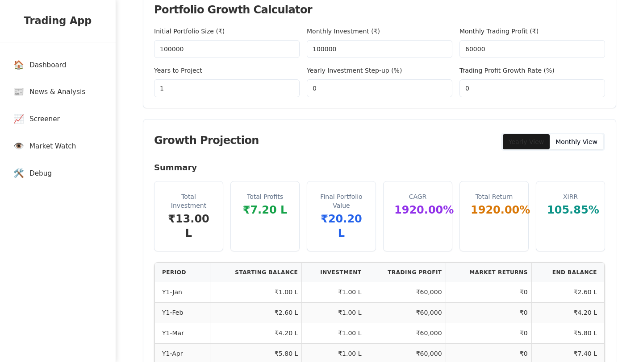
scroll to position [96, 0]
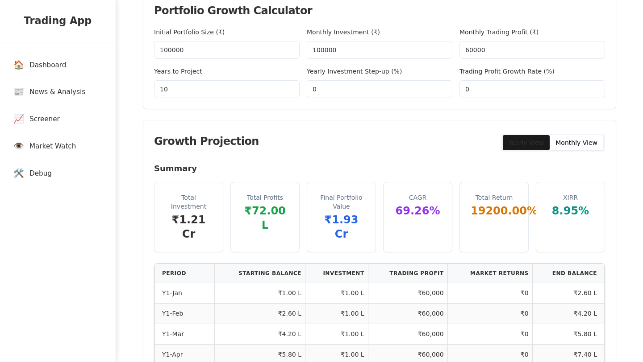
type input "10"
click at [506, 93] on input "0" at bounding box center [531, 89] width 145 height 18
drag, startPoint x: 506, startPoint y: 93, endPoint x: 448, endPoint y: 86, distance: 58.8
click at [448, 86] on div "Initial Portfolio Size (₹) 100000 Monthly Investment (₹) 100000 Monthly Trading…" at bounding box center [379, 62] width 451 height 71
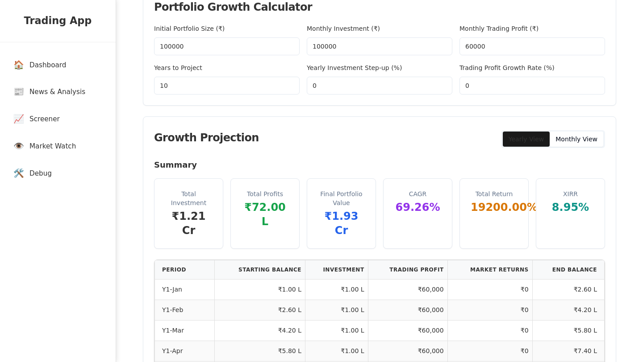
scroll to position [98, 0]
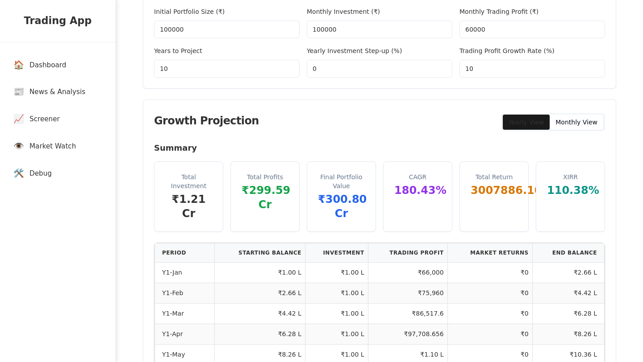
scroll to position [121, 0]
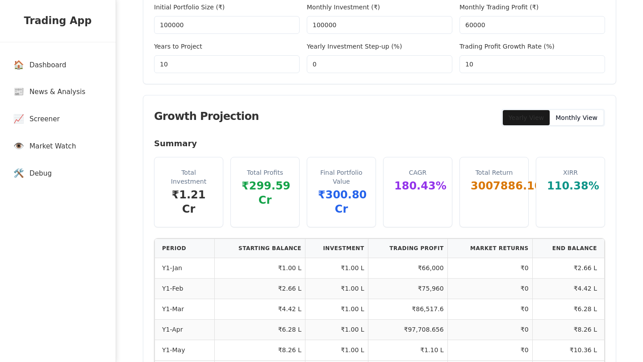
click at [496, 69] on input "10" at bounding box center [531, 64] width 145 height 18
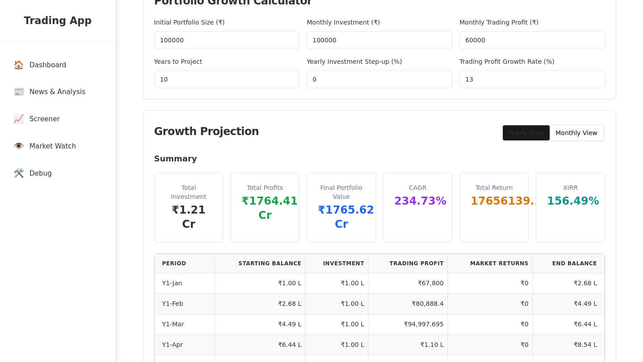
type input "13"
click at [241, 82] on input "10" at bounding box center [226, 79] width 145 height 18
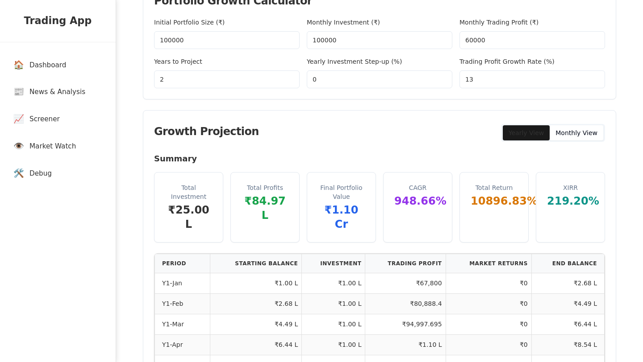
type input "2"
click at [409, 153] on h4 "Summary" at bounding box center [379, 159] width 451 height 12
click at [486, 83] on input "13" at bounding box center [531, 79] width 145 height 18
click at [420, 125] on div "Growth Projection Yearly View Monthly View" at bounding box center [379, 132] width 472 height 42
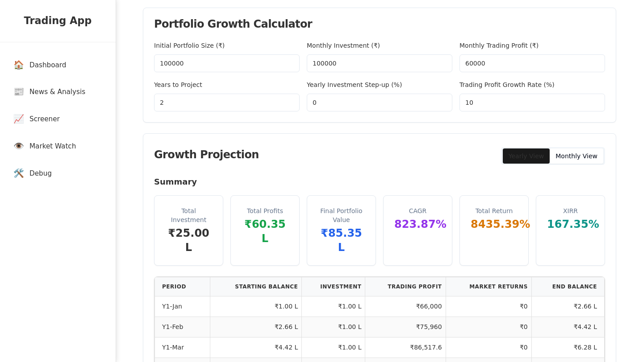
scroll to position [79, 0]
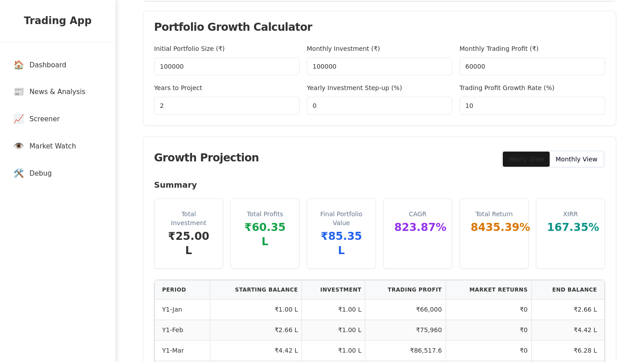
click at [469, 66] on input "60000" at bounding box center [531, 67] width 145 height 18
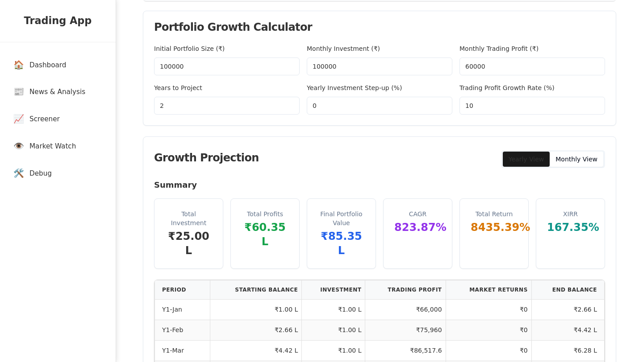
click at [469, 66] on input "60000" at bounding box center [531, 67] width 145 height 18
click at [484, 65] on input "60000" at bounding box center [531, 67] width 145 height 18
click at [472, 66] on input "60000" at bounding box center [531, 67] width 145 height 18
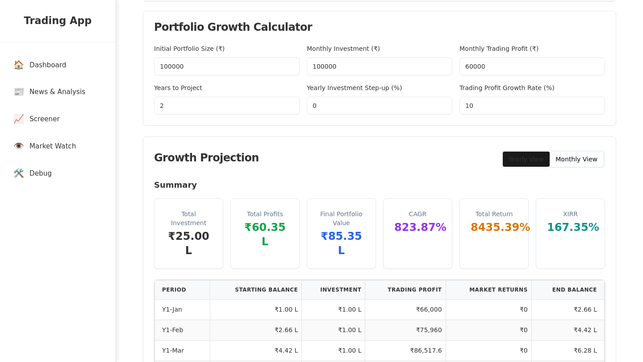
click at [472, 66] on input "60000" at bounding box center [531, 67] width 145 height 18
click at [444, 43] on div "Monthly Investment (₹) 100000" at bounding box center [379, 59] width 145 height 32
click at [475, 66] on input "60000" at bounding box center [531, 67] width 145 height 18
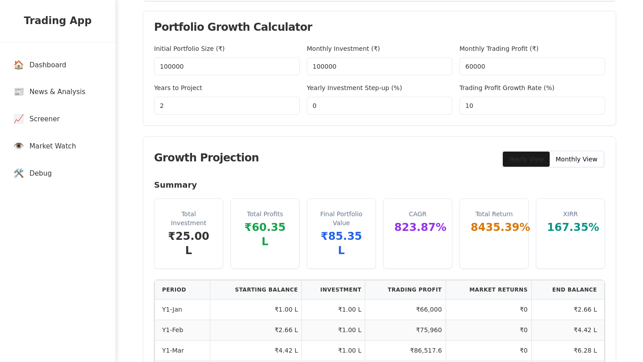
click at [475, 66] on input "60000" at bounding box center [531, 67] width 145 height 18
click at [481, 101] on input "10" at bounding box center [531, 106] width 145 height 18
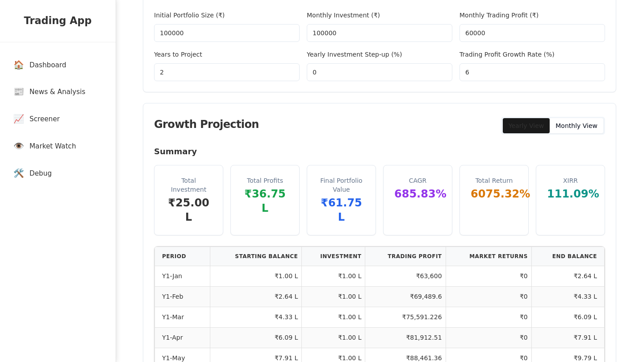
scroll to position [111, 0]
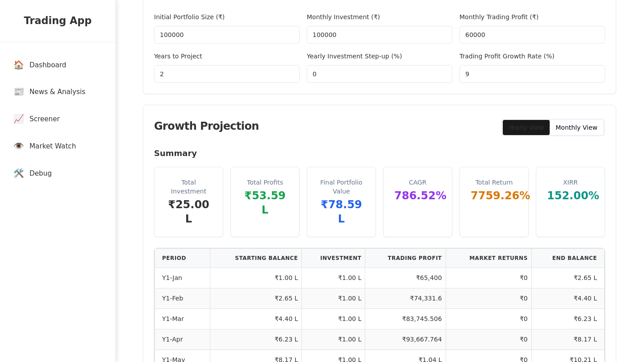
type input "10"
click at [390, 156] on h4 "Summary" at bounding box center [379, 153] width 451 height 12
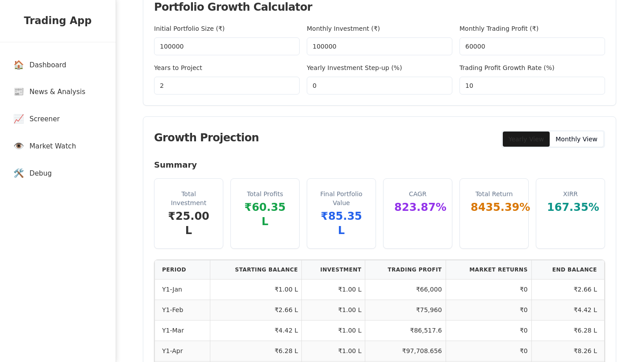
click at [211, 91] on input "2" at bounding box center [226, 86] width 145 height 18
type input "1"
click at [310, 150] on div "Growth Projection Yearly View Monthly View" at bounding box center [379, 138] width 472 height 42
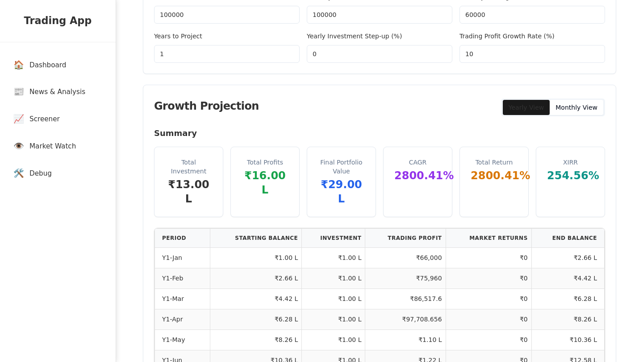
scroll to position [213, 0]
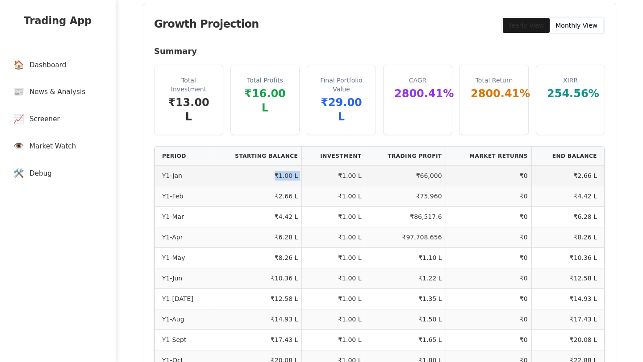
drag, startPoint x: 270, startPoint y: 162, endPoint x: 301, endPoint y: 162, distance: 30.4
click at [301, 166] on tr "Y1-Jan ₹1.00 L ₹1.00 L ₹66,000 ₹0 ₹2.66 L" at bounding box center [379, 176] width 449 height 21
click at [341, 166] on td "₹1.00 L" at bounding box center [333, 176] width 63 height 21
drag, startPoint x: 336, startPoint y: 162, endPoint x: 347, endPoint y: 163, distance: 10.7
click at [347, 166] on td "₹1.00 L" at bounding box center [333, 176] width 63 height 21
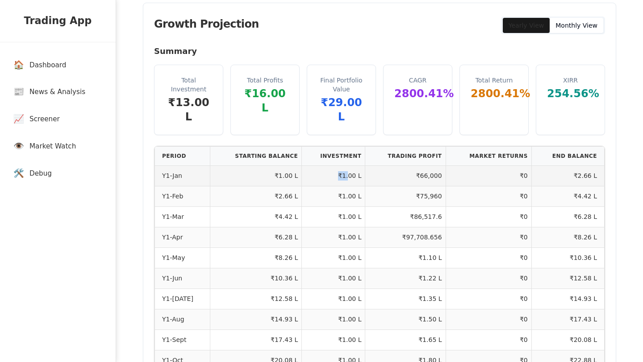
click at [414, 166] on td "₹66,000" at bounding box center [405, 176] width 80 height 21
drag, startPoint x: 414, startPoint y: 162, endPoint x: 440, endPoint y: 164, distance: 26.8
click at [440, 166] on td "₹66,000" at bounding box center [405, 176] width 80 height 21
click at [421, 166] on td "₹66,000" at bounding box center [405, 176] width 80 height 21
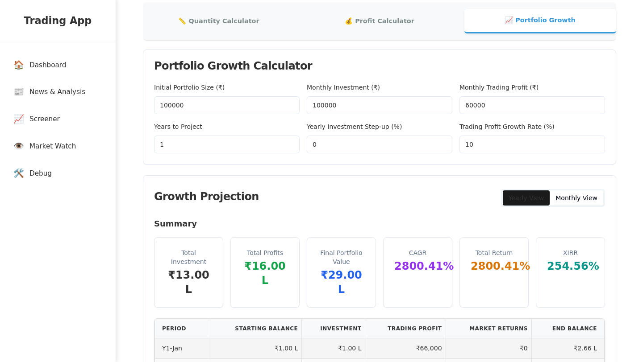
scroll to position [0, 0]
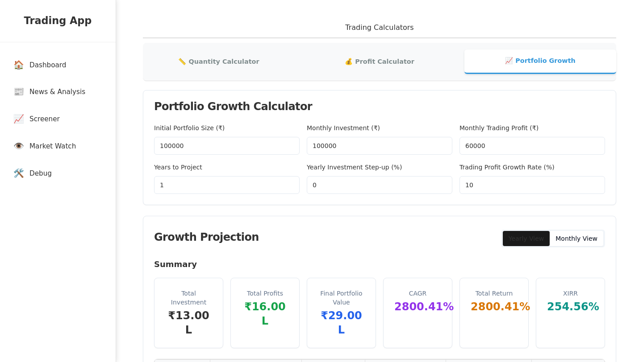
click at [175, 148] on input "100000" at bounding box center [226, 146] width 145 height 18
click at [181, 149] on input "100000" at bounding box center [226, 146] width 145 height 18
click at [166, 146] on input "100000" at bounding box center [226, 146] width 145 height 18
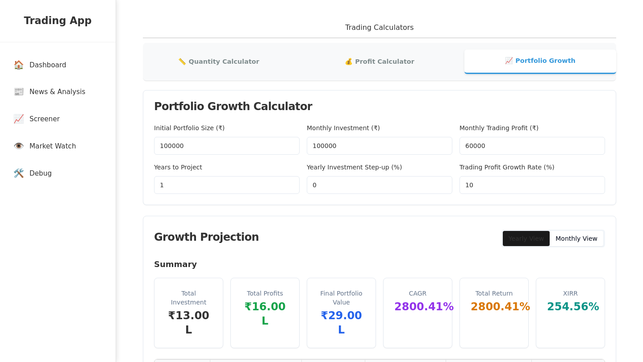
click at [166, 146] on input "100000" at bounding box center [226, 146] width 145 height 18
click at [259, 223] on div "Growth Projection Yearly View Monthly View" at bounding box center [379, 237] width 472 height 42
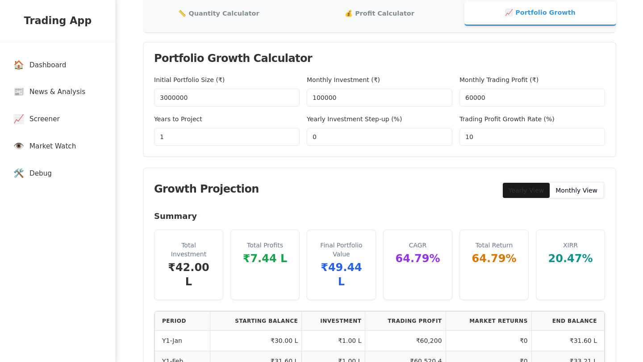
scroll to position [47, 0]
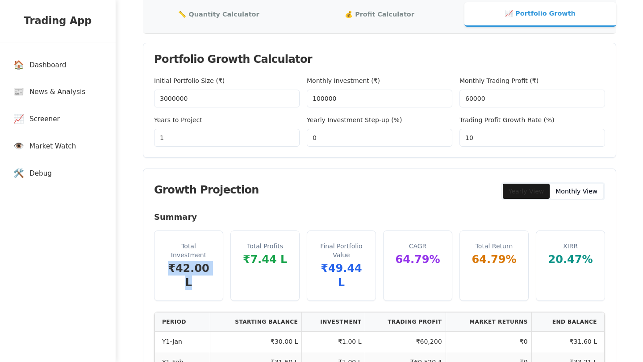
drag, startPoint x: 166, startPoint y: 270, endPoint x: 220, endPoint y: 272, distance: 54.0
click at [220, 272] on div "Total Investment ₹42.00 L" at bounding box center [188, 266] width 68 height 70
click at [213, 272] on div "Total Investment ₹42.00 L" at bounding box center [188, 266] width 68 height 70
drag, startPoint x: 213, startPoint y: 272, endPoint x: 167, endPoint y: 274, distance: 46.0
click at [167, 274] on div "Total Investment ₹42.00 L" at bounding box center [188, 266] width 68 height 70
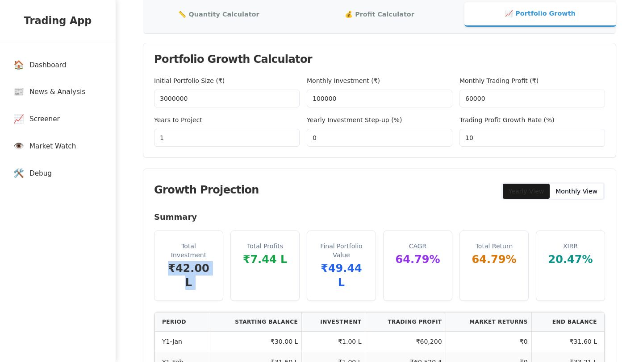
click at [287, 163] on div "Portfolio Growth Calculator Initial Portfolio Size (₹) 3000000 Monthly Investme…" at bounding box center [379, 316] width 473 height 547
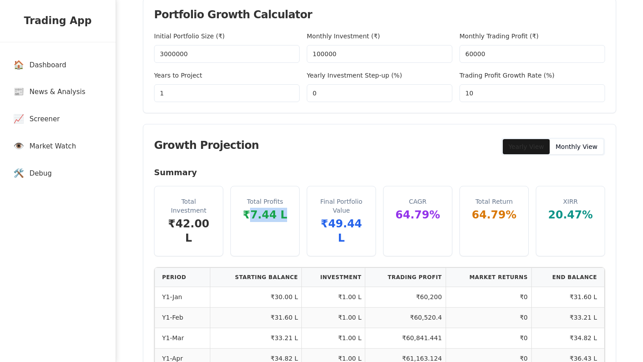
drag, startPoint x: 251, startPoint y: 215, endPoint x: 285, endPoint y: 217, distance: 33.6
click at [285, 217] on div "₹7.44 L" at bounding box center [264, 215] width 47 height 14
click at [278, 224] on div "Total Profits ₹7.44 L" at bounding box center [265, 210] width 68 height 46
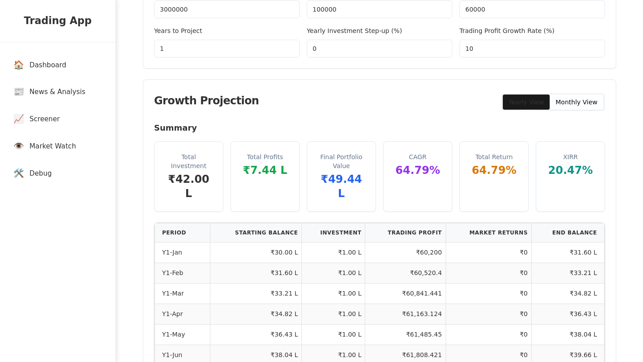
scroll to position [120, 0]
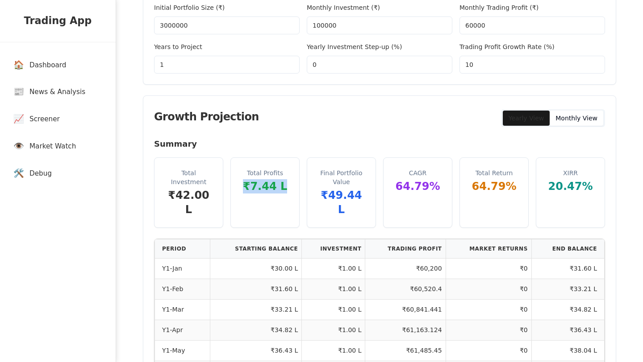
drag, startPoint x: 248, startPoint y: 181, endPoint x: 291, endPoint y: 189, distance: 43.5
click at [291, 189] on div "Total Profits ₹7.44 L" at bounding box center [265, 181] width 68 height 46
click at [282, 188] on div "₹7.44 L" at bounding box center [264, 186] width 47 height 14
drag, startPoint x: 282, startPoint y: 188, endPoint x: 246, endPoint y: 188, distance: 35.7
click at [246, 188] on div "₹7.44 L" at bounding box center [264, 186] width 47 height 14
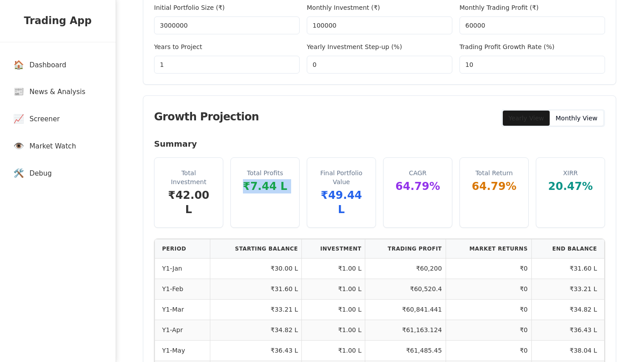
click at [259, 204] on div "Total Profits ₹7.44 L" at bounding box center [264, 193] width 69 height 70
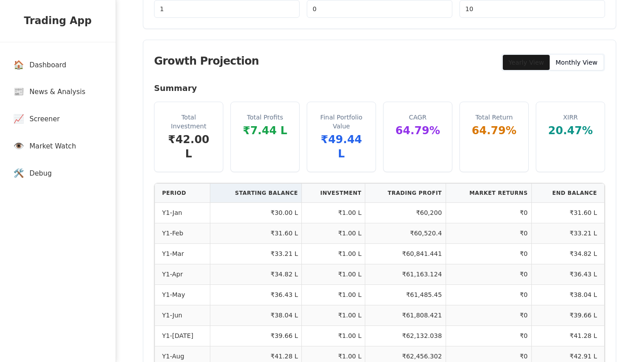
scroll to position [178, 0]
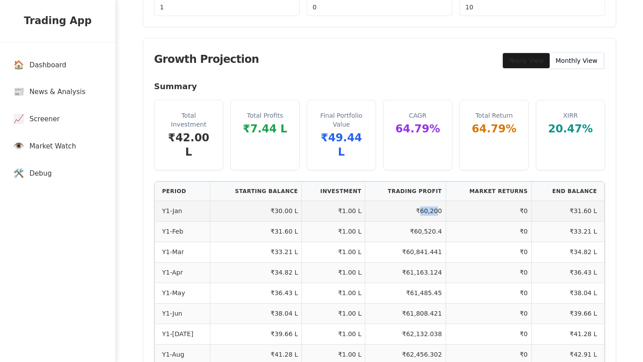
drag, startPoint x: 416, startPoint y: 198, endPoint x: 434, endPoint y: 199, distance: 17.5
click at [434, 201] on td "₹60,200" at bounding box center [405, 211] width 80 height 21
click at [431, 201] on td "₹60,200" at bounding box center [405, 211] width 80 height 21
drag, startPoint x: 411, startPoint y: 195, endPoint x: 438, endPoint y: 198, distance: 26.9
click at [438, 201] on td "₹60,200" at bounding box center [405, 211] width 80 height 21
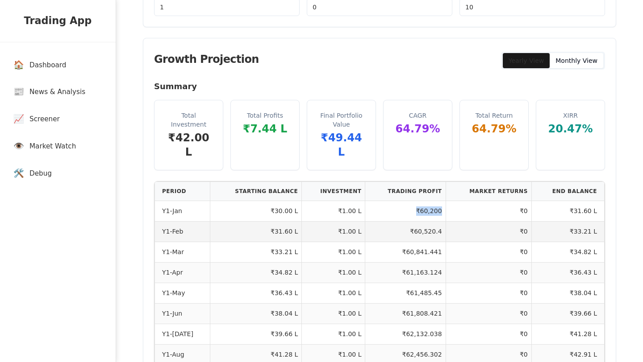
click at [406, 221] on td "₹60,520.4" at bounding box center [405, 231] width 80 height 21
drag, startPoint x: 406, startPoint y: 216, endPoint x: 442, endPoint y: 222, distance: 35.9
click at [442, 222] on td "₹60,520.4" at bounding box center [405, 231] width 80 height 21
click at [412, 221] on td "₹60,520.4" at bounding box center [405, 231] width 80 height 21
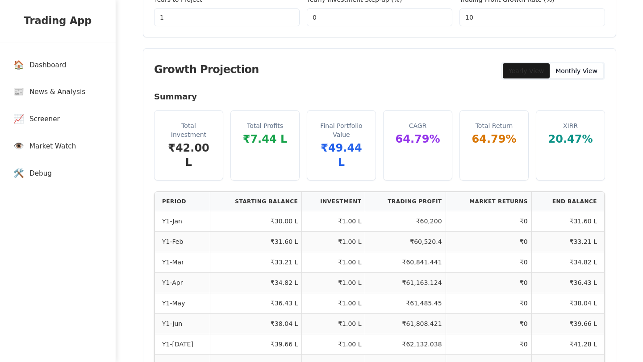
scroll to position [169, 0]
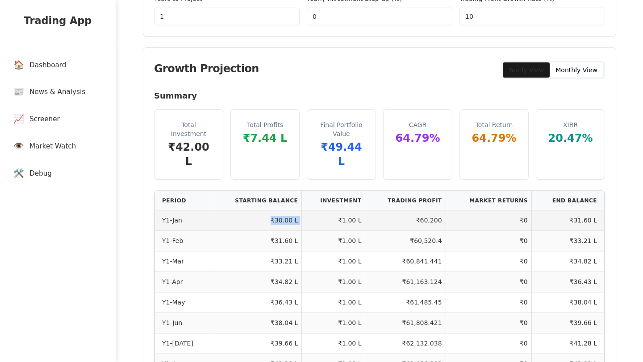
drag, startPoint x: 265, startPoint y: 205, endPoint x: 297, endPoint y: 204, distance: 31.7
click at [297, 210] on tr "Y1-Jan ₹30.00 L ₹1.00 L ₹60,200 ₹0 ₹31.60 L" at bounding box center [379, 220] width 449 height 21
click at [282, 210] on td "₹30.00 L" at bounding box center [256, 220] width 92 height 21
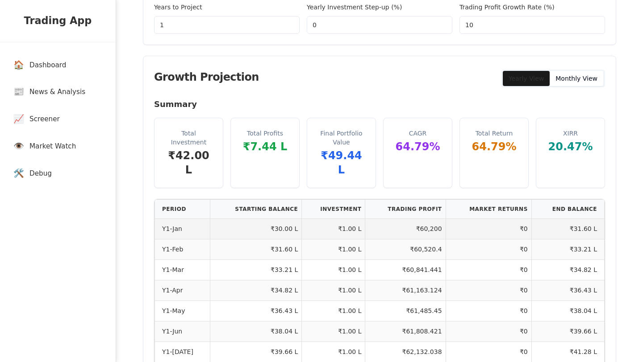
scroll to position [160, 0]
drag, startPoint x: 271, startPoint y: 215, endPoint x: 296, endPoint y: 216, distance: 24.6
click at [296, 219] on td "₹30.00 L" at bounding box center [256, 229] width 92 height 21
click at [271, 219] on td "₹30.00 L" at bounding box center [256, 229] width 92 height 21
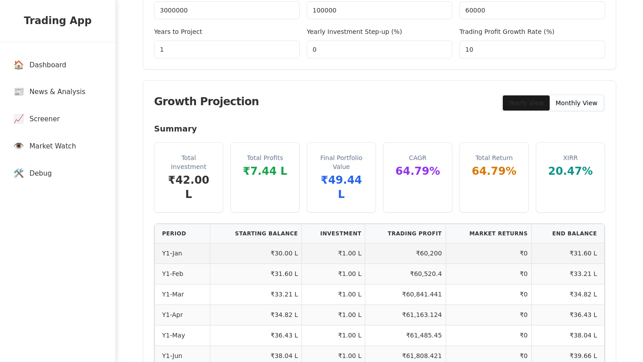
scroll to position [137, 0]
drag, startPoint x: 272, startPoint y: 238, endPoint x: 290, endPoint y: 239, distance: 18.3
click at [290, 242] on td "₹30.00 L" at bounding box center [256, 252] width 92 height 21
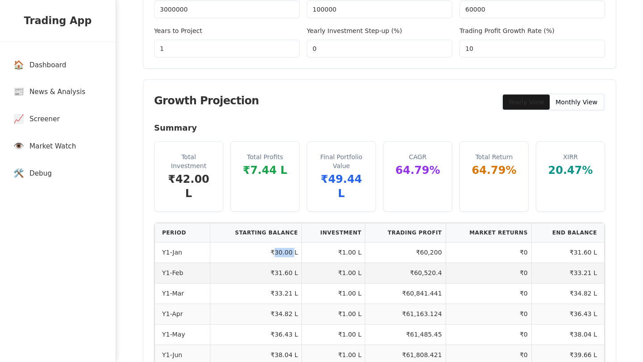
click at [377, 263] on td "₹60,520.4" at bounding box center [405, 273] width 80 height 21
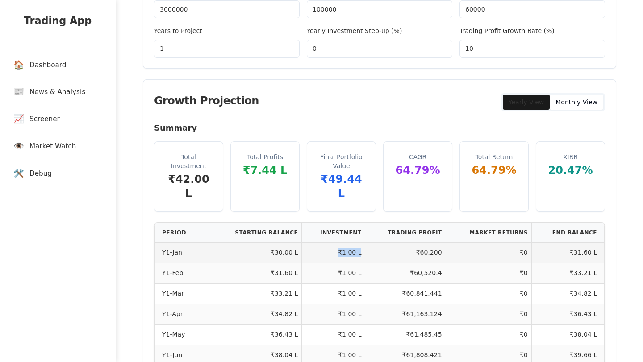
drag, startPoint x: 329, startPoint y: 237, endPoint x: 359, endPoint y: 238, distance: 29.5
click at [359, 242] on td "₹1.00 L" at bounding box center [333, 252] width 63 height 21
click at [351, 242] on td "₹1.00 L" at bounding box center [333, 252] width 63 height 21
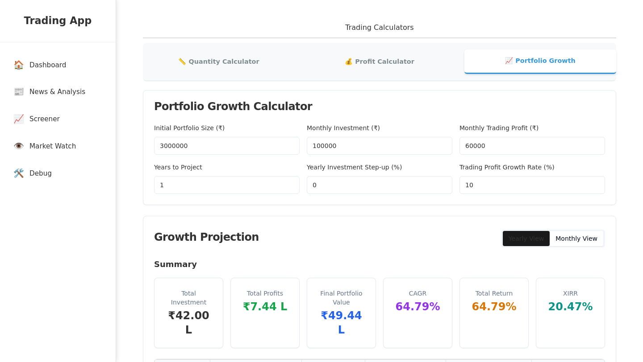
click at [196, 142] on input "3000000" at bounding box center [226, 146] width 145 height 18
type input "100000"
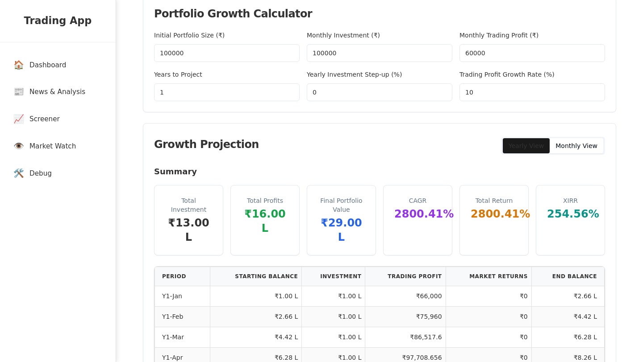
click at [291, 137] on div "Growth Projection Yearly View Monthly View" at bounding box center [379, 145] width 472 height 42
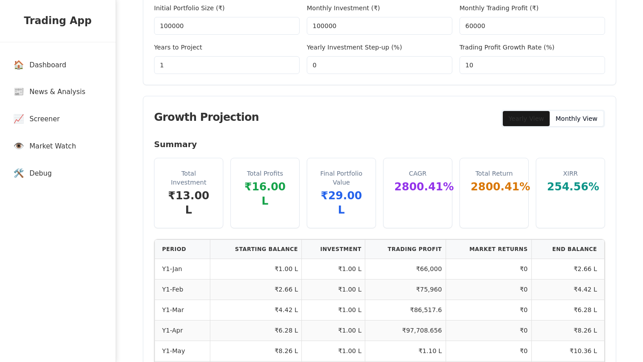
scroll to position [128, 0]
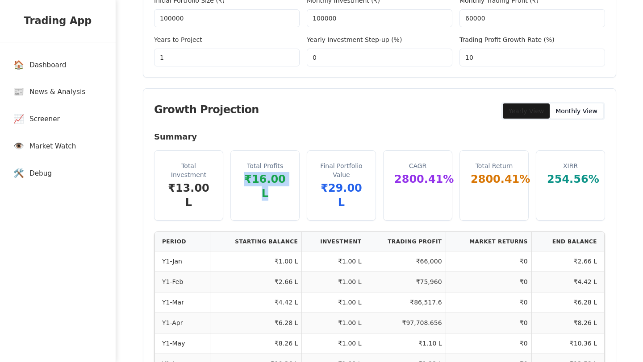
drag, startPoint x: 244, startPoint y: 182, endPoint x: 286, endPoint y: 185, distance: 42.1
click at [286, 185] on div "₹16.00 L" at bounding box center [264, 186] width 47 height 29
click at [283, 198] on div "Total Profits ₹16.00 L" at bounding box center [264, 185] width 69 height 70
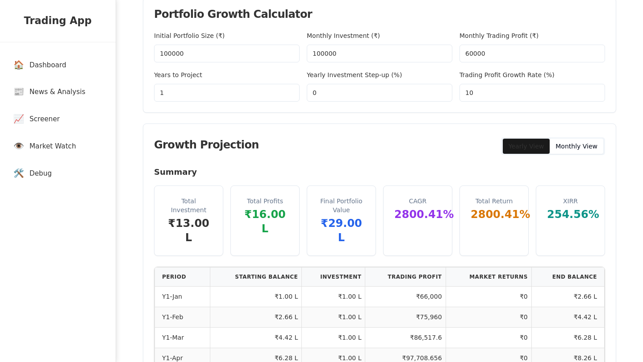
scroll to position [93, 0]
click at [500, 89] on input "10" at bounding box center [531, 92] width 145 height 18
type input "1"
click at [378, 148] on div "Growth Projection Yearly View Monthly View" at bounding box center [379, 145] width 472 height 42
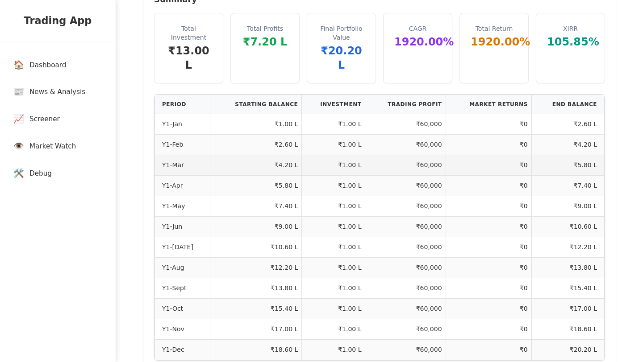
scroll to position [282, 0]
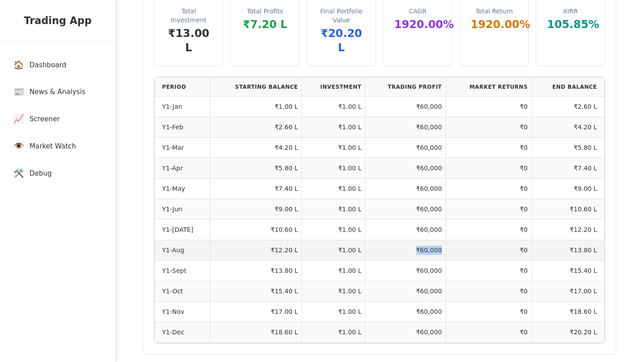
drag, startPoint x: 413, startPoint y: 234, endPoint x: 440, endPoint y: 238, distance: 27.1
click at [440, 240] on td "₹60,000" at bounding box center [405, 250] width 80 height 21
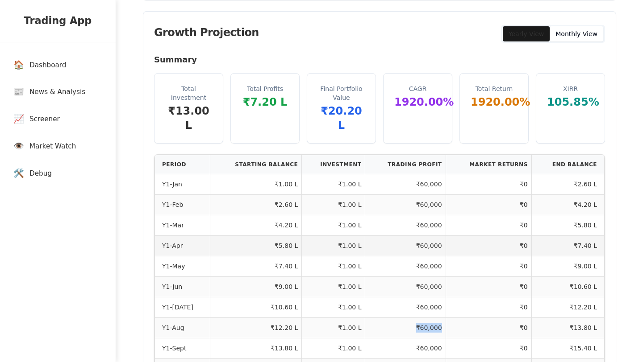
scroll to position [25, 0]
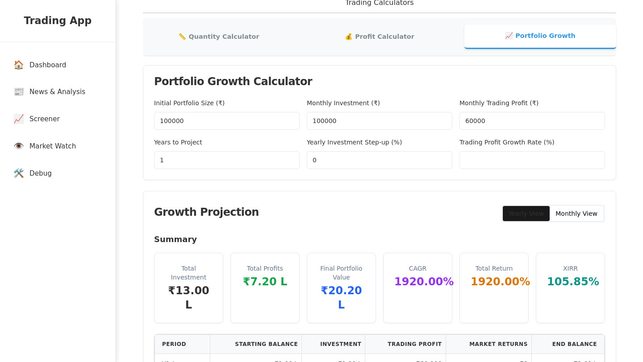
click at [164, 122] on input "100000" at bounding box center [226, 121] width 145 height 18
click at [190, 122] on input "3000000" at bounding box center [226, 121] width 145 height 18
type input "3000000"
click at [394, 335] on th "Trading Profit" at bounding box center [405, 344] width 80 height 19
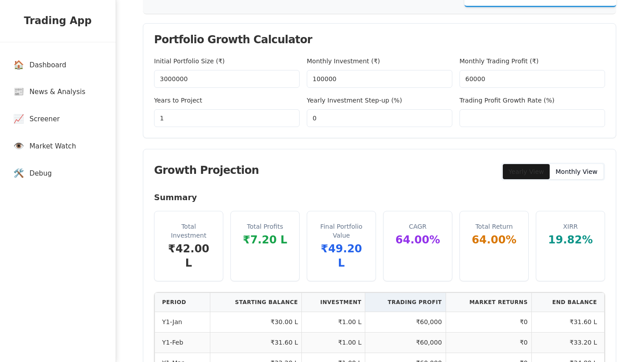
scroll to position [75, 0]
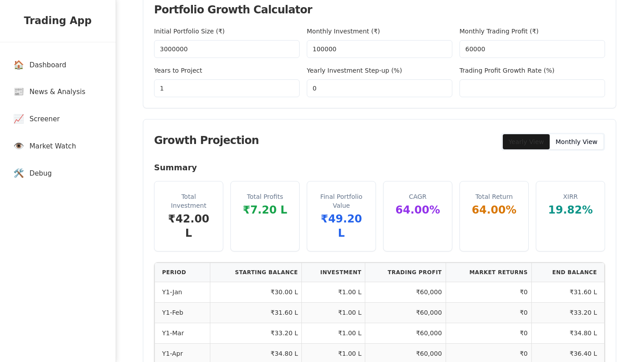
scroll to position [95, 0]
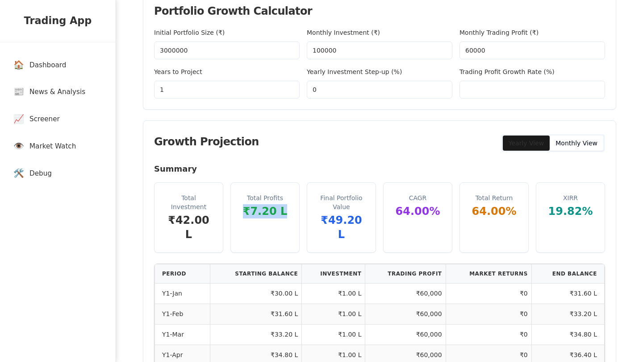
drag, startPoint x: 246, startPoint y: 213, endPoint x: 294, endPoint y: 215, distance: 47.8
click at [294, 215] on div "Total Profits ₹7.20 L" at bounding box center [265, 206] width 68 height 46
click at [276, 221] on div "Total Profits ₹7.20 L" at bounding box center [265, 206] width 68 height 46
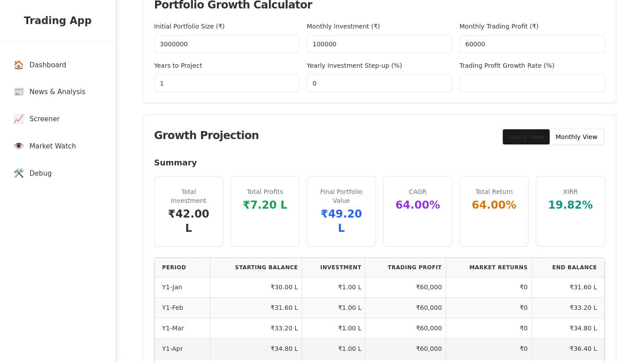
scroll to position [79, 0]
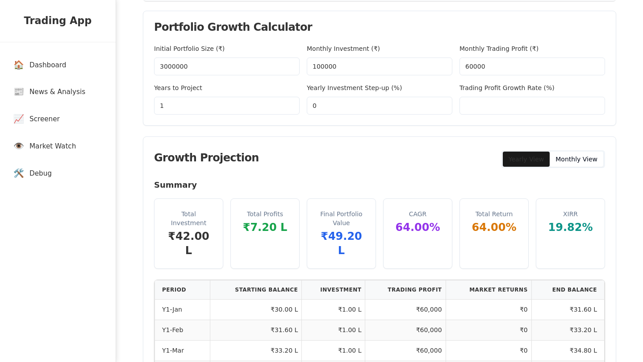
click at [486, 103] on input "Trading Profit Growth Rate (%)" at bounding box center [531, 106] width 145 height 18
click at [429, 149] on div "Growth Projection Yearly View Monthly View" at bounding box center [379, 158] width 472 height 42
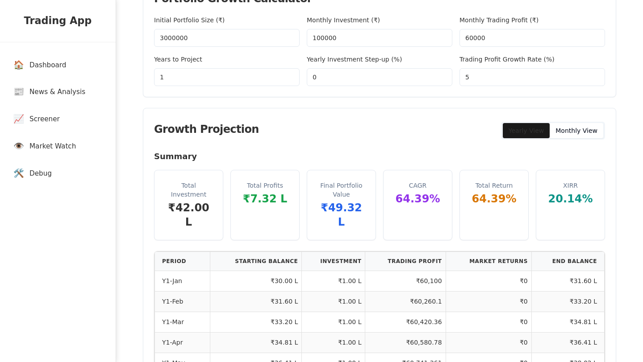
scroll to position [129, 0]
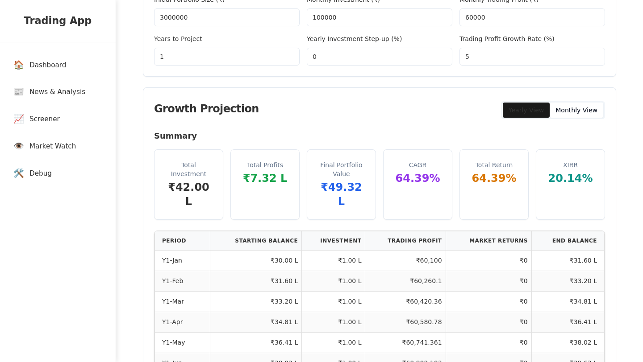
click at [469, 54] on input "5" at bounding box center [531, 57] width 145 height 18
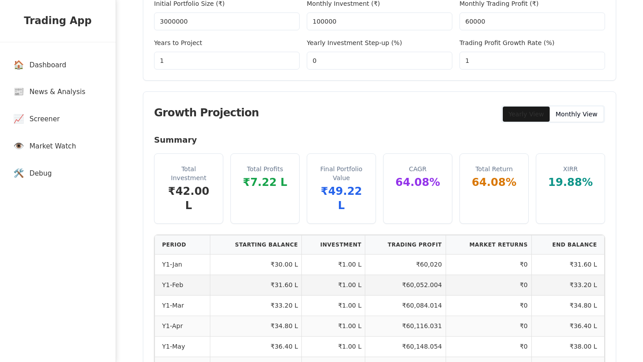
scroll to position [117, 0]
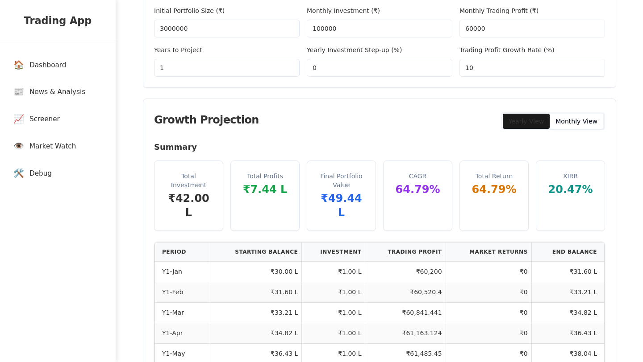
type input "10"
click at [408, 121] on div "Growth Projection Yearly View Monthly View" at bounding box center [379, 120] width 472 height 42
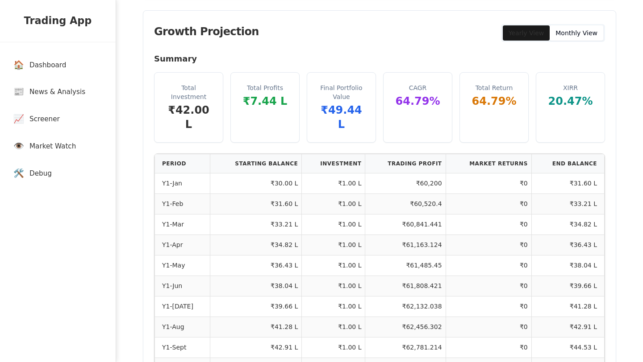
scroll to position [184, 0]
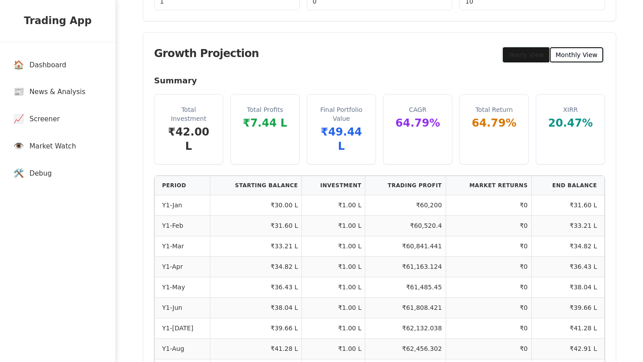
click at [585, 55] on button "Monthly View" at bounding box center [576, 54] width 54 height 15
click at [521, 57] on div "Portfolio Growth Calculator Initial Portfolio Size (₹) 3000000 Monthly Investme…" at bounding box center [379, 179] width 473 height 547
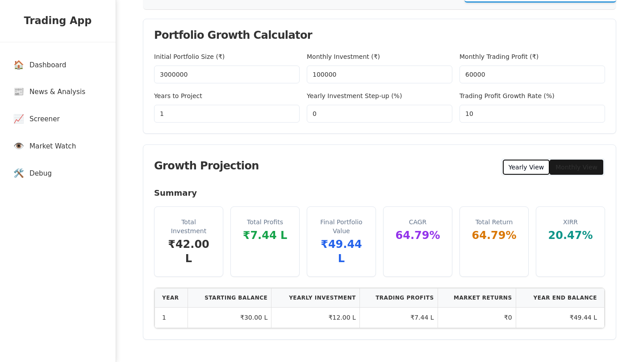
scroll to position [57, 0]
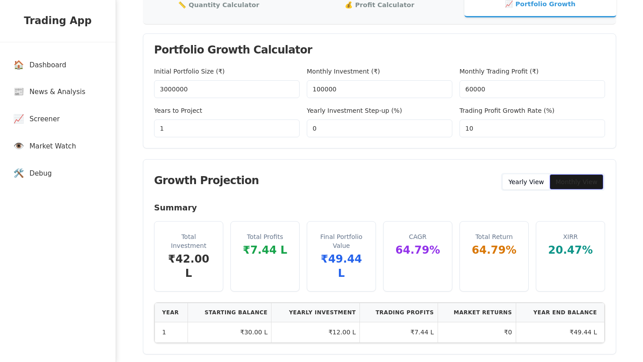
click at [560, 187] on button "Monthly View" at bounding box center [576, 181] width 54 height 15
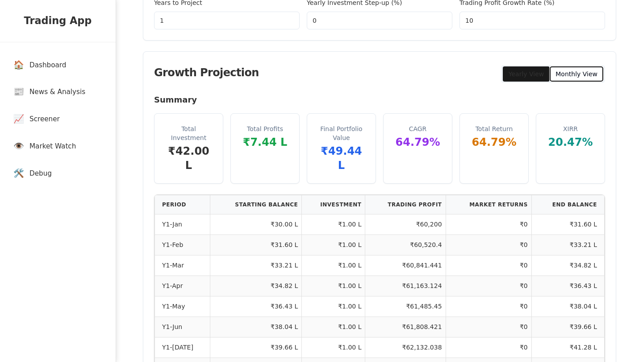
scroll to position [106, 0]
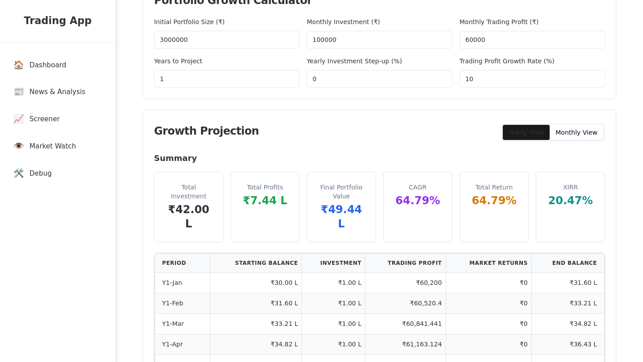
click at [222, 73] on input "1" at bounding box center [226, 79] width 145 height 18
type input "2"
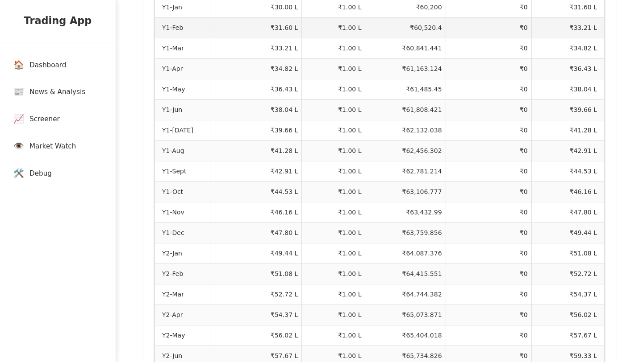
scroll to position [390, 0]
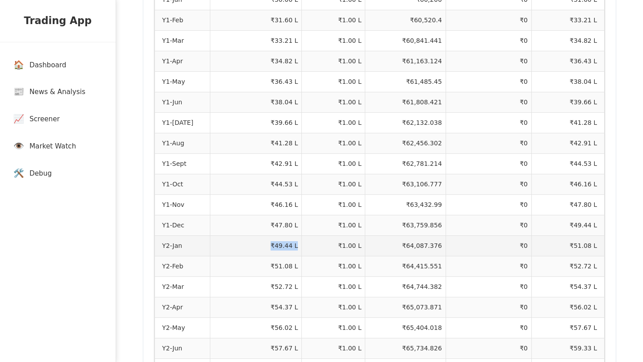
drag, startPoint x: 267, startPoint y: 232, endPoint x: 293, endPoint y: 232, distance: 25.4
click at [293, 236] on td "₹49.44 L" at bounding box center [256, 246] width 92 height 21
drag, startPoint x: 295, startPoint y: 233, endPoint x: 269, endPoint y: 233, distance: 26.3
click at [269, 236] on td "₹49.44 L" at bounding box center [256, 246] width 92 height 21
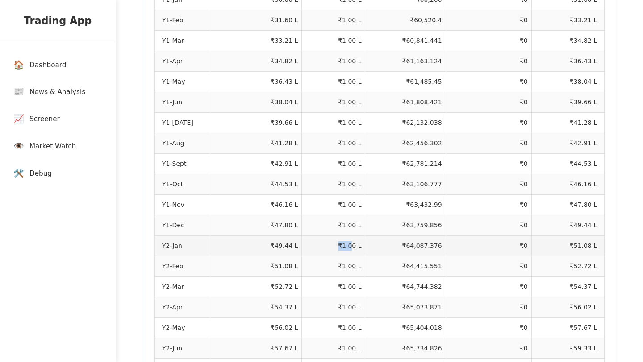
drag, startPoint x: 336, startPoint y: 232, endPoint x: 350, endPoint y: 232, distance: 13.8
click at [350, 236] on td "₹1.00 L" at bounding box center [333, 246] width 63 height 21
click at [397, 236] on td "₹64,087.376" at bounding box center [405, 246] width 80 height 21
drag, startPoint x: 397, startPoint y: 232, endPoint x: 422, endPoint y: 233, distance: 25.0
click at [422, 236] on td "₹64,087.376" at bounding box center [405, 246] width 80 height 21
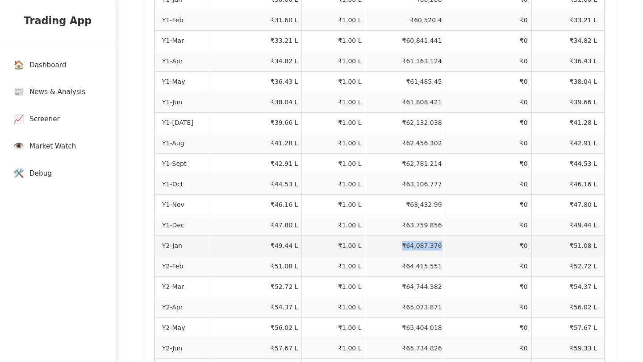
click at [401, 236] on td "₹64,087.376" at bounding box center [405, 246] width 80 height 21
drag, startPoint x: 402, startPoint y: 233, endPoint x: 432, endPoint y: 234, distance: 29.9
click at [432, 236] on td "₹64,087.376" at bounding box center [405, 246] width 80 height 21
click at [403, 236] on td "₹64,087.376" at bounding box center [405, 246] width 80 height 21
drag, startPoint x: 403, startPoint y: 232, endPoint x: 439, endPoint y: 232, distance: 35.7
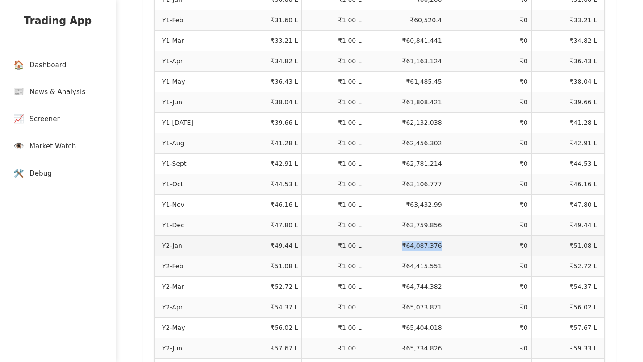
click at [439, 236] on td "₹64,087.376" at bounding box center [405, 246] width 80 height 21
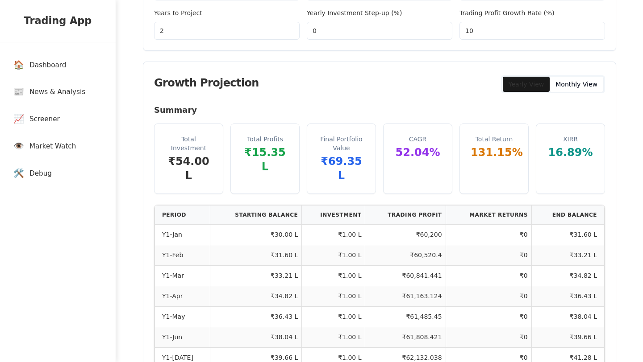
scroll to position [75, 0]
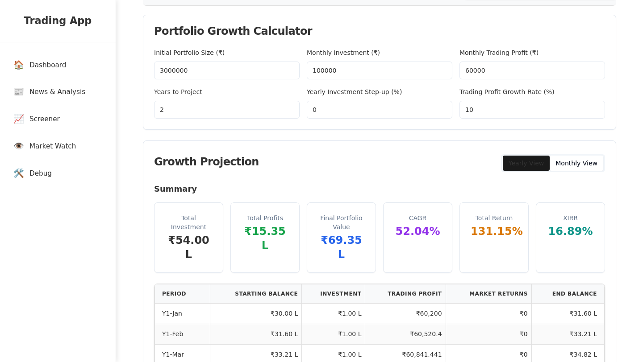
click at [344, 113] on input "0" at bounding box center [379, 110] width 145 height 18
type input "10"
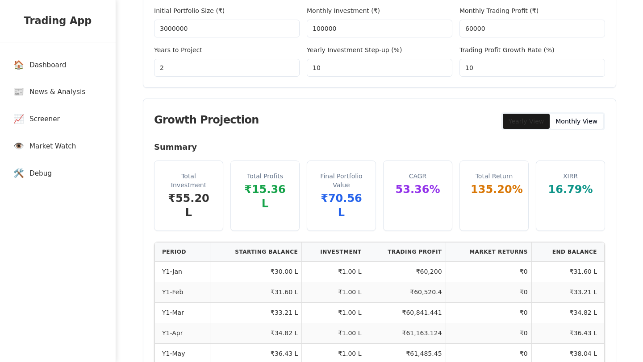
scroll to position [50, 0]
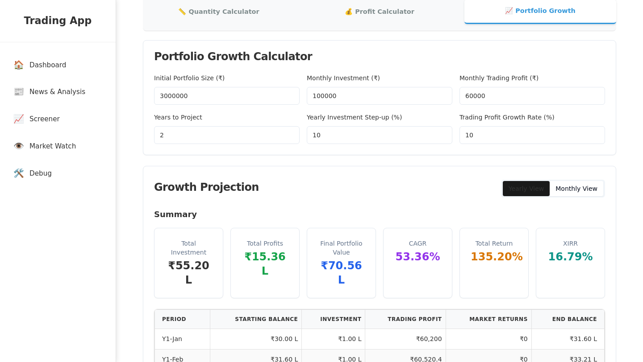
click at [343, 126] on input "10" at bounding box center [379, 135] width 145 height 18
click at [340, 141] on input "10" at bounding box center [379, 135] width 145 height 18
type input "0"
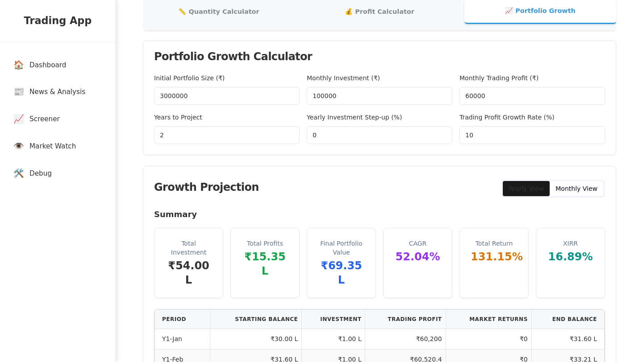
click at [338, 168] on div "Growth Projection Yearly View Monthly View" at bounding box center [379, 187] width 472 height 42
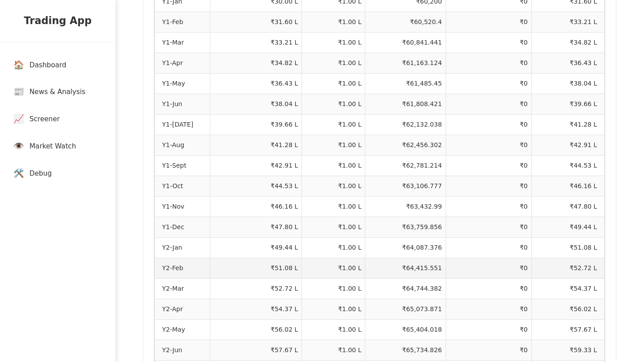
scroll to position [390, 0]
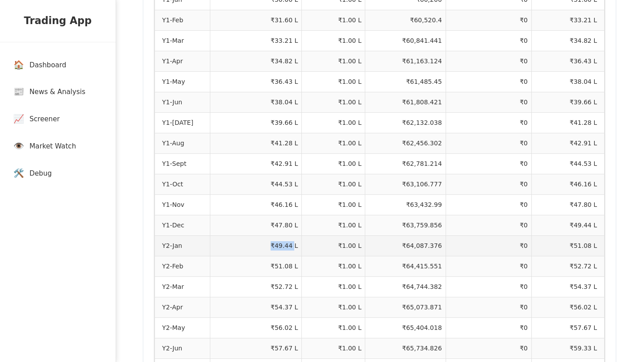
drag, startPoint x: 269, startPoint y: 232, endPoint x: 292, endPoint y: 233, distance: 23.2
click at [292, 236] on td "₹49.44 L" at bounding box center [256, 246] width 92 height 21
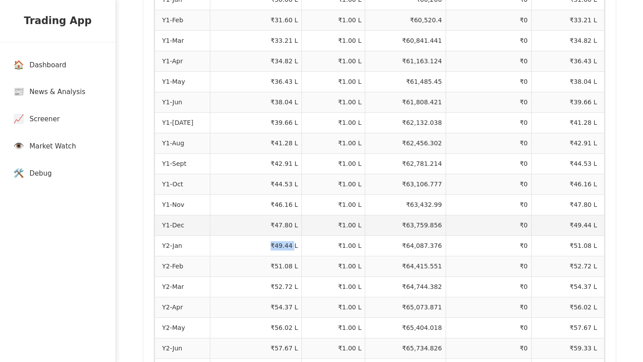
click at [267, 215] on td "₹47.80 L" at bounding box center [256, 225] width 92 height 21
drag, startPoint x: 267, startPoint y: 214, endPoint x: 290, endPoint y: 213, distance: 23.2
click at [290, 215] on td "₹47.80 L" at bounding box center [256, 225] width 92 height 21
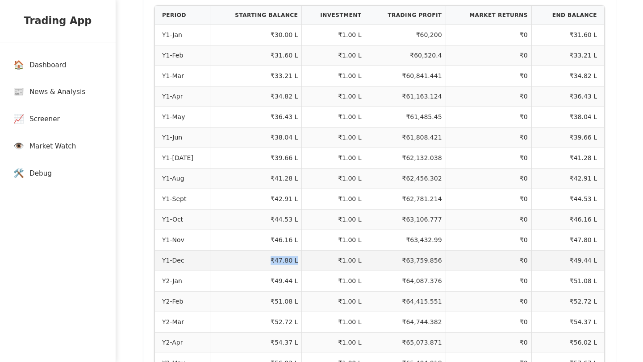
scroll to position [351, 0]
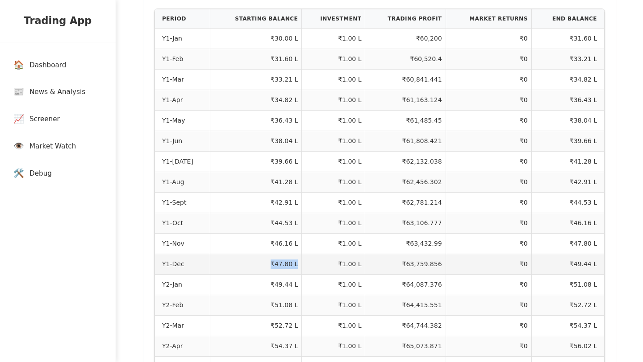
click at [278, 256] on td "₹47.80 L" at bounding box center [256, 264] width 92 height 21
drag, startPoint x: 267, startPoint y: 248, endPoint x: 295, endPoint y: 249, distance: 28.1
click at [295, 254] on td "₹47.80 L" at bounding box center [256, 264] width 92 height 21
drag, startPoint x: 295, startPoint y: 248, endPoint x: 265, endPoint y: 250, distance: 30.9
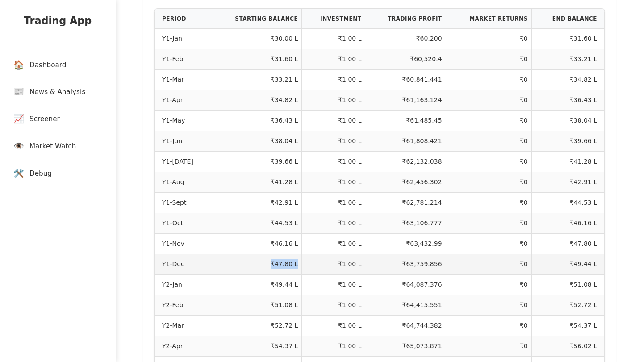
click at [265, 254] on td "₹47.80 L" at bounding box center [256, 264] width 92 height 21
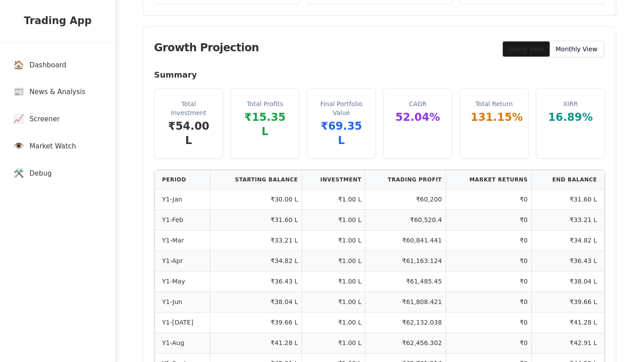
scroll to position [54, 0]
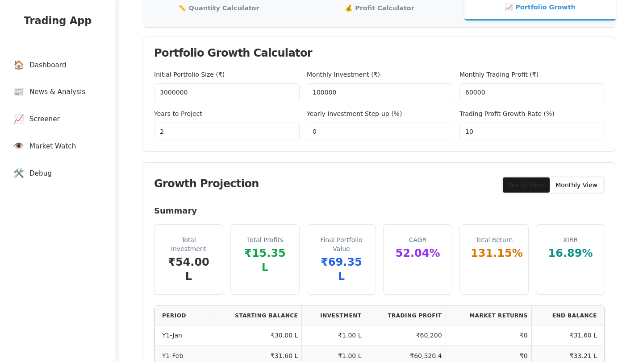
click at [204, 131] on input "2" at bounding box center [226, 132] width 145 height 18
click at [247, 179] on div "Growth Projection Yearly View Monthly View" at bounding box center [379, 184] width 472 height 42
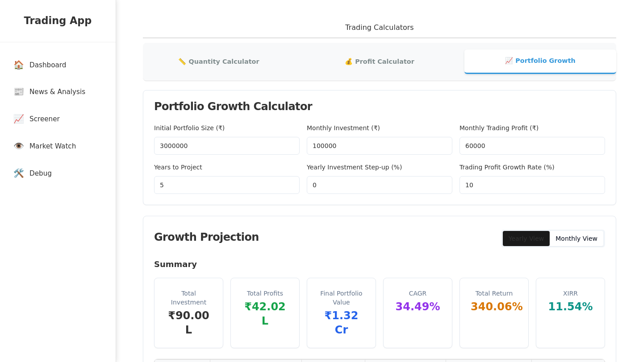
click at [246, 193] on input "5" at bounding box center [226, 185] width 145 height 18
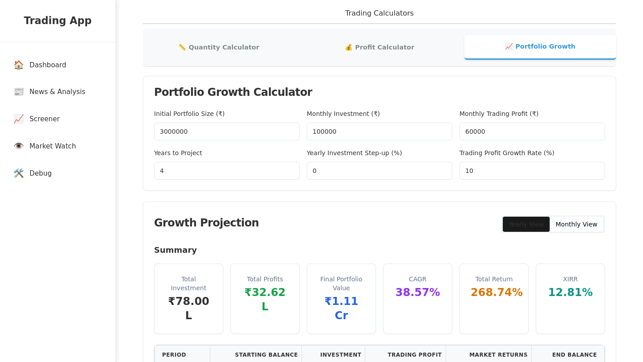
scroll to position [15, 0]
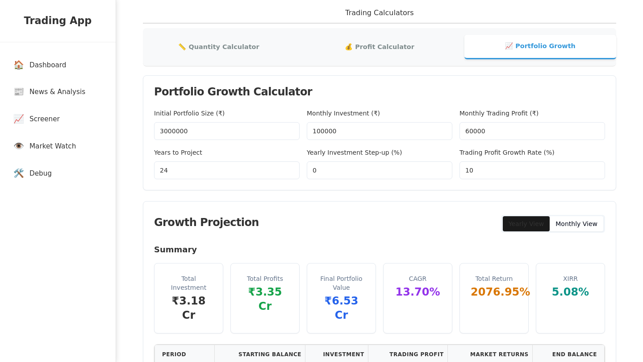
type input "23"
click at [328, 254] on h4 "Summary" at bounding box center [379, 250] width 451 height 12
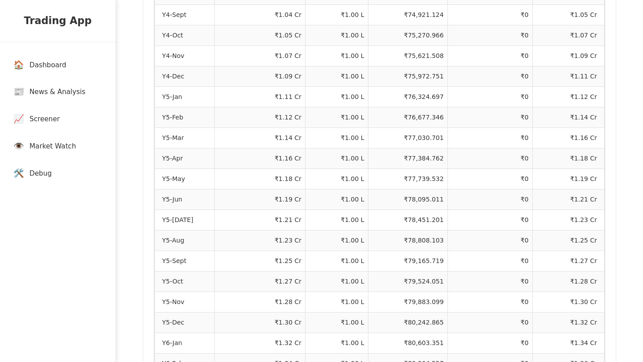
scroll to position [1283, 0]
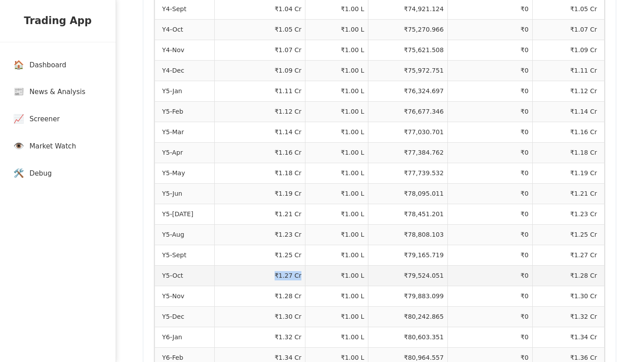
drag, startPoint x: 273, startPoint y: 263, endPoint x: 299, endPoint y: 263, distance: 25.9
click at [299, 265] on td "₹1.27 Cr" at bounding box center [259, 275] width 91 height 21
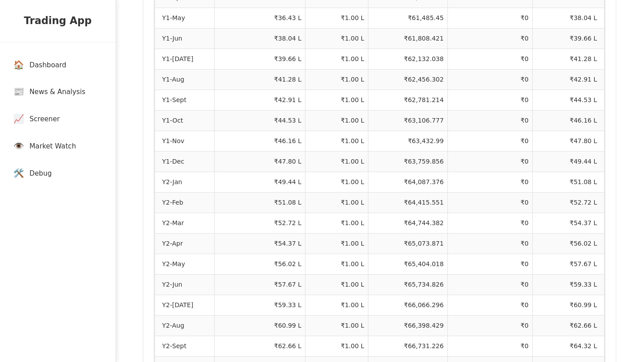
scroll to position [0, 0]
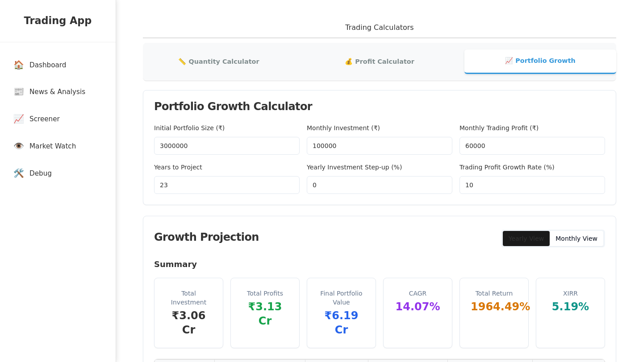
click at [506, 185] on input "10" at bounding box center [531, 185] width 145 height 18
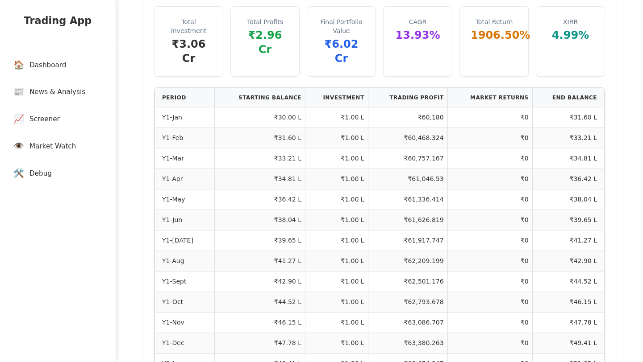
scroll to position [227, 0]
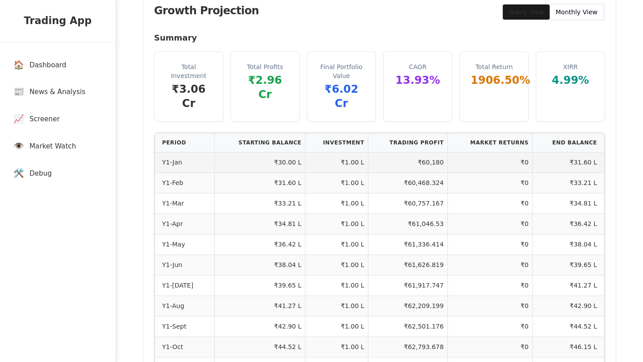
type input "9"
drag, startPoint x: 269, startPoint y: 146, endPoint x: 297, endPoint y: 147, distance: 28.6
click at [297, 152] on td "₹30.00 L" at bounding box center [259, 162] width 91 height 21
drag, startPoint x: 416, startPoint y: 147, endPoint x: 440, endPoint y: 149, distance: 24.2
click at [440, 152] on td "₹60,180" at bounding box center [407, 162] width 79 height 21
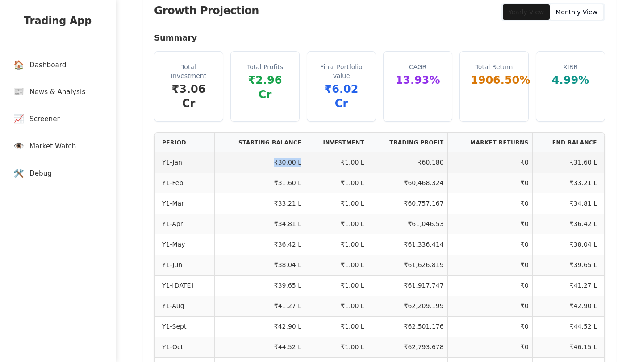
drag, startPoint x: 258, startPoint y: 149, endPoint x: 298, endPoint y: 151, distance: 39.7
click at [298, 152] on td "₹30.00 L" at bounding box center [259, 162] width 91 height 21
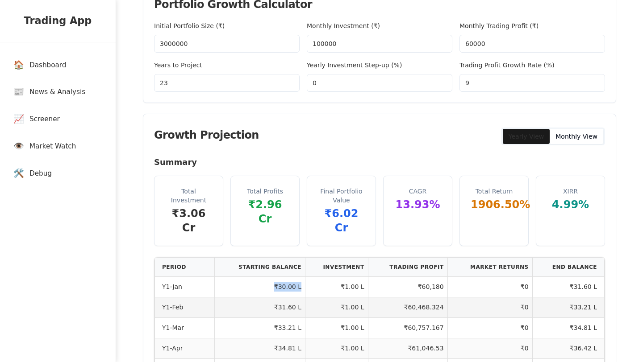
scroll to position [94, 0]
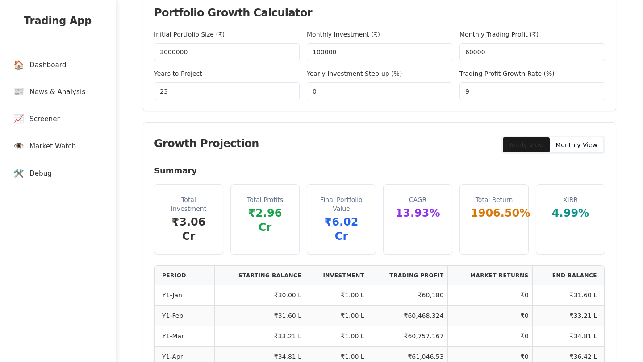
drag, startPoint x: 481, startPoint y: 90, endPoint x: 453, endPoint y: 92, distance: 27.3
click at [453, 92] on div "Initial Portfolio Size (₹) 3000000 Monthly Investment (₹) 100000 Monthly Tradin…" at bounding box center [379, 64] width 451 height 71
drag, startPoint x: 458, startPoint y: 74, endPoint x: 549, endPoint y: 76, distance: 91.1
click at [549, 76] on div "Initial Portfolio Size (₹) 3000000 Monthly Investment (₹) 100000 Monthly Tradin…" at bounding box center [379, 64] width 451 height 71
click at [475, 74] on label "Trading Profit Growth Rate (%)" at bounding box center [506, 73] width 95 height 7
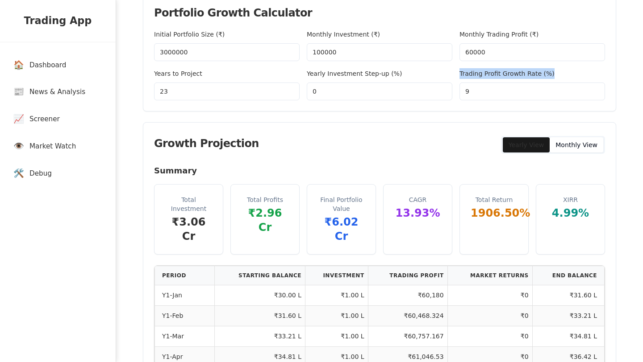
click at [475, 83] on input "9" at bounding box center [531, 92] width 145 height 18
click at [456, 72] on div "Initial Portfolio Size (₹) 3000000 Monthly Investment (₹) 100000 Monthly Tradin…" at bounding box center [379, 64] width 451 height 71
drag, startPoint x: 456, startPoint y: 72, endPoint x: 560, endPoint y: 75, distance: 104.4
click at [560, 75] on div "Initial Portfolio Size (₹) 3000000 Monthly Investment (₹) 100000 Monthly Tradin…" at bounding box center [379, 64] width 451 height 71
click at [554, 73] on div "Trading Profit Growth Rate (%) 9" at bounding box center [531, 84] width 145 height 32
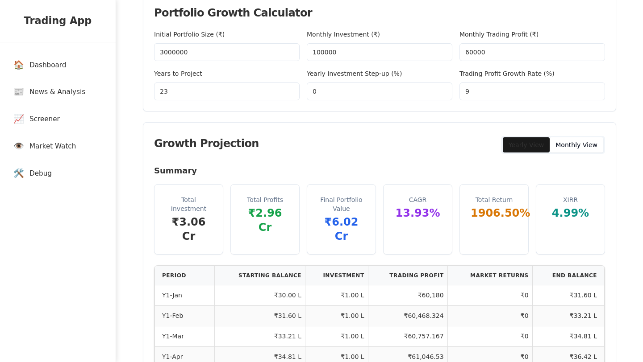
drag, startPoint x: 554, startPoint y: 73, endPoint x: 457, endPoint y: 71, distance: 96.4
click at [457, 71] on div "Initial Portfolio Size (₹) 3000000 Monthly Investment (₹) 100000 Monthly Tradin…" at bounding box center [379, 64] width 451 height 71
drag, startPoint x: 457, startPoint y: 71, endPoint x: 463, endPoint y: 72, distance: 5.9
click at [463, 72] on div "Initial Portfolio Size (₹) 3000000 Monthly Investment (₹) 100000 Monthly Tradin…" at bounding box center [379, 64] width 451 height 71
click at [456, 74] on div "Initial Portfolio Size (₹) 3000000 Monthly Investment (₹) 100000 Monthly Tradin…" at bounding box center [379, 64] width 451 height 71
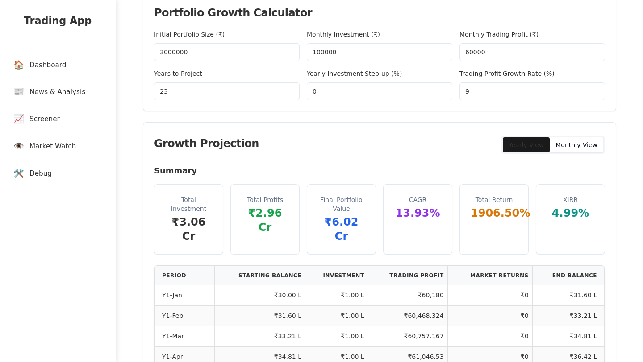
drag, startPoint x: 456, startPoint y: 74, endPoint x: 552, endPoint y: 72, distance: 95.9
click at [552, 72] on div "Initial Portfolio Size (₹) 3000000 Monthly Investment (₹) 100000 Monthly Tradin…" at bounding box center [379, 64] width 451 height 71
drag, startPoint x: 448, startPoint y: 37, endPoint x: 536, endPoint y: 40, distance: 87.5
click at [536, 40] on div "Initial Portfolio Size (₹) 3000000 Monthly Investment (₹) 100000 Monthly Tradin…" at bounding box center [379, 64] width 451 height 71
click at [540, 37] on div "Monthly Trading Profit (₹) 60000" at bounding box center [531, 45] width 145 height 32
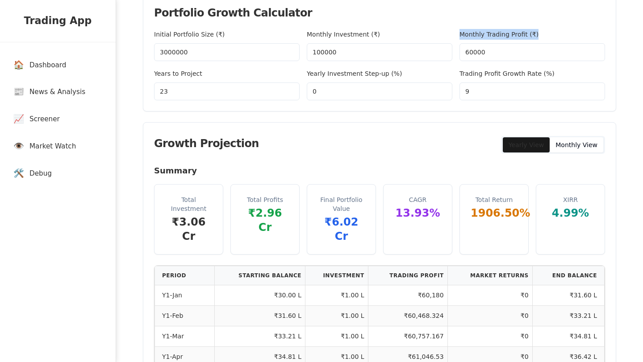
drag, startPoint x: 458, startPoint y: 36, endPoint x: 551, endPoint y: 36, distance: 92.4
click at [551, 36] on div "Initial Portfolio Size (₹) 3000000 Monthly Investment (₹) 100000 Monthly Tradin…" at bounding box center [379, 64] width 451 height 71
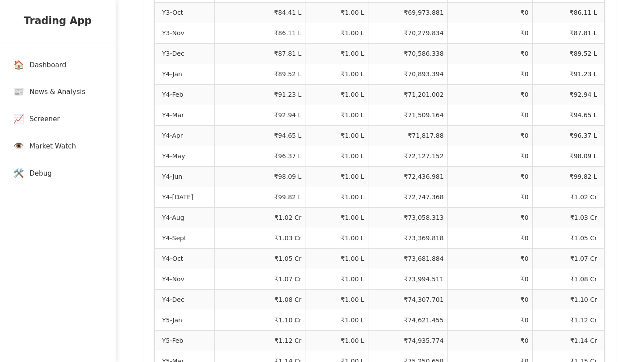
scroll to position [1055, 0]
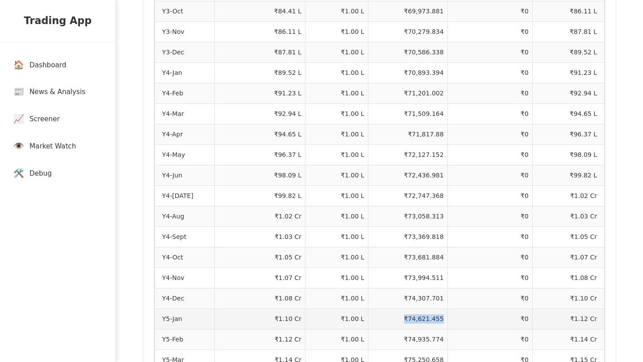
drag, startPoint x: 402, startPoint y: 307, endPoint x: 440, endPoint y: 300, distance: 39.0
click at [440, 309] on td "₹74,621.455" at bounding box center [407, 319] width 79 height 21
click at [423, 309] on td "₹74,621.455" at bounding box center [407, 319] width 79 height 21
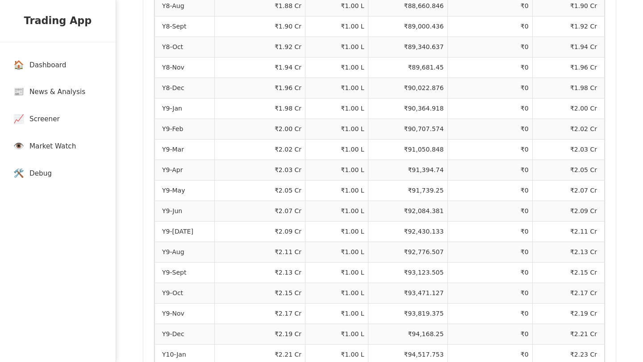
scroll to position [2261, 0]
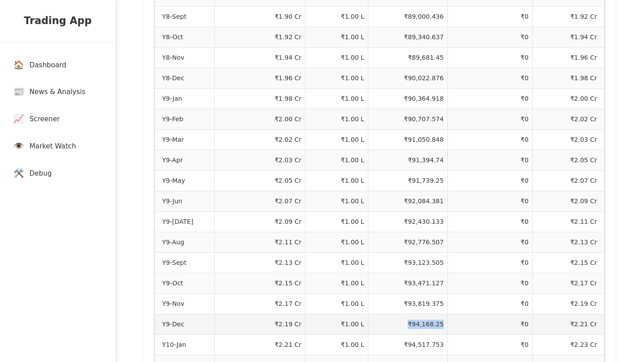
drag, startPoint x: 408, startPoint y: 312, endPoint x: 443, endPoint y: 312, distance: 34.8
click at [443, 314] on td "₹94,168.25" at bounding box center [407, 324] width 79 height 21
click at [411, 314] on td "₹94,168.25" at bounding box center [407, 324] width 79 height 21
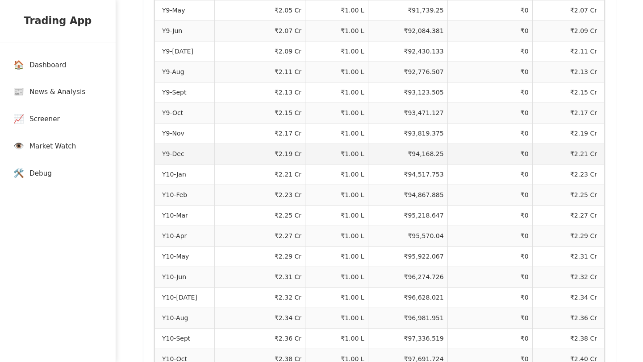
scroll to position [2442, 0]
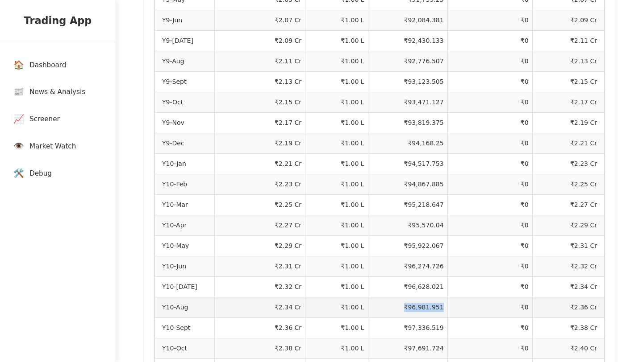
drag, startPoint x: 404, startPoint y: 293, endPoint x: 440, endPoint y: 291, distance: 36.2
click at [440, 297] on td "₹96,981.951" at bounding box center [407, 307] width 79 height 21
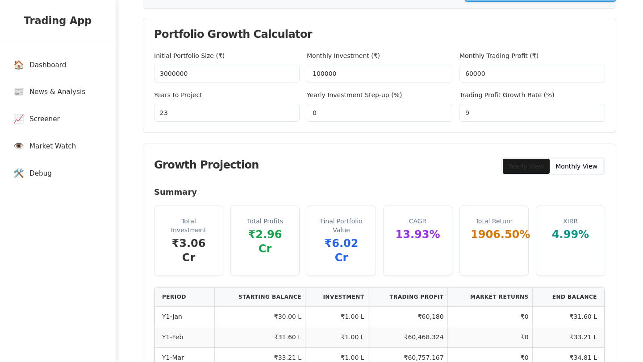
scroll to position [133, 0]
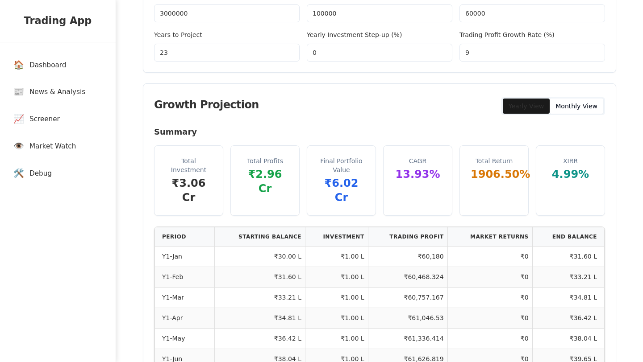
click at [181, 48] on input "23" at bounding box center [226, 53] width 145 height 18
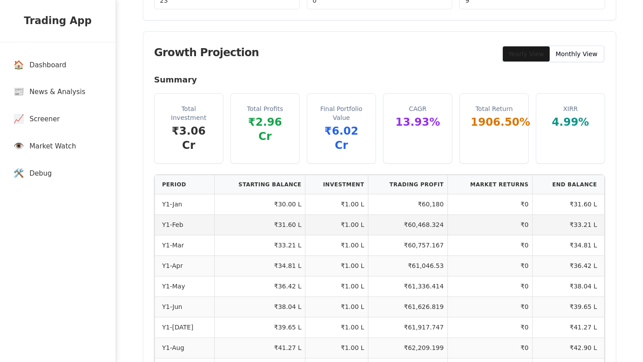
scroll to position [160, 0]
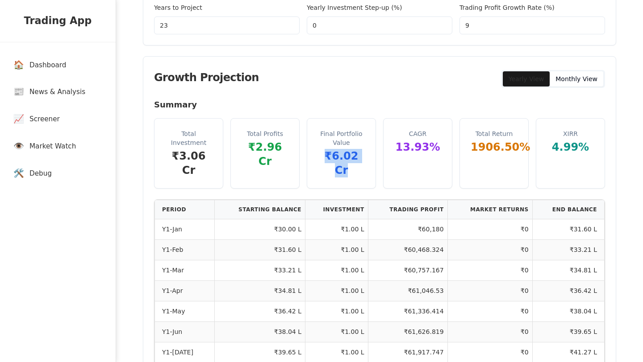
drag, startPoint x: 319, startPoint y: 152, endPoint x: 363, endPoint y: 156, distance: 44.3
click at [363, 156] on div "₹6.02 Cr" at bounding box center [341, 163] width 47 height 29
click at [364, 157] on div "₹6.02 Cr" at bounding box center [341, 163] width 47 height 29
drag, startPoint x: 364, startPoint y: 157, endPoint x: 321, endPoint y: 155, distance: 42.9
click at [321, 155] on div "₹6.02 Cr" at bounding box center [341, 163] width 47 height 29
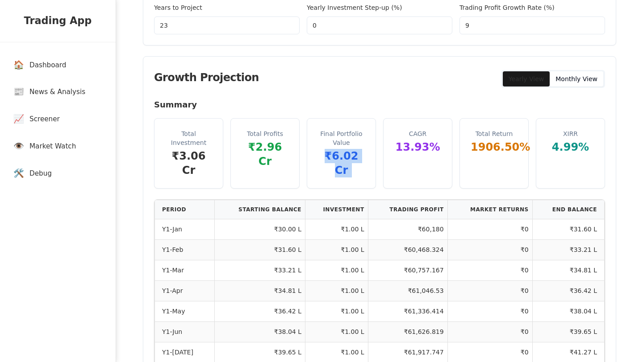
click at [322, 159] on div "₹6.02 Cr" at bounding box center [341, 163] width 47 height 29
drag, startPoint x: 322, startPoint y: 159, endPoint x: 360, endPoint y: 157, distance: 38.4
click at [360, 157] on div "₹6.02 Cr" at bounding box center [341, 163] width 47 height 29
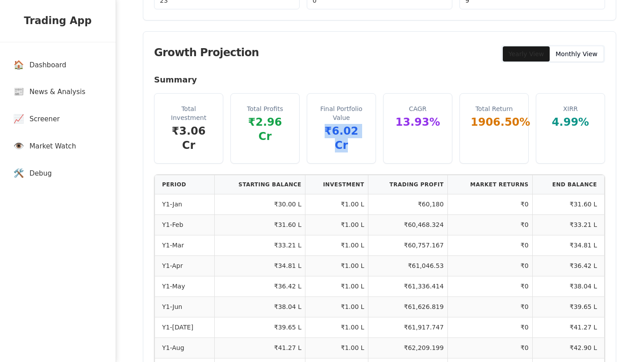
scroll to position [211, 0]
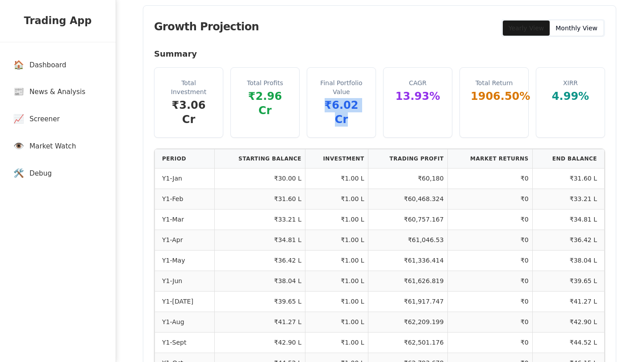
click at [353, 101] on div "₹6.02 Cr" at bounding box center [341, 112] width 47 height 29
drag, startPoint x: 364, startPoint y: 104, endPoint x: 311, endPoint y: 102, distance: 53.6
click at [311, 102] on div "Final Portfolio Value ₹6.02 Cr" at bounding box center [341, 103] width 68 height 70
drag, startPoint x: 317, startPoint y: 104, endPoint x: 361, endPoint y: 102, distance: 43.3
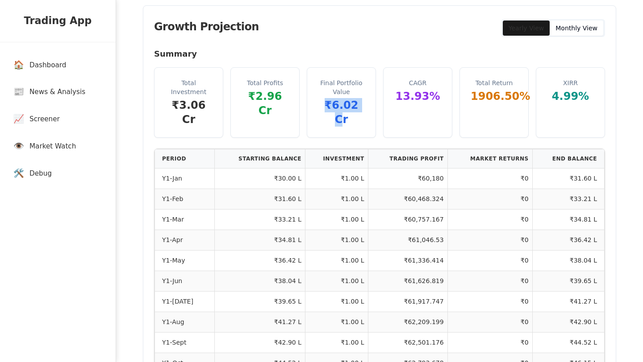
click at [361, 102] on div "Final Portfolio Value ₹6.02 Cr" at bounding box center [341, 103] width 68 height 70
drag, startPoint x: 400, startPoint y: 98, endPoint x: 445, endPoint y: 98, distance: 45.1
click at [445, 98] on div "CAGR 13.93 %" at bounding box center [417, 91] width 68 height 46
click at [460, 101] on div "Total Return 1906.50 %" at bounding box center [494, 91] width 68 height 46
drag, startPoint x: 459, startPoint y: 101, endPoint x: 509, endPoint y: 104, distance: 50.0
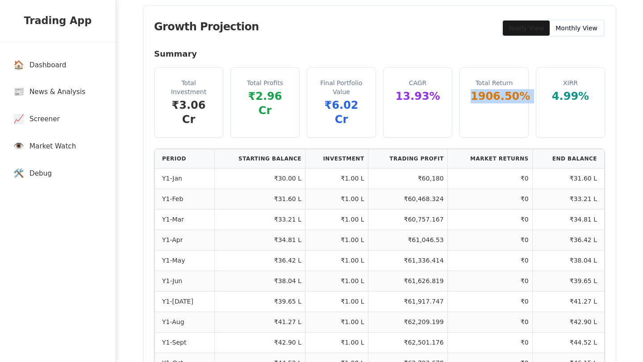
click at [509, 104] on div "Total Return 1906.50 %" at bounding box center [494, 91] width 68 height 46
click at [487, 113] on div "Total Return 1906.50 %" at bounding box center [494, 91] width 68 height 46
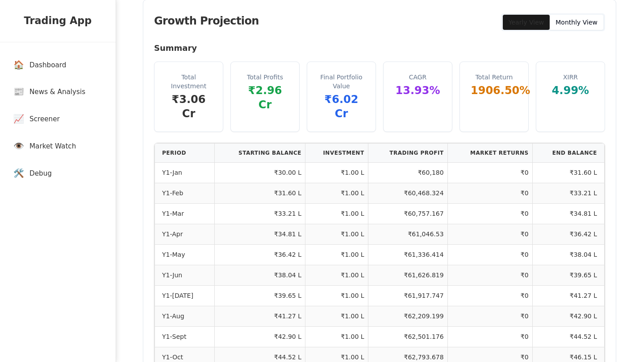
scroll to position [217, 0]
drag, startPoint x: 473, startPoint y: 91, endPoint x: 524, endPoint y: 95, distance: 51.9
click at [524, 95] on div "Total Return 1906.50 %" at bounding box center [494, 85] width 68 height 46
click at [510, 100] on div "Total Return 1906.50 %" at bounding box center [494, 85] width 68 height 46
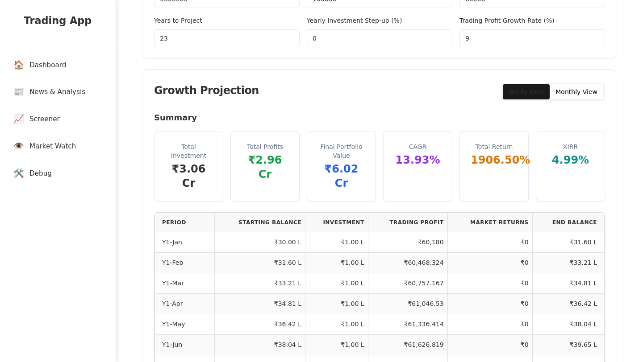
scroll to position [48, 0]
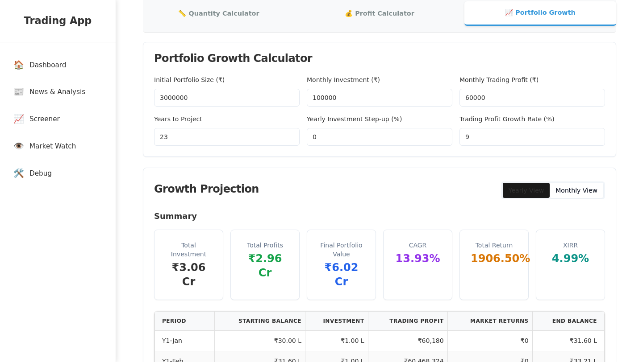
click at [210, 122] on div "Years to Project 23" at bounding box center [226, 130] width 145 height 32
click at [204, 135] on input "23" at bounding box center [226, 137] width 145 height 18
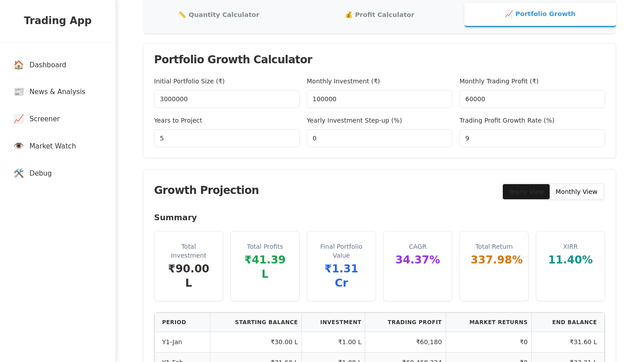
scroll to position [0, 0]
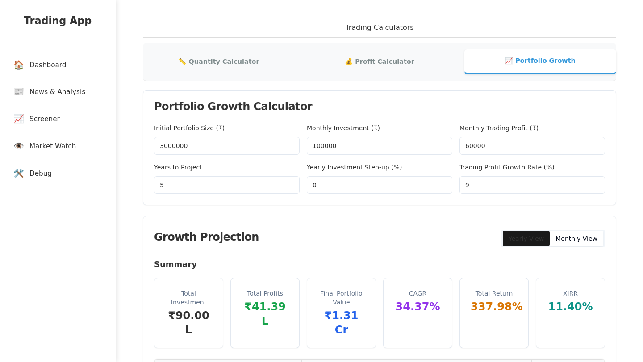
type input "5"
click at [474, 127] on label "Monthly Trading Profit (₹)" at bounding box center [498, 127] width 79 height 7
click at [474, 137] on input "60000" at bounding box center [531, 146] width 145 height 18
click at [474, 127] on label "Monthly Trading Profit (₹)" at bounding box center [498, 127] width 79 height 7
click at [474, 137] on input "60000" at bounding box center [531, 146] width 145 height 18
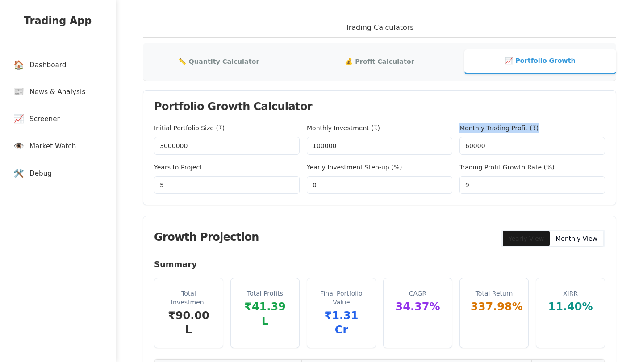
copy label "Monthly Trading Profit (₹)"
drag, startPoint x: 456, startPoint y: 126, endPoint x: 546, endPoint y: 124, distance: 90.6
click at [546, 124] on div "Initial Portfolio Size (₹) 3000000 Monthly Investment (₹) 100000 Monthly Tradin…" at bounding box center [379, 158] width 451 height 71
click at [457, 167] on div "Initial Portfolio Size (₹) 3000000 Monthly Investment (₹) 100000 Monthly Tradin…" at bounding box center [379, 158] width 451 height 71
copy label "Trading Profit Growth Rate"
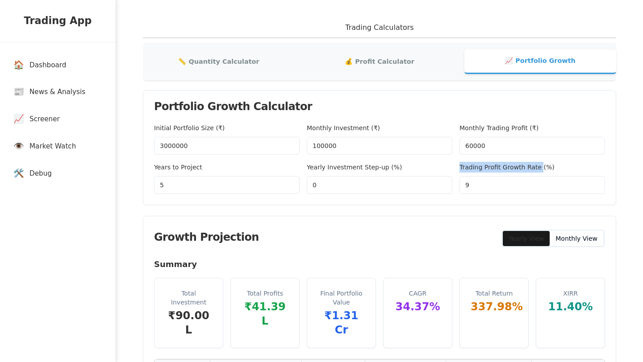
drag, startPoint x: 457, startPoint y: 167, endPoint x: 535, endPoint y: 169, distance: 78.5
click at [535, 169] on div "Initial Portfolio Size (₹) 3000000 Monthly Investment (₹) 100000 Monthly Tradin…" at bounding box center [379, 158] width 451 height 71
click at [491, 166] on label "Trading Profit Growth Rate (%)" at bounding box center [506, 167] width 95 height 7
click at [491, 176] on input "9" at bounding box center [531, 185] width 145 height 18
click at [456, 165] on div "Initial Portfolio Size (₹) 3000000 Monthly Investment (₹) 100000 Monthly Tradin…" at bounding box center [379, 158] width 451 height 71
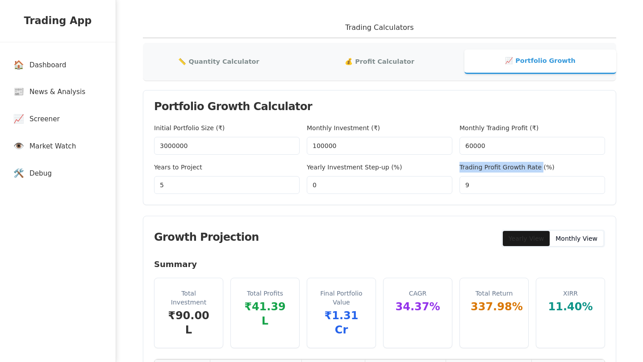
copy label "Trading Profit Growth Rate"
drag, startPoint x: 456, startPoint y: 165, endPoint x: 538, endPoint y: 170, distance: 82.2
click at [538, 170] on div "Initial Portfolio Size (₹) 3000000 Monthly Investment (₹) 100000 Monthly Tradin…" at bounding box center [379, 158] width 451 height 71
drag, startPoint x: 538, startPoint y: 170, endPoint x: 518, endPoint y: 176, distance: 21.0
click at [518, 176] on div "Trading Profit Growth Rate (%) 9" at bounding box center [531, 178] width 145 height 32
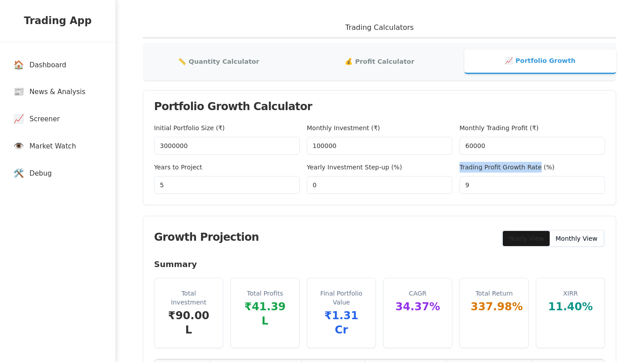
click at [474, 162] on div "Trading Profit Growth Rate (%) 9" at bounding box center [531, 178] width 145 height 32
copy label "Trading Profit Growth Rate"
drag, startPoint x: 457, startPoint y: 169, endPoint x: 536, endPoint y: 169, distance: 79.0
click at [536, 169] on div "Initial Portfolio Size (₹) 3000000 Monthly Investment (₹) 100000 Monthly Tradin…" at bounding box center [379, 158] width 451 height 71
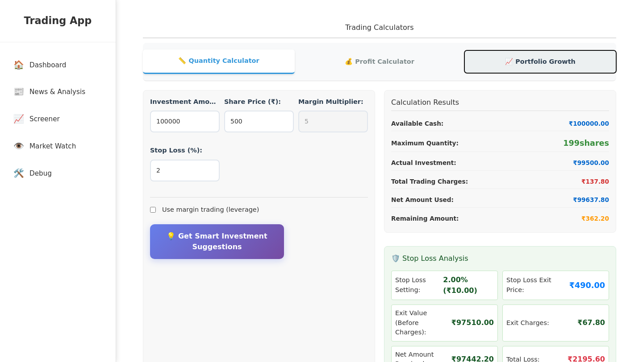
click at [548, 54] on button "📈 Portfolio Growth" at bounding box center [540, 61] width 152 height 23
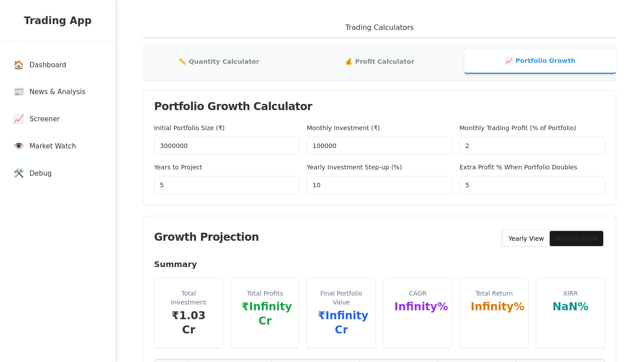
click at [362, 116] on div "Portfolio Growth Calculator" at bounding box center [379, 107] width 472 height 32
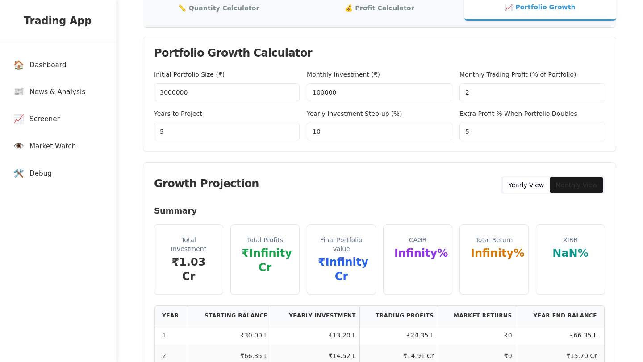
scroll to position [45, 0]
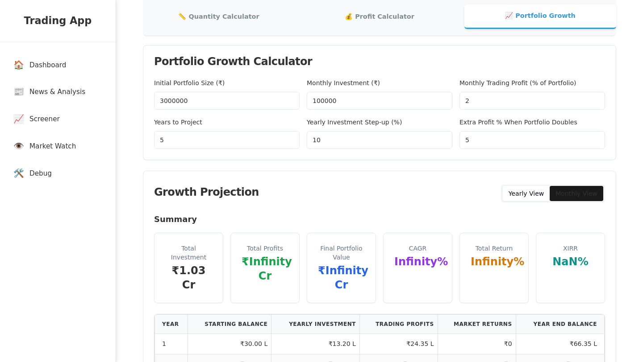
click at [489, 106] on input "2" at bounding box center [531, 101] width 145 height 18
click at [351, 187] on div "Growth Projection Yearly View Monthly View" at bounding box center [379, 192] width 472 height 42
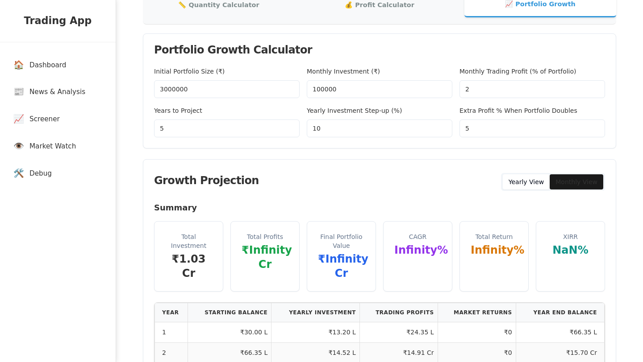
scroll to position [58, 0]
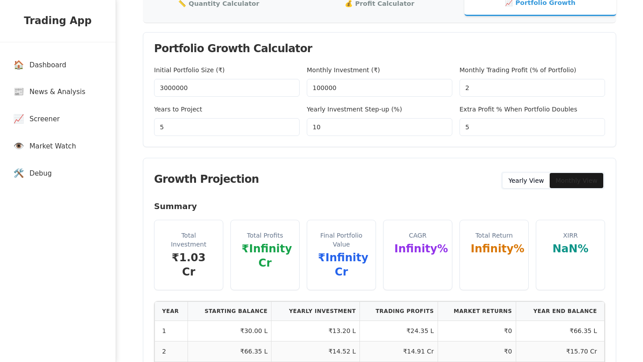
click at [488, 83] on input "2" at bounding box center [531, 88] width 145 height 18
click at [492, 94] on input "2" at bounding box center [531, 88] width 145 height 18
click at [486, 129] on input "5" at bounding box center [531, 127] width 145 height 18
click at [437, 143] on div "Initial Portfolio Size (₹) 3000000 Monthly Investment (₹) 100000 Monthly Tradin…" at bounding box center [379, 106] width 472 height 82
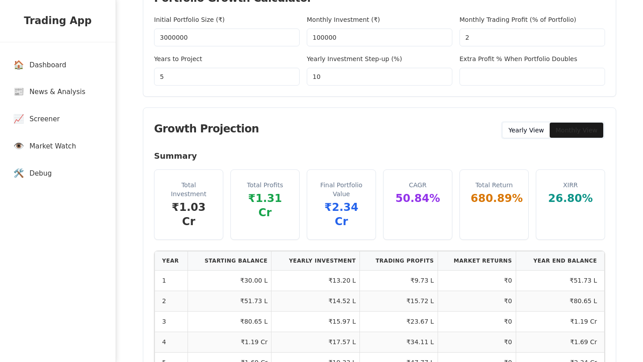
scroll to position [88, 0]
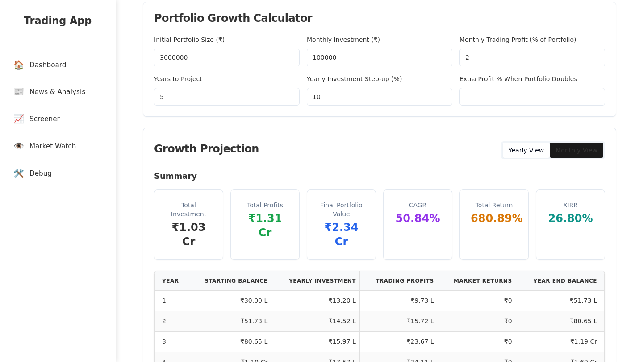
click at [236, 100] on input "5" at bounding box center [226, 97] width 145 height 18
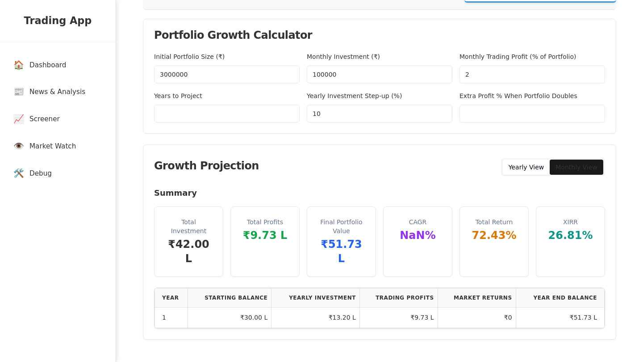
scroll to position [57, 0]
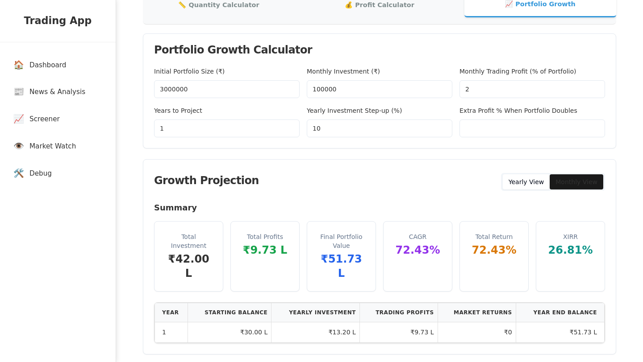
type input "1"
click at [325, 189] on div "Growth Projection Yearly View Monthly View" at bounding box center [379, 181] width 472 height 42
click at [581, 183] on button "Monthly View" at bounding box center [576, 181] width 54 height 15
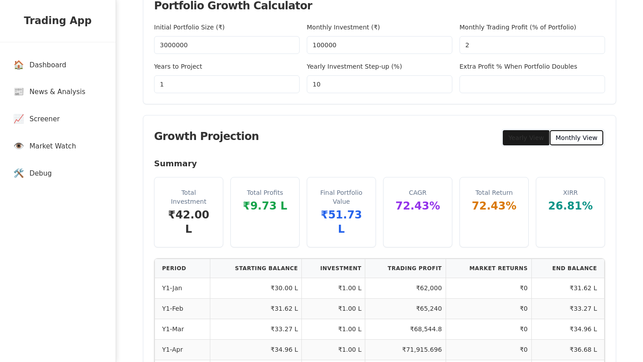
scroll to position [33, 0]
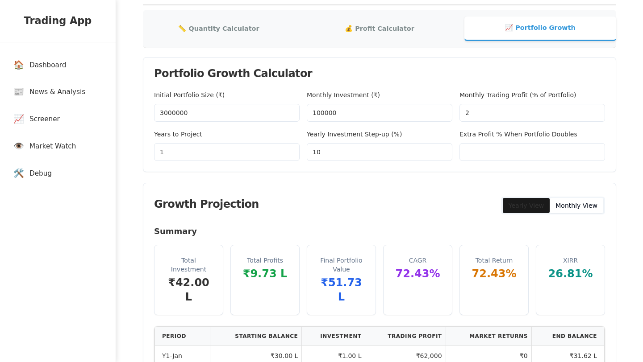
click at [251, 160] on input "1" at bounding box center [226, 152] width 145 height 18
type input "5"
click at [276, 199] on div "Growth Projection Yearly View Monthly View" at bounding box center [379, 204] width 472 height 42
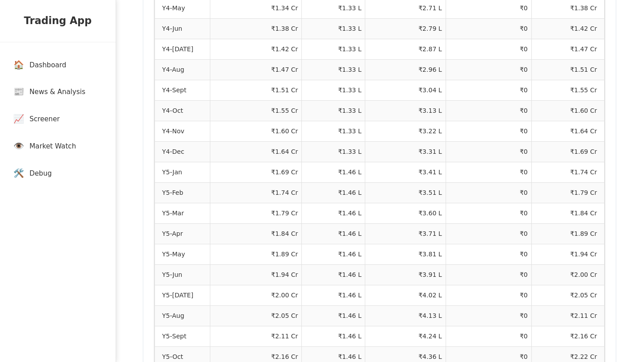
scroll to position [1268, 0]
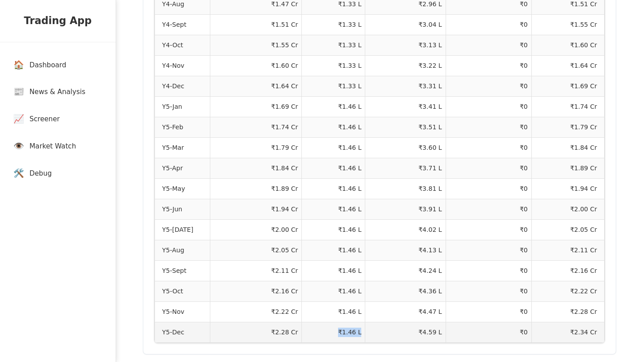
drag, startPoint x: 335, startPoint y: 320, endPoint x: 360, endPoint y: 319, distance: 25.4
click at [360, 322] on td "₹1.46 L" at bounding box center [333, 332] width 63 height 21
click at [416, 322] on td "₹4.59 L" at bounding box center [405, 332] width 80 height 21
drag, startPoint x: 416, startPoint y: 315, endPoint x: 445, endPoint y: 319, distance: 29.2
click at [445, 322] on tr "Y5-Dec ₹2.28 Cr ₹1.46 L ₹4.59 L ₹0 ₹2.34 Cr" at bounding box center [379, 332] width 449 height 21
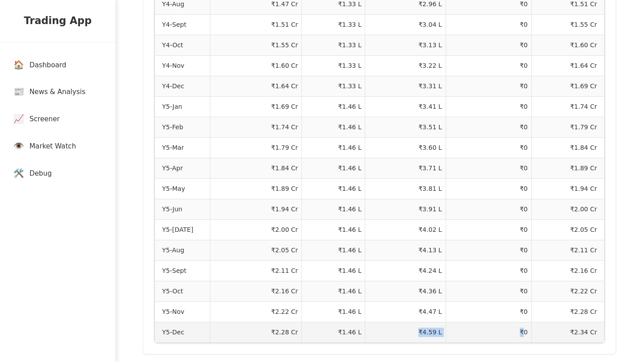
click at [443, 322] on td "₹4.59 L" at bounding box center [405, 332] width 80 height 21
drag, startPoint x: 440, startPoint y: 319, endPoint x: 417, endPoint y: 319, distance: 23.2
click at [417, 322] on td "₹4.59 L" at bounding box center [405, 332] width 80 height 21
click at [410, 322] on td "₹4.59 L" at bounding box center [405, 332] width 80 height 21
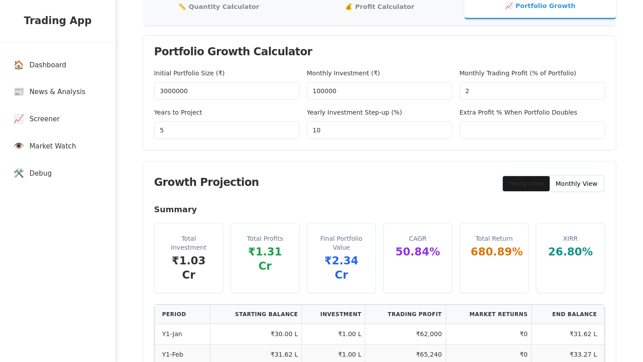
scroll to position [45, 0]
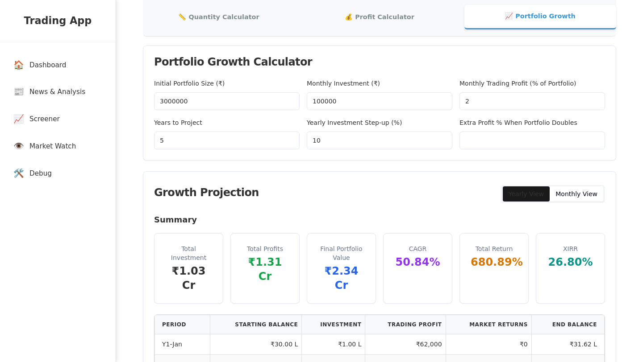
click at [201, 148] on input "5" at bounding box center [226, 141] width 145 height 18
type input "7"
click at [222, 178] on div "Growth Projection Yearly View Monthly View" at bounding box center [379, 193] width 472 height 42
click at [469, 101] on input "2" at bounding box center [531, 101] width 145 height 18
type input "2"
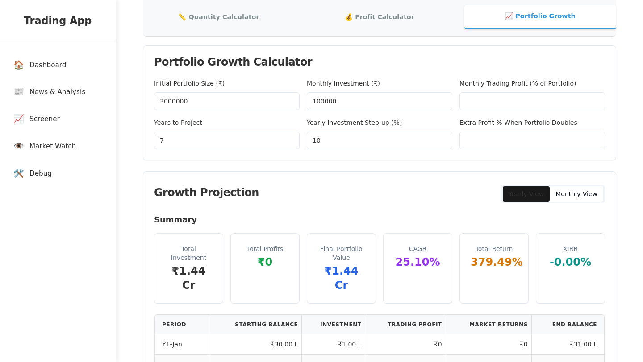
type input "3"
type input "4"
type input "1"
type input "2"
type input "1"
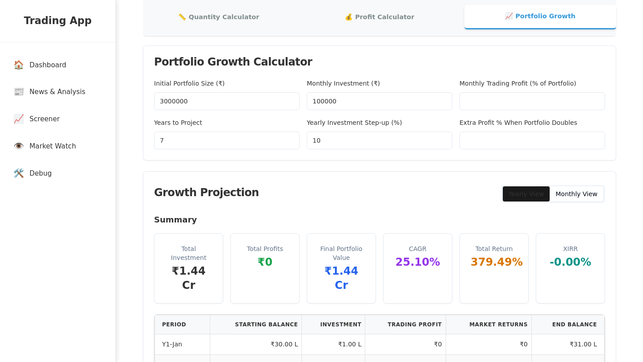
type input "2"
type input "1"
type input "2"
type input "1"
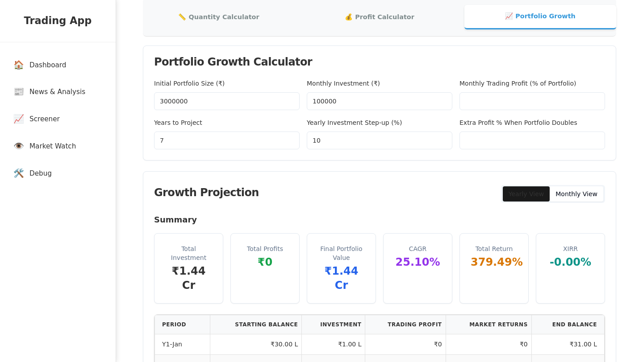
type input "2"
type input "1"
click at [217, 135] on input "7" at bounding box center [226, 141] width 145 height 18
type input "1"
click at [488, 104] on input "1" at bounding box center [531, 101] width 145 height 18
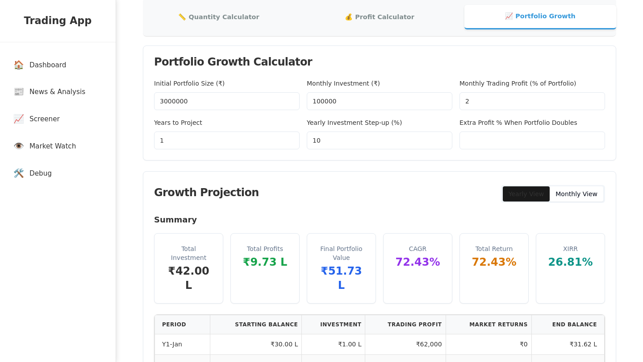
click at [479, 177] on div "Growth Projection Yearly View Monthly View" at bounding box center [379, 193] width 472 height 42
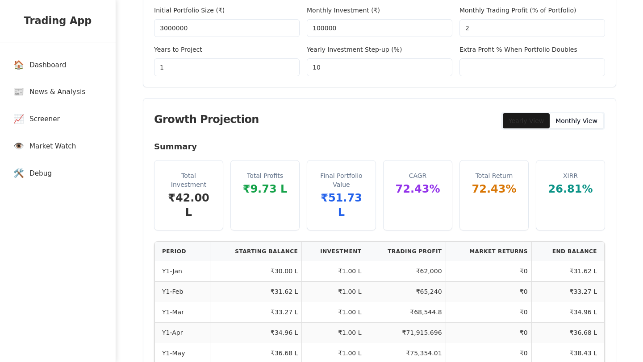
scroll to position [91, 0]
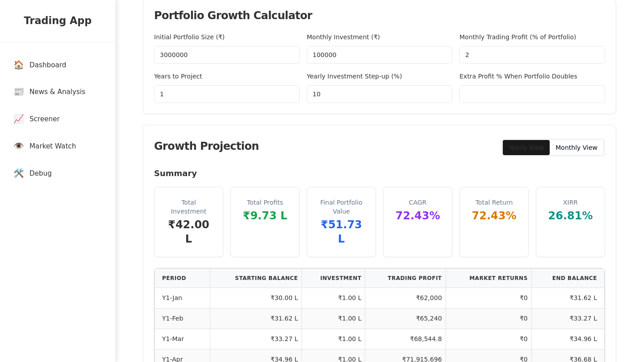
click at [493, 51] on input "2" at bounding box center [531, 55] width 145 height 18
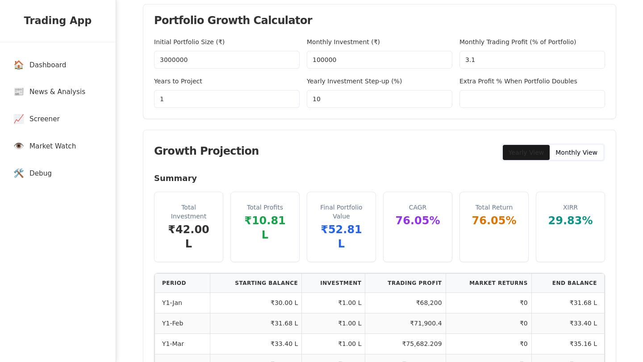
scroll to position [85, 0]
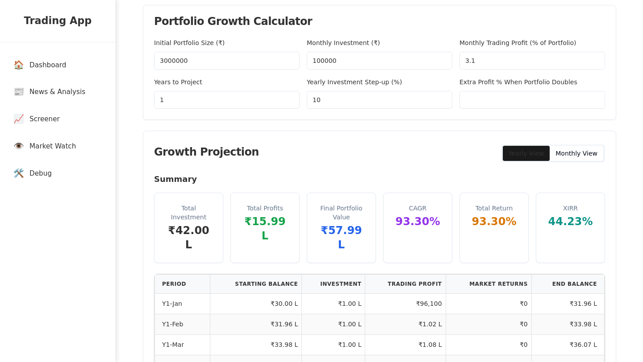
type input "3"
type input "2"
click at [575, 150] on button "Monthly View" at bounding box center [576, 153] width 54 height 15
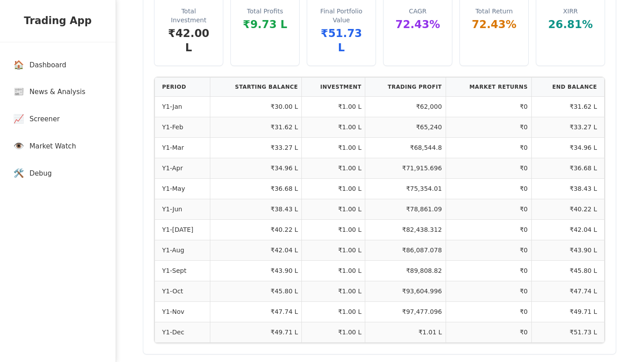
scroll to position [244, 0]
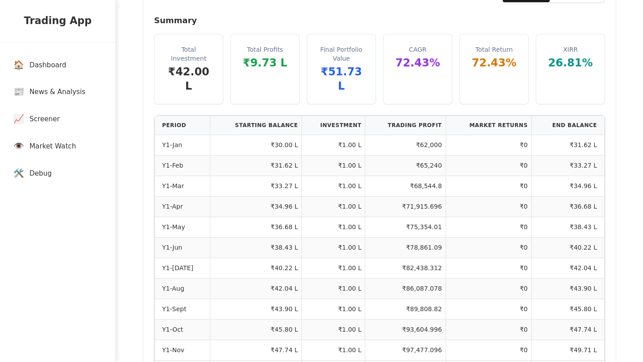
click at [629, 201] on main "Trading Calculators 📏 Quantity Calculator 💰 Profit Calculator 📈 Portfolio Growt…" at bounding box center [379, 85] width 527 height 659
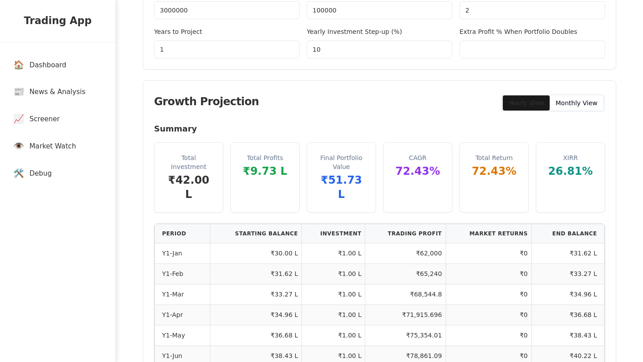
scroll to position [123, 0]
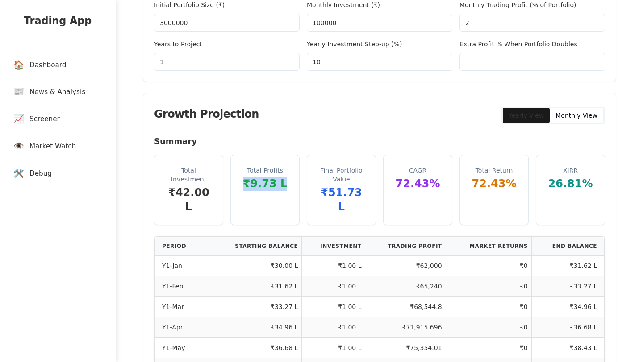
drag, startPoint x: 244, startPoint y: 186, endPoint x: 284, endPoint y: 184, distance: 40.6
click at [284, 184] on div "₹9.73 L" at bounding box center [264, 184] width 47 height 14
click at [294, 202] on div "Total Profits ₹9.73 L" at bounding box center [264, 190] width 69 height 70
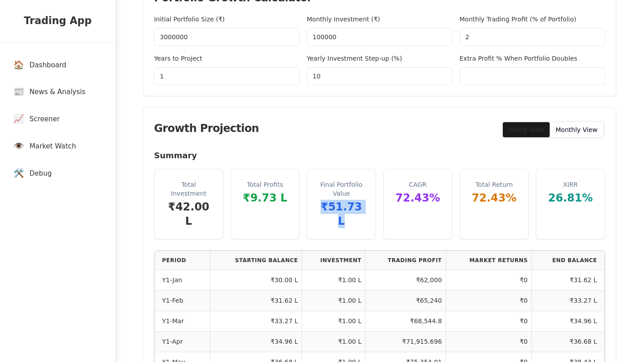
drag, startPoint x: 320, startPoint y: 209, endPoint x: 365, endPoint y: 211, distance: 45.6
click at [365, 211] on div "Final Portfolio Value ₹51.73 L" at bounding box center [341, 205] width 68 height 70
click at [352, 220] on div "Final Portfolio Value ₹51.73 L" at bounding box center [341, 205] width 68 height 70
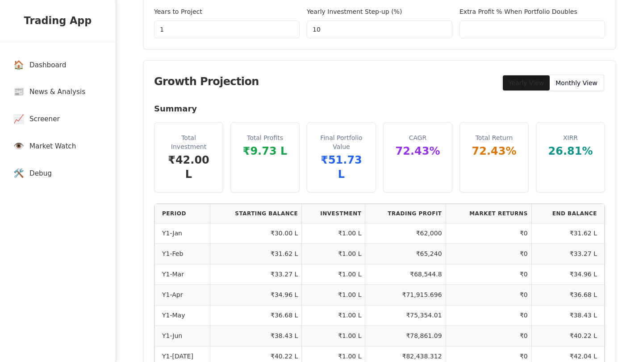
scroll to position [152, 0]
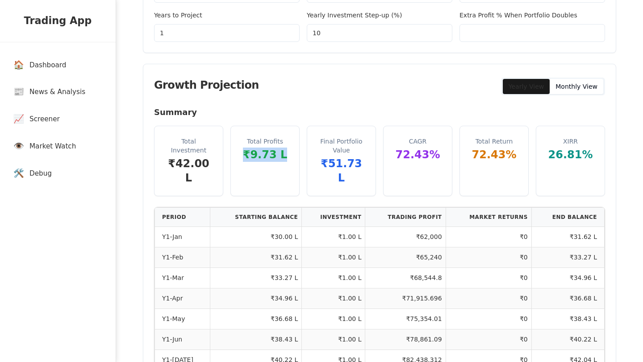
drag, startPoint x: 245, startPoint y: 154, endPoint x: 284, endPoint y: 154, distance: 39.7
click at [284, 154] on div "₹9.73 L" at bounding box center [264, 155] width 47 height 14
click at [284, 182] on div "Summary Total Investment ₹42.00 L Total Profits ₹9.73 L Final Portfolio Value ₹…" at bounding box center [379, 295] width 472 height 378
drag, startPoint x: 287, startPoint y: 159, endPoint x: 248, endPoint y: 160, distance: 39.3
click at [248, 160] on div "₹9.73 L" at bounding box center [264, 155] width 47 height 14
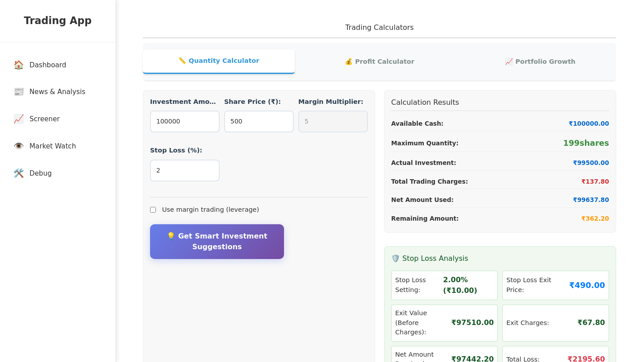
scroll to position [152, 0]
